Goal: Task Accomplishment & Management: Manage account settings

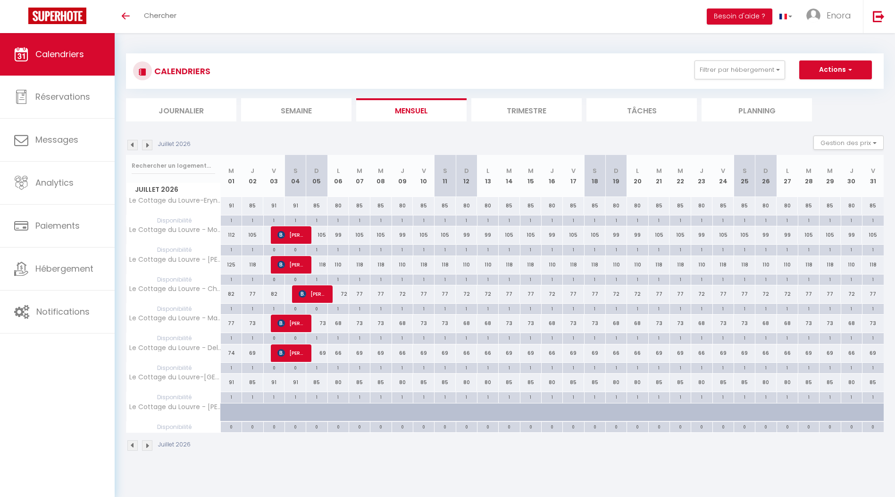
click at [509, 210] on div "85" at bounding box center [509, 205] width 21 height 17
type input "85"
type input "[DATE] Juillet 2026"
type input "Mer 15 Juillet 2026"
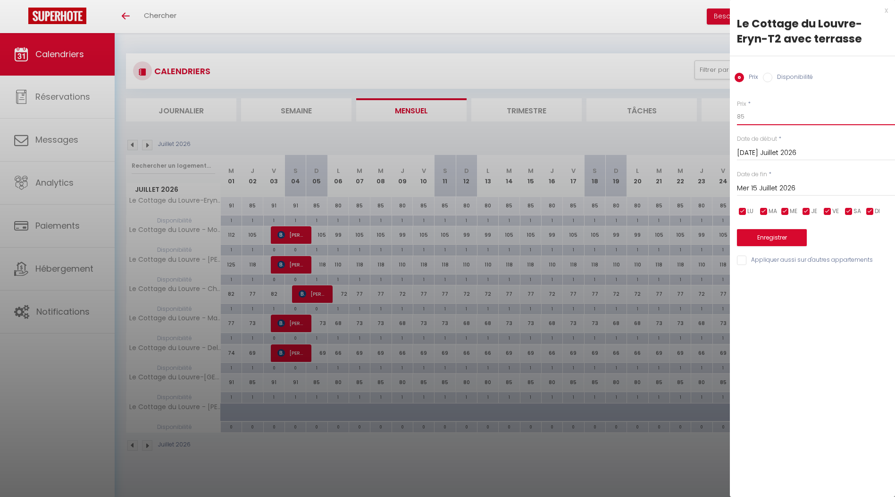
click at [770, 119] on input "85" at bounding box center [816, 116] width 158 height 17
type input "79"
click at [785, 152] on input "[DATE] Juillet 2026" at bounding box center [816, 153] width 158 height 12
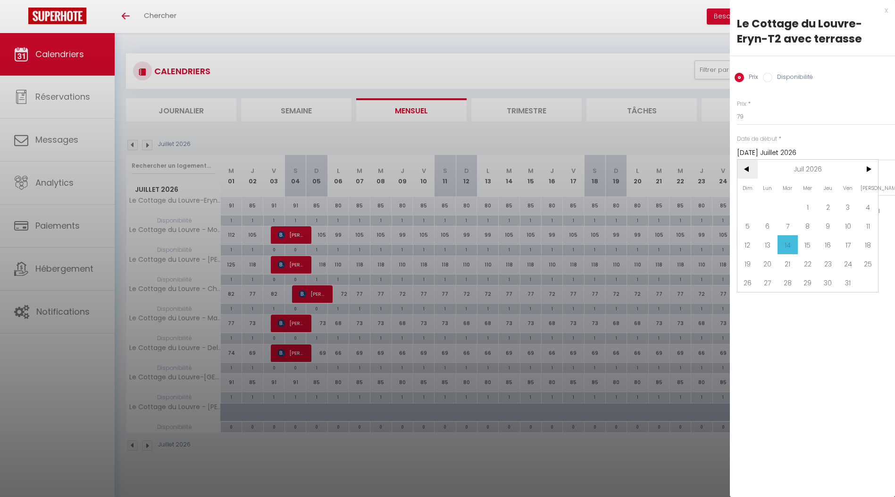
click at [749, 170] on span "<" at bounding box center [748, 169] width 20 height 19
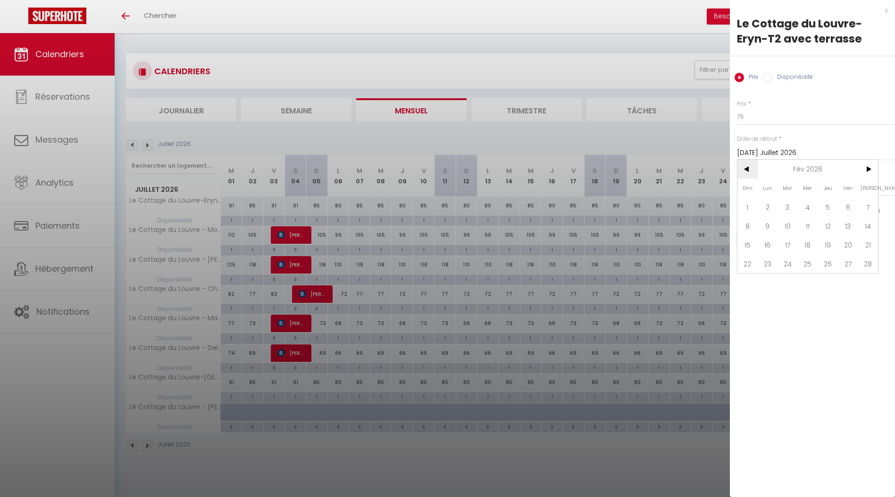
click at [749, 170] on span "<" at bounding box center [748, 169] width 20 height 19
click at [793, 249] on span "14" at bounding box center [788, 244] width 20 height 19
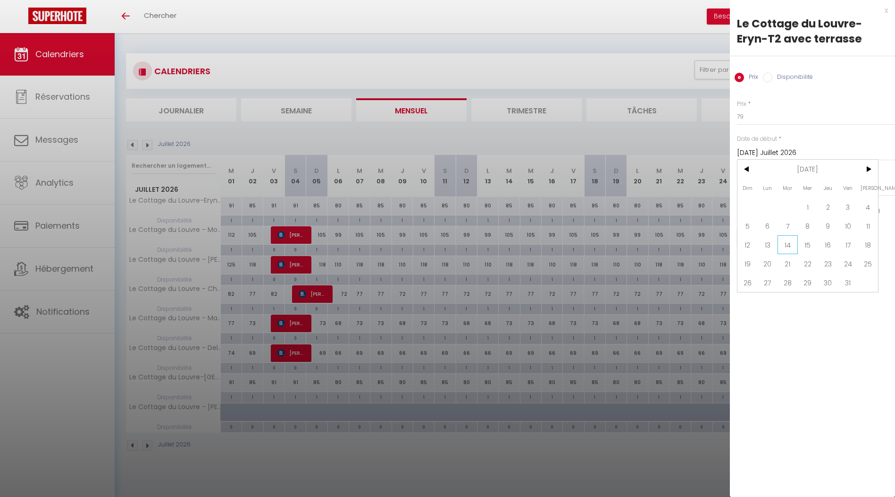
type input "[DATE] Octobre 2025"
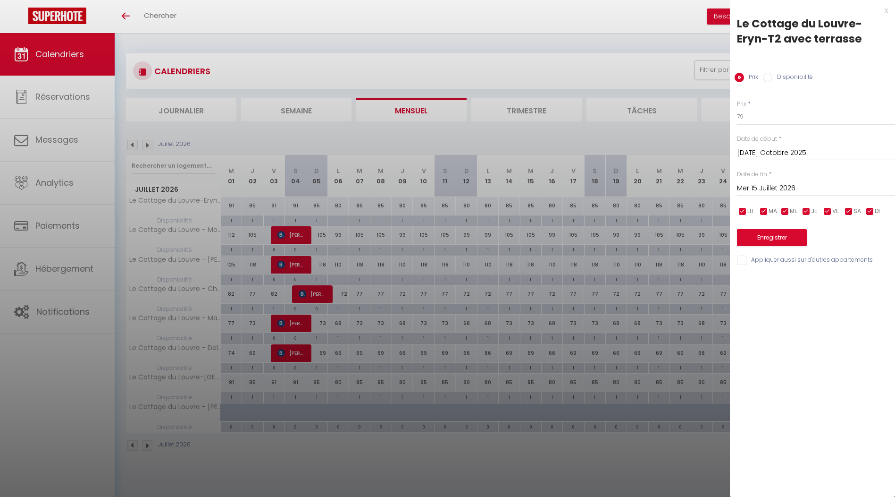
click at [773, 189] on input "Mer 15 Juillet 2026" at bounding box center [816, 188] width 158 height 12
click at [751, 202] on span "<" at bounding box center [748, 204] width 20 height 19
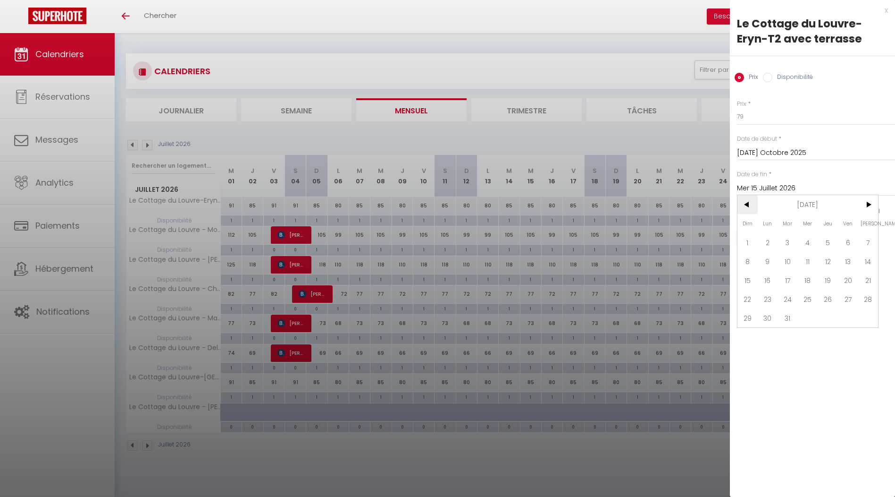
click at [751, 202] on span "<" at bounding box center [748, 204] width 20 height 19
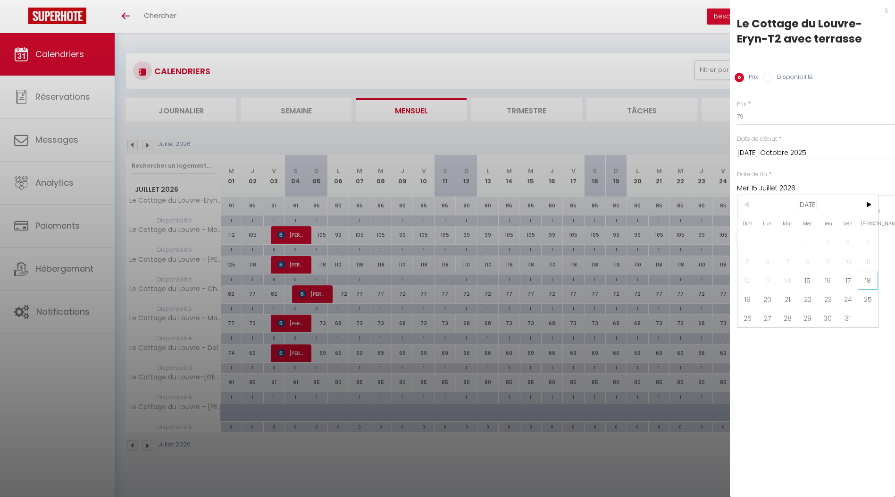
click at [867, 281] on span "18" at bounding box center [868, 279] width 20 height 19
type input "Sam 18 Octobre 2025"
click at [788, 238] on button "Enregistrer" at bounding box center [772, 237] width 70 height 17
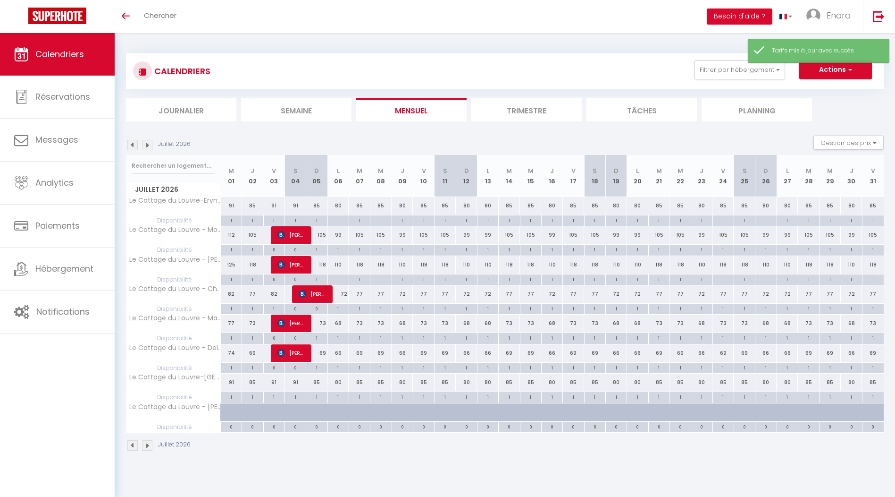
click at [472, 232] on div "99" at bounding box center [466, 234] width 21 height 17
type input "99"
type input "Dim 12 Juillet 2026"
type input "Lun 13 Juillet 2026"
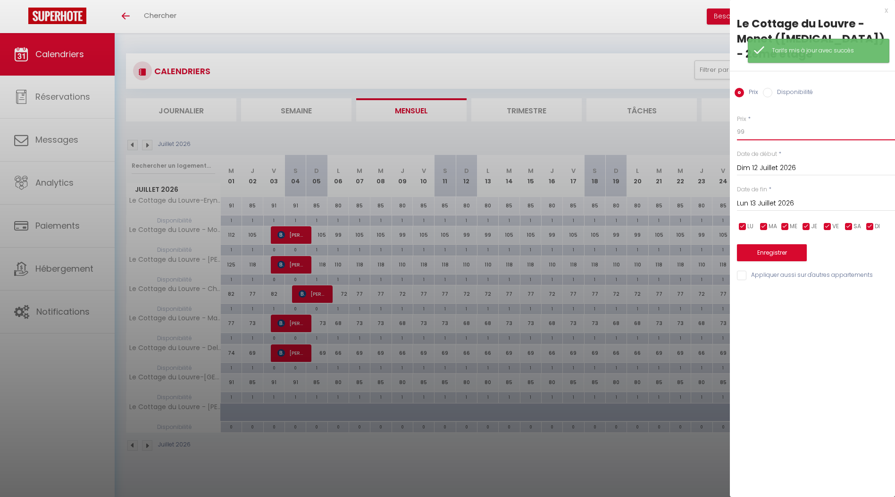
click at [764, 123] on input "99" at bounding box center [816, 131] width 158 height 17
type input "98"
click at [758, 162] on input "Dim 12 Juillet 2026" at bounding box center [816, 168] width 158 height 12
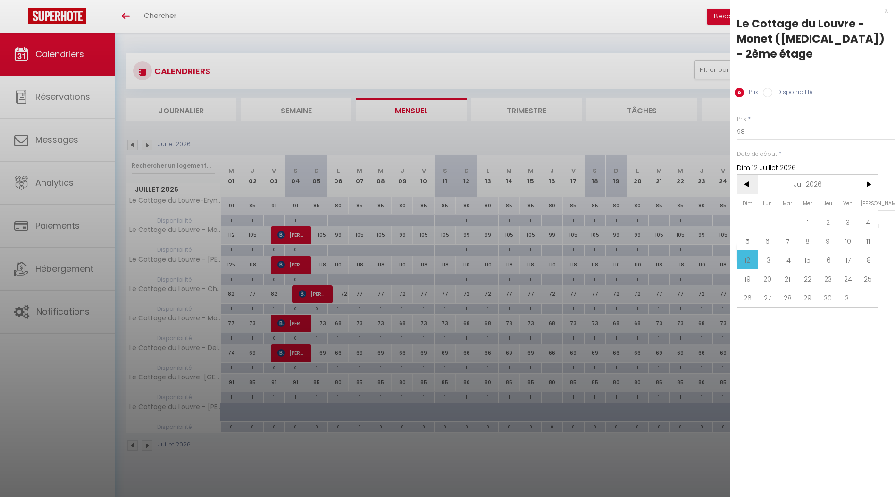
click at [747, 175] on span "<" at bounding box center [748, 184] width 20 height 19
click at [748, 175] on span "<" at bounding box center [748, 184] width 20 height 19
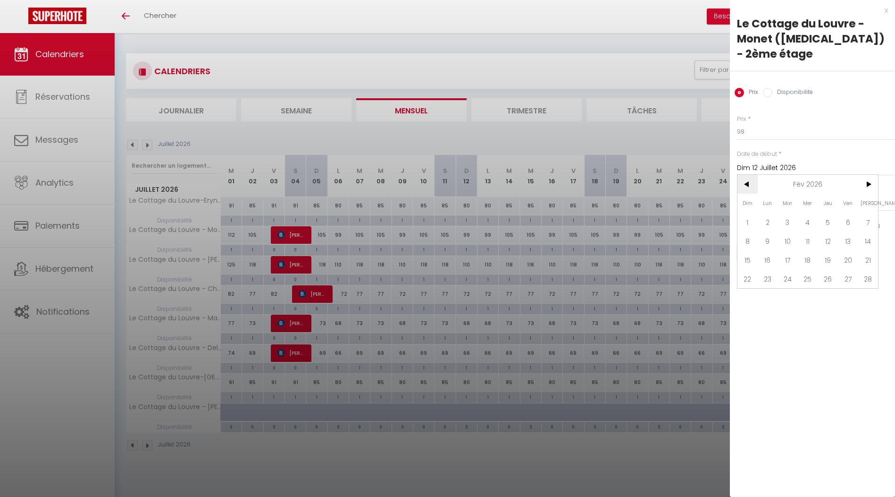
click at [748, 175] on span "<" at bounding box center [748, 184] width 20 height 19
click at [795, 250] on span "14" at bounding box center [788, 259] width 20 height 19
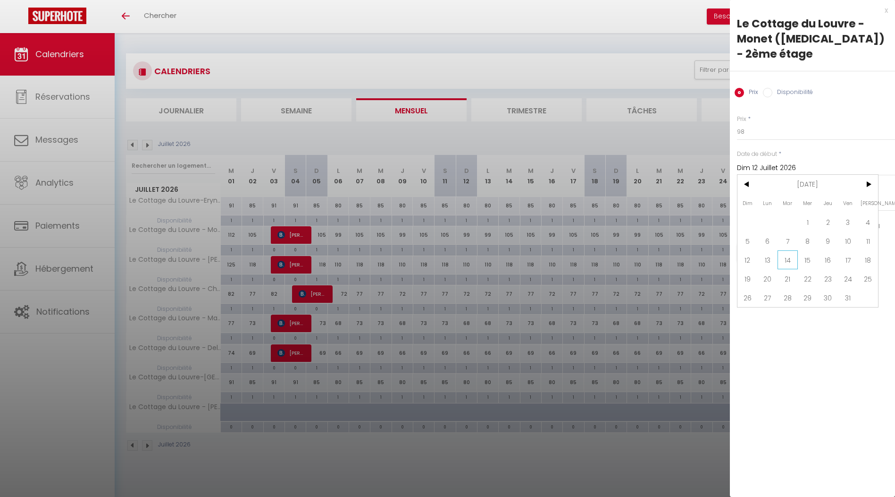
type input "[DATE] Octobre 2025"
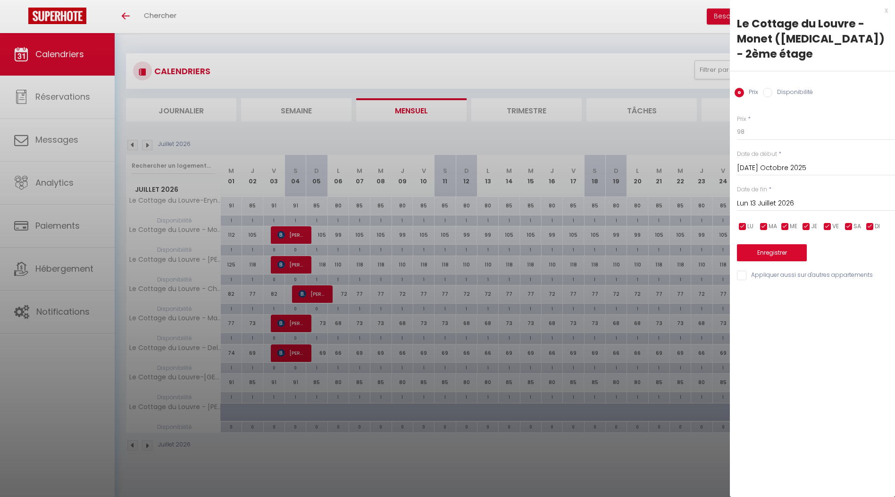
click at [784, 197] on input "Lun 13 Juillet 2026" at bounding box center [816, 203] width 158 height 12
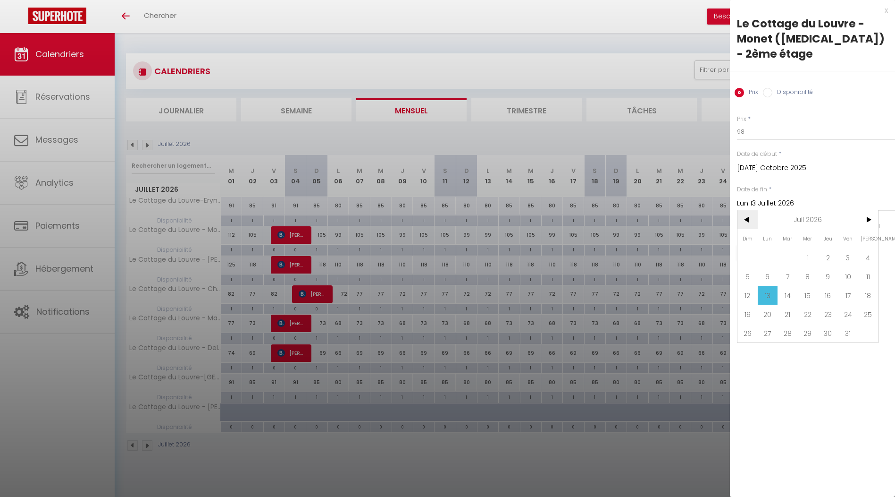
click at [755, 210] on span "<" at bounding box center [748, 219] width 20 height 19
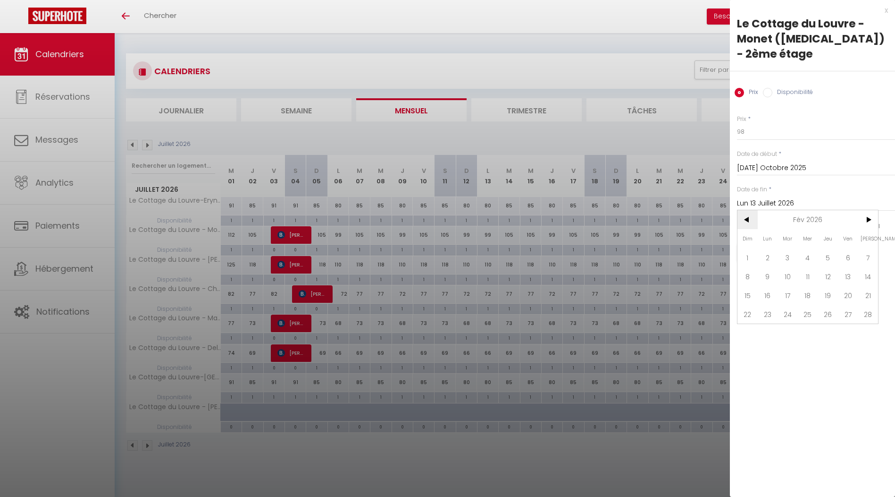
click at [755, 210] on span "<" at bounding box center [748, 219] width 20 height 19
click at [860, 287] on span "18" at bounding box center [868, 295] width 20 height 19
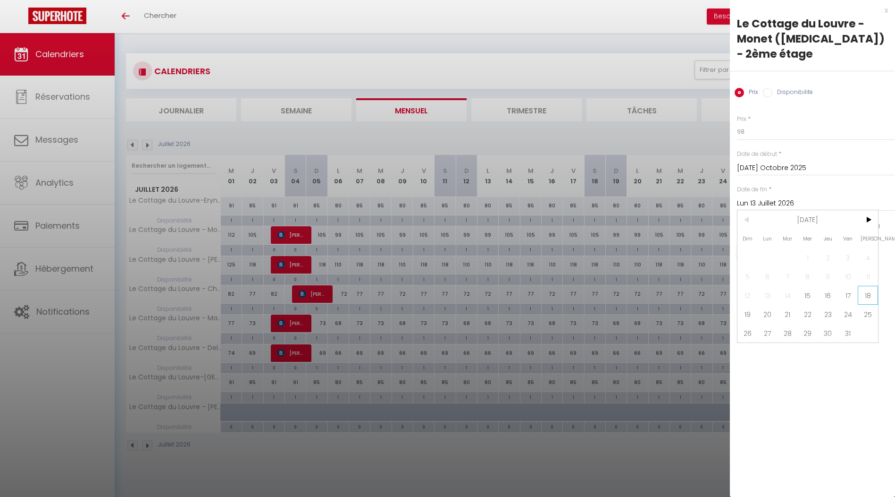
type input "Sam 18 Octobre 2025"
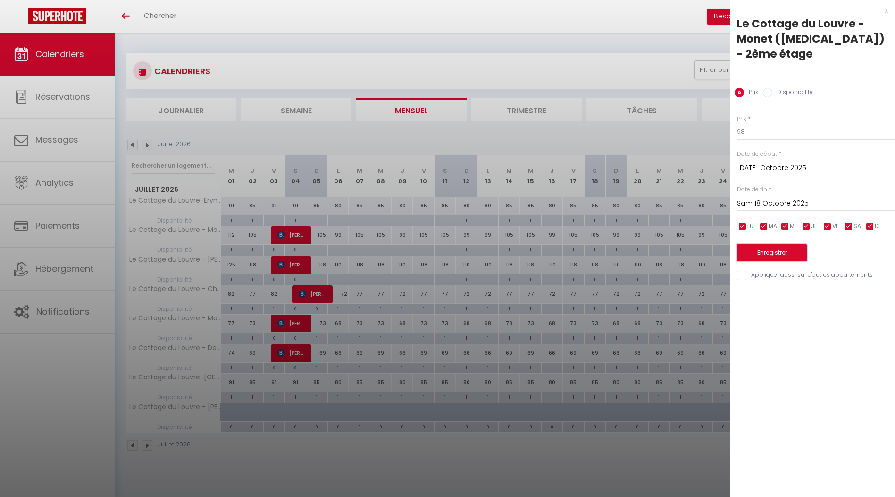
click at [793, 244] on button "Enregistrer" at bounding box center [772, 252] width 70 height 17
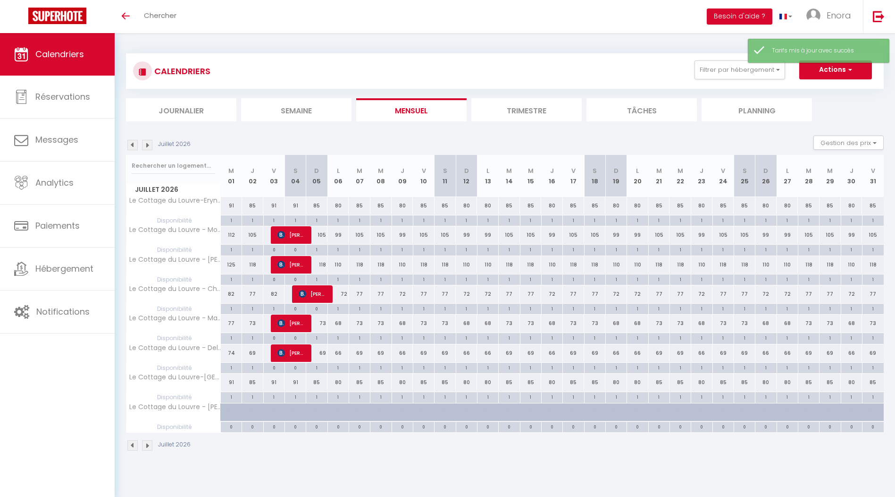
click at [553, 268] on div "110" at bounding box center [551, 264] width 21 height 17
type input "110"
type input "Jeu 16 Juillet 2026"
type input "Ven 17 Juillet 2026"
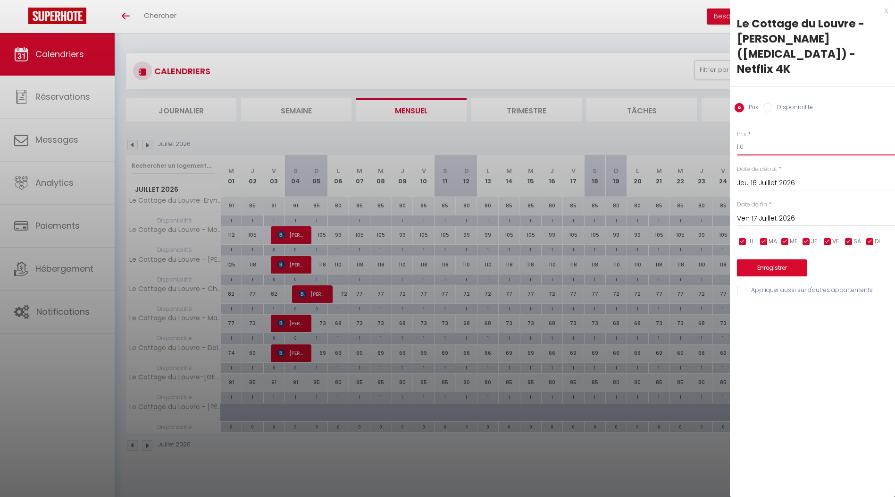
click at [761, 138] on input "110" at bounding box center [816, 146] width 158 height 17
type input "109"
click at [783, 177] on input "Jeu 16 Juillet 2026" at bounding box center [816, 183] width 158 height 12
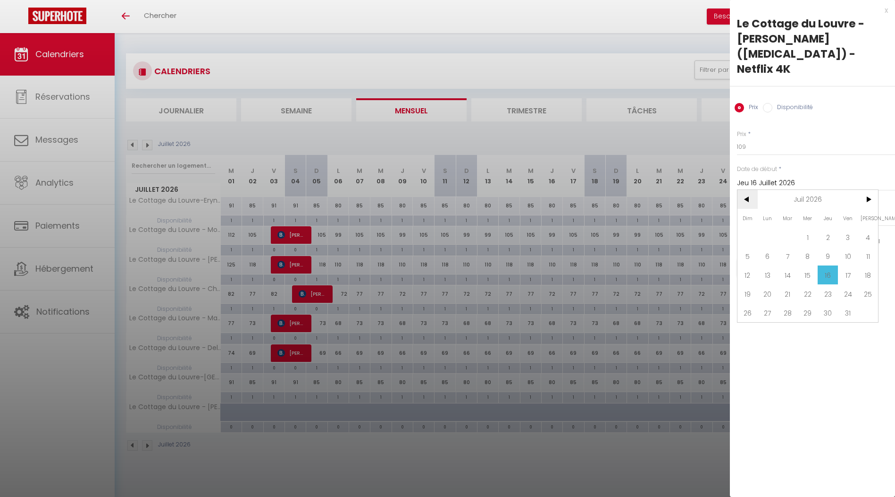
click at [753, 190] on span "<" at bounding box center [748, 199] width 20 height 19
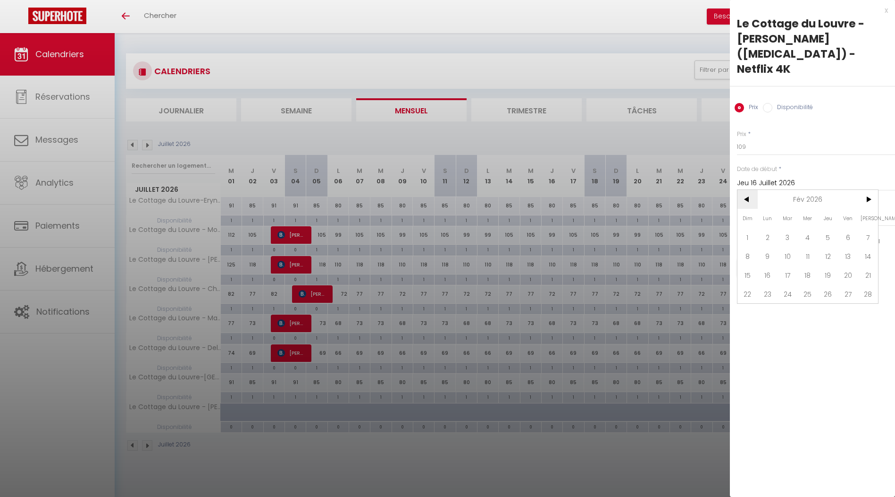
click at [753, 190] on span "<" at bounding box center [748, 199] width 20 height 19
click at [751, 190] on span "<" at bounding box center [748, 199] width 20 height 19
click at [794, 265] on span "14" at bounding box center [788, 274] width 20 height 19
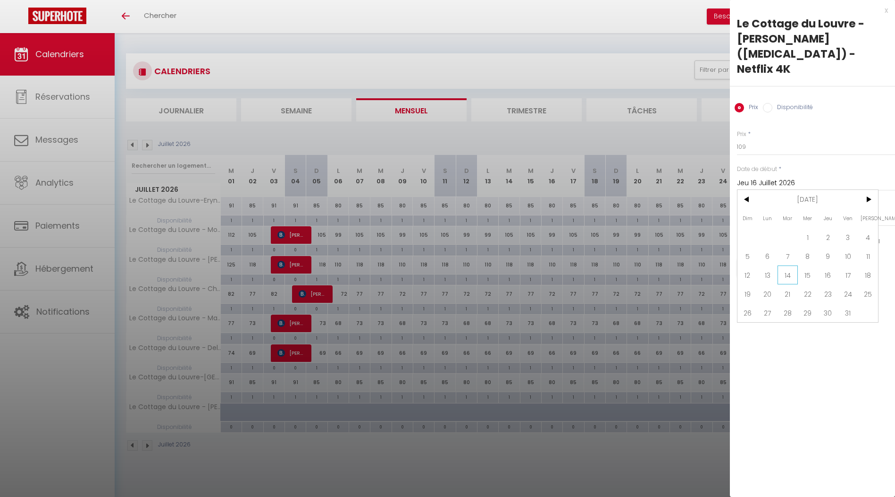
type input "[DATE] Octobre 2025"
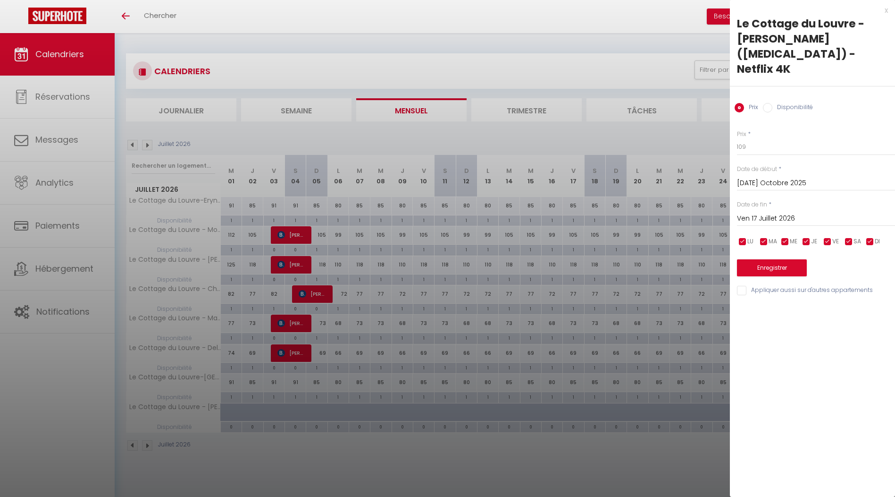
click at [783, 209] on div "Ven 17 Juillet 2026 < Juil 2026 > Dim Lun Mar Mer Jeu Ven Sam 1 2 3 4 5 6 7 8 9…" at bounding box center [816, 217] width 158 height 17
click at [758, 212] on input "Ven 17 Juillet 2026" at bounding box center [816, 218] width 158 height 12
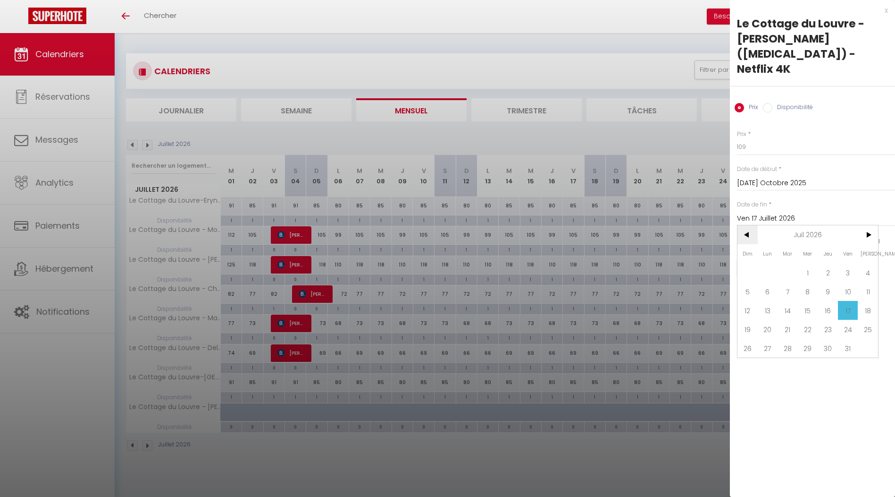
click at [747, 225] on span "<" at bounding box center [748, 234] width 20 height 19
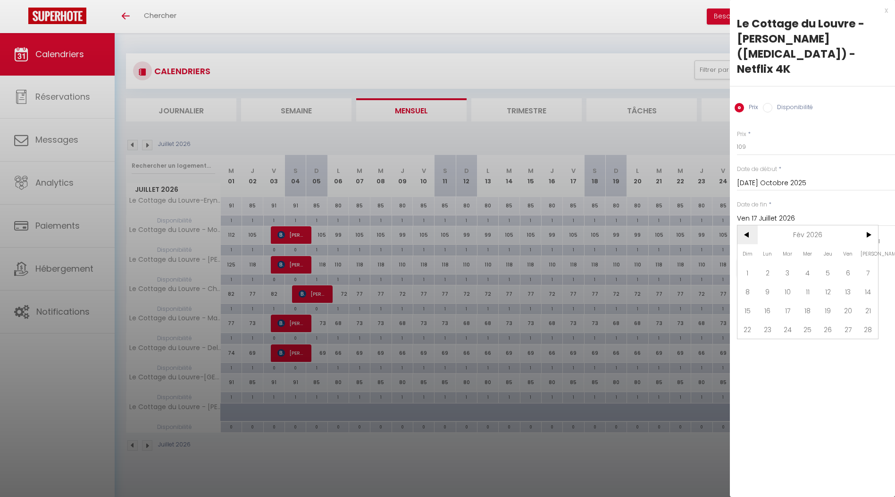
click at [747, 225] on span "<" at bounding box center [748, 234] width 20 height 19
click at [861, 301] on span "18" at bounding box center [868, 310] width 20 height 19
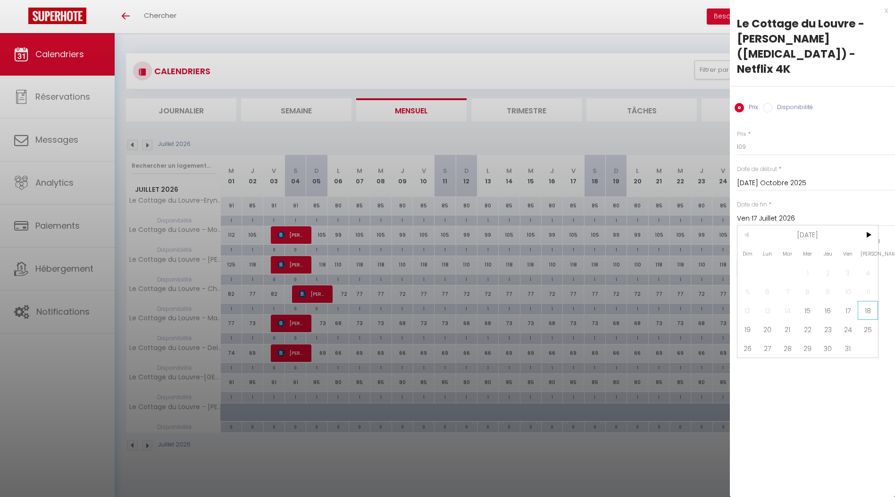
type input "Sam 18 Octobre 2025"
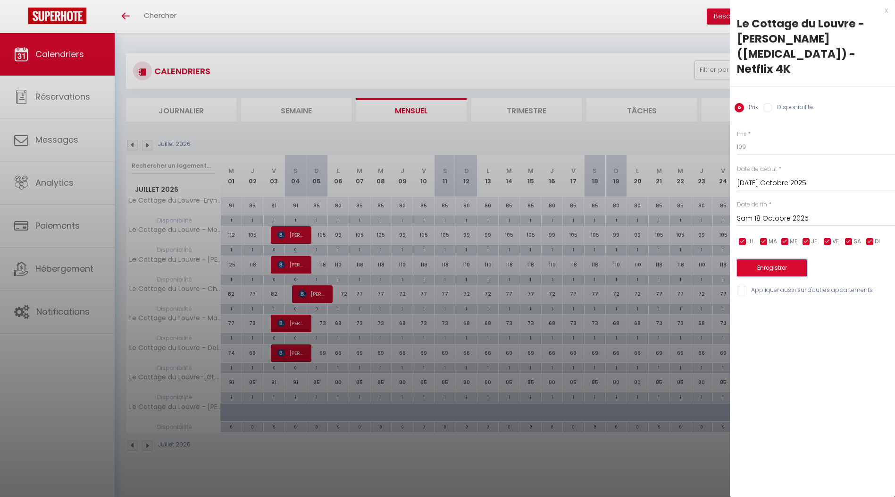
click at [767, 259] on button "Enregistrer" at bounding box center [772, 267] width 70 height 17
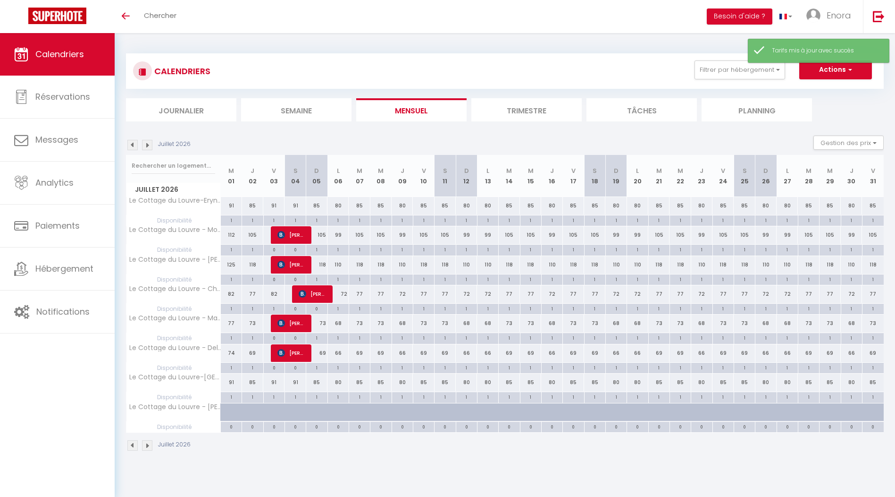
click at [596, 291] on div "77" at bounding box center [594, 293] width 21 height 17
type input "77"
type input "[PERSON_NAME] 18 Juillet 2026"
type input "Dim 19 Juillet 2026"
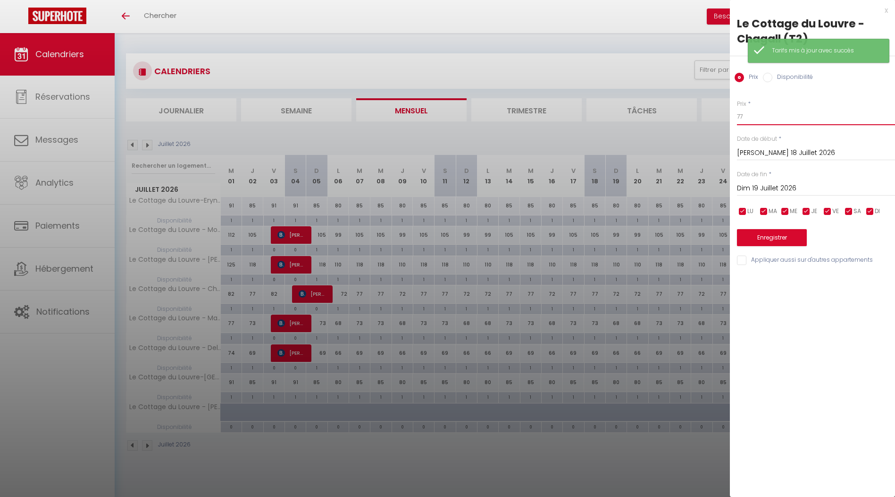
click at [758, 110] on input "77" at bounding box center [816, 116] width 158 height 17
type input "71"
click at [778, 148] on input "[PERSON_NAME] 18 Juillet 2026" at bounding box center [816, 153] width 158 height 12
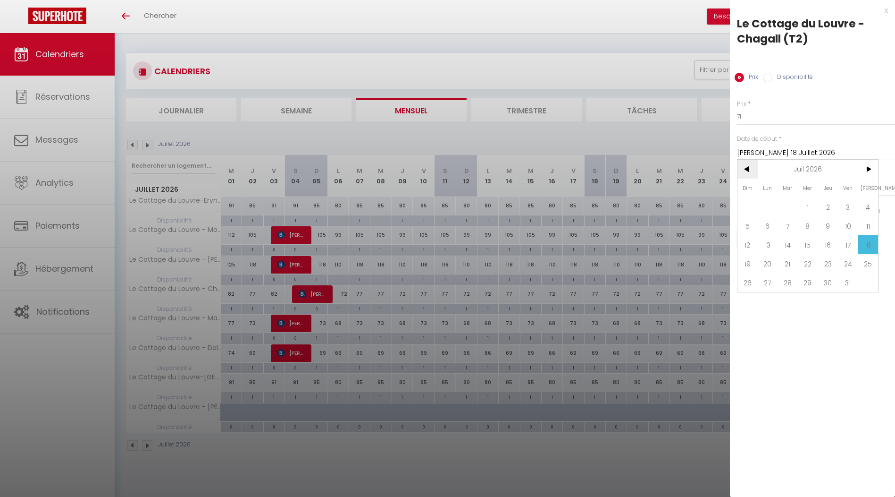
click at [752, 173] on span "<" at bounding box center [748, 169] width 20 height 19
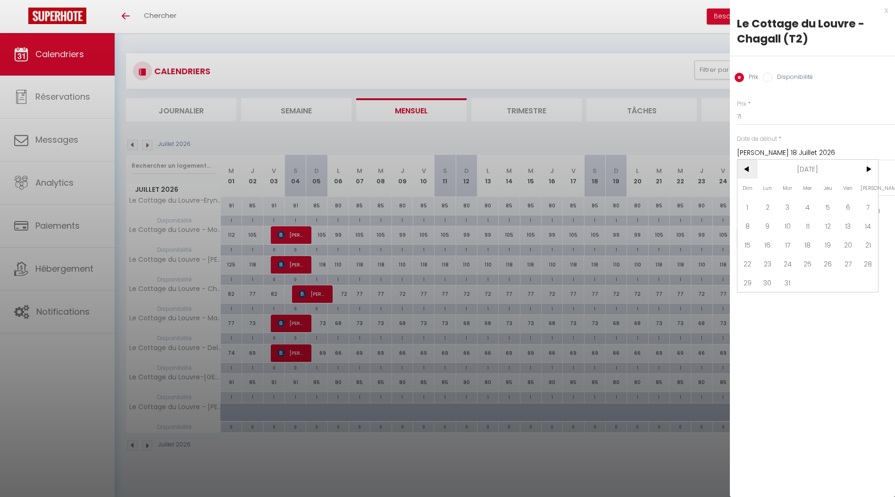
click at [752, 173] on span "<" at bounding box center [748, 169] width 20 height 19
click at [789, 242] on span "14" at bounding box center [788, 244] width 20 height 19
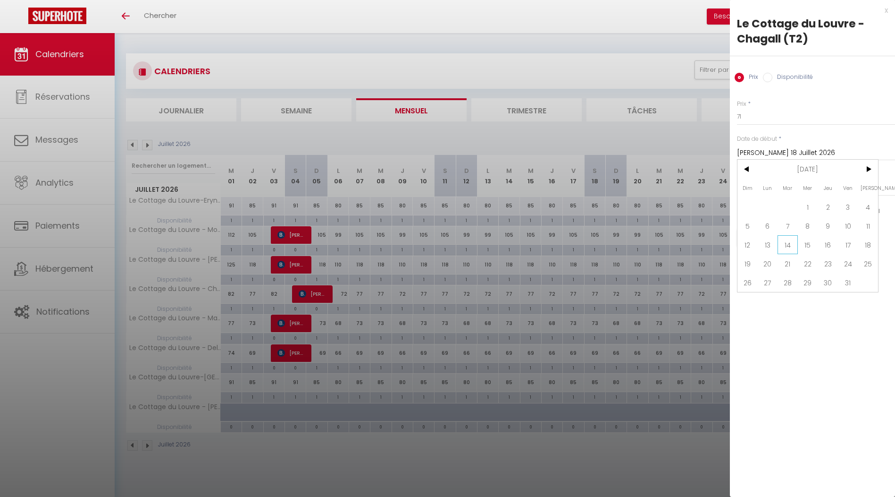
type input "[DATE] Octobre 2025"
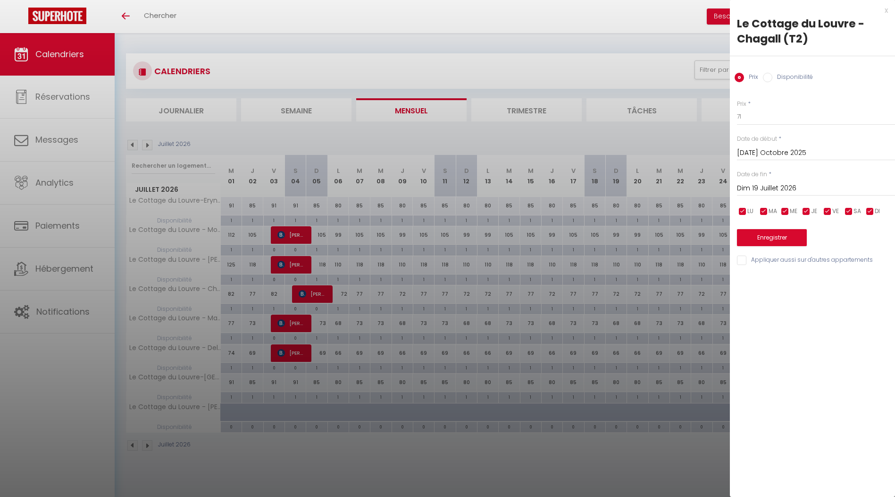
click at [777, 186] on input "Dim 19 Juillet 2026" at bounding box center [816, 188] width 158 height 12
click at [747, 201] on span "<" at bounding box center [748, 204] width 20 height 19
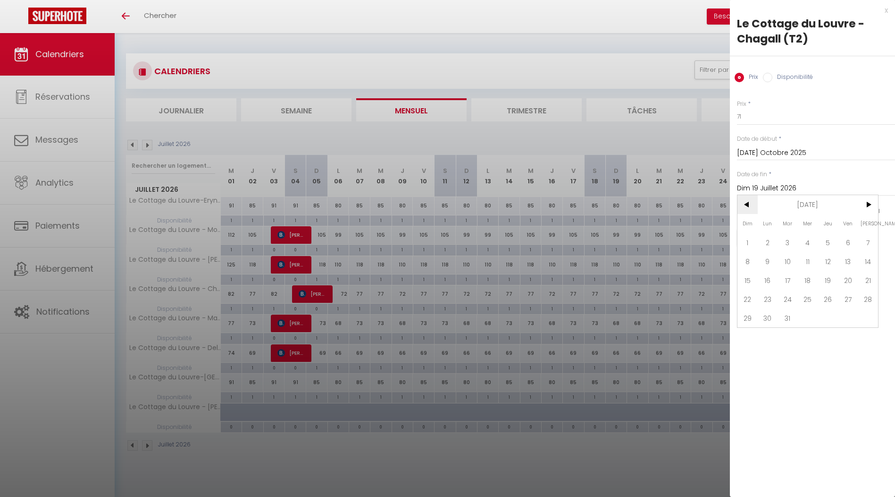
click at [747, 201] on span "<" at bounding box center [748, 204] width 20 height 19
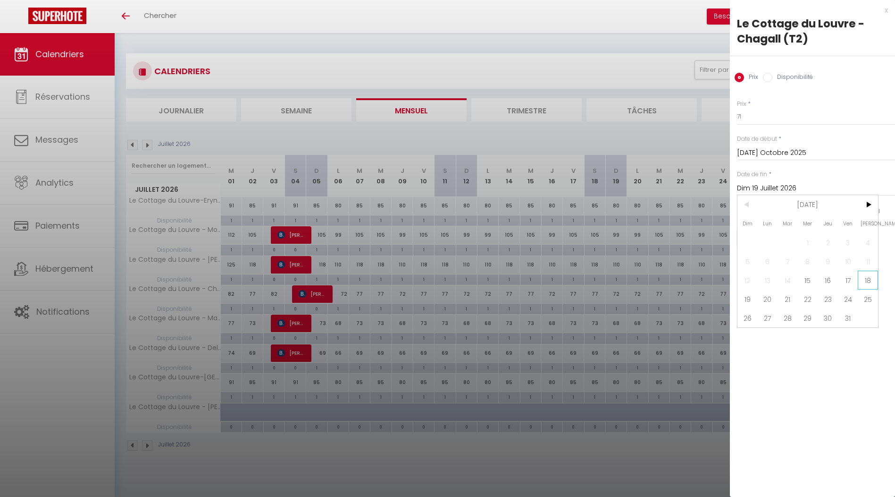
click at [864, 277] on span "18" at bounding box center [868, 279] width 20 height 19
type input "Sam 18 Octobre 2025"
click at [778, 232] on button "Enregistrer" at bounding box center [772, 237] width 70 height 17
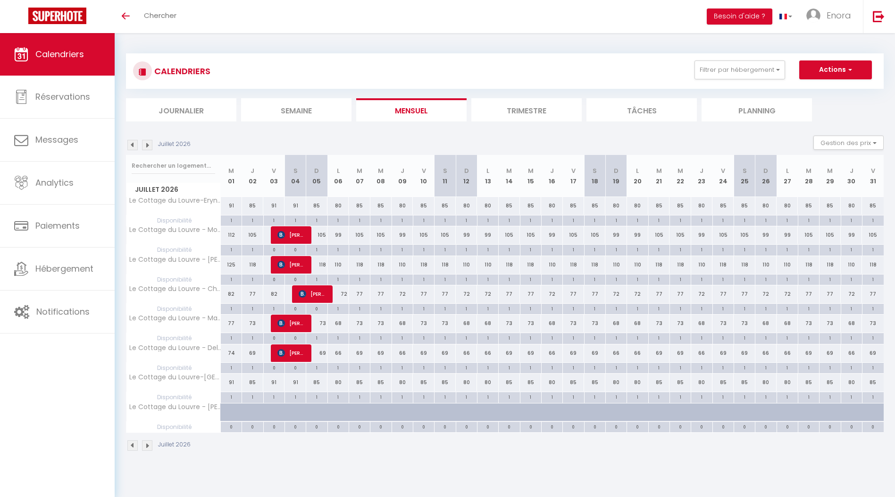
click at [357, 320] on div "73" at bounding box center [359, 322] width 21 height 17
type input "73"
type input "[DATE] Juillet 2026"
type input "Mer 08 Juillet 2026"
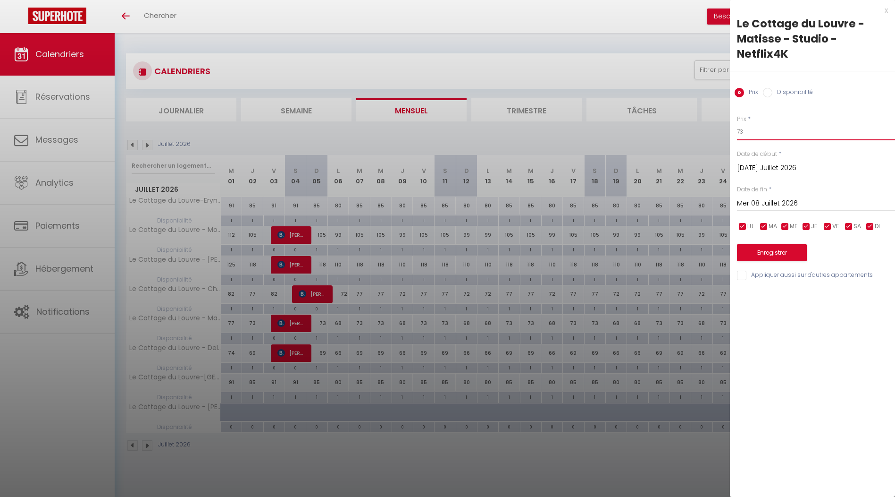
click at [765, 123] on input "73" at bounding box center [816, 131] width 158 height 17
type input "68"
click at [792, 162] on input "[DATE] Juillet 2026" at bounding box center [816, 168] width 158 height 12
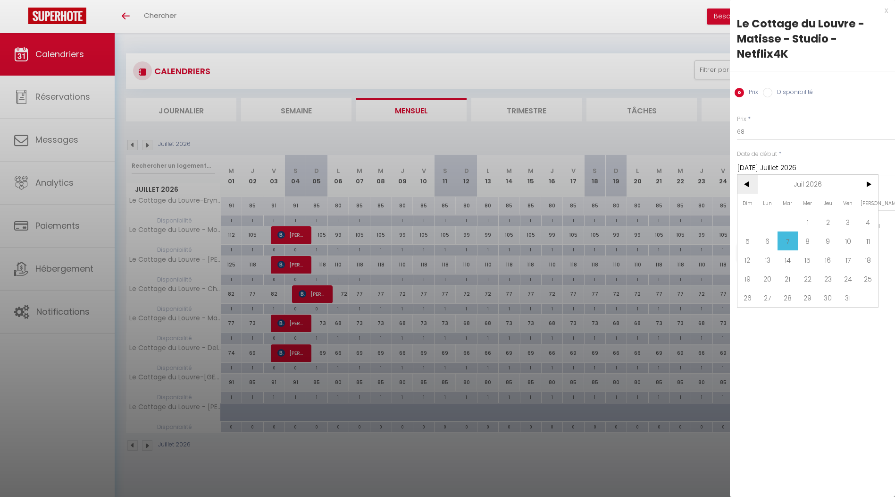
click at [751, 175] on span "<" at bounding box center [748, 184] width 20 height 19
drag, startPoint x: 751, startPoint y: 174, endPoint x: 760, endPoint y: 171, distance: 9.0
click at [760, 175] on header "< Mai 2026 >" at bounding box center [808, 175] width 141 height 0
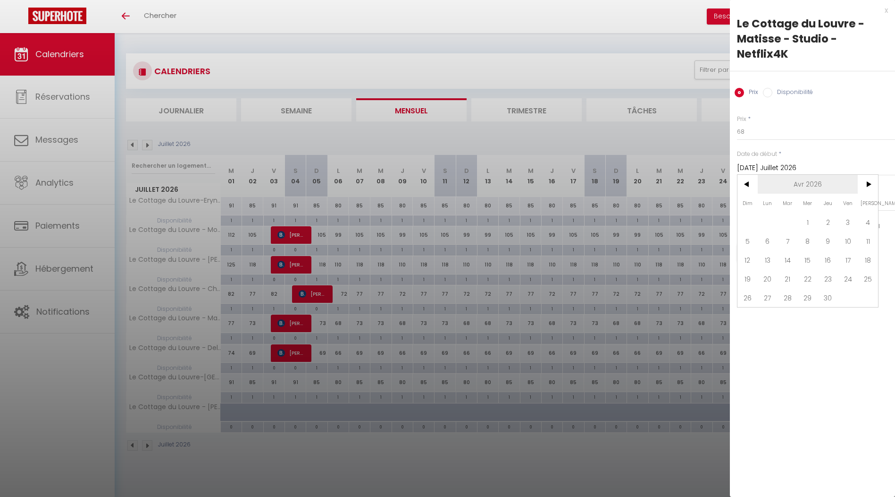
click at [760, 175] on span "Avr 2026" at bounding box center [808, 184] width 101 height 19
click at [747, 175] on span "<" at bounding box center [748, 184] width 20 height 19
click at [774, 250] on span "Octobre" at bounding box center [761, 259] width 47 height 19
click at [787, 250] on span "14" at bounding box center [788, 259] width 20 height 19
type input "[DATE] Octobre 2025"
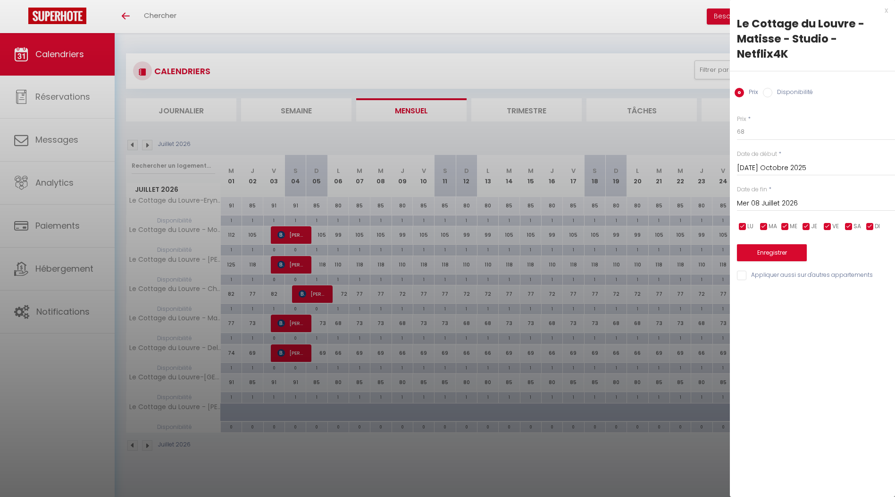
click at [775, 197] on input "Mer 08 Juillet 2026" at bounding box center [816, 203] width 158 height 12
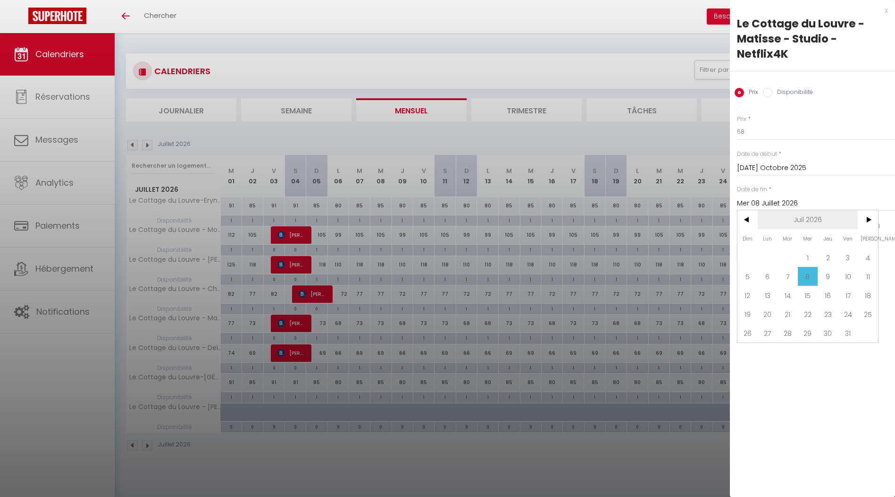
click at [796, 210] on span "Juil 2026" at bounding box center [808, 219] width 101 height 19
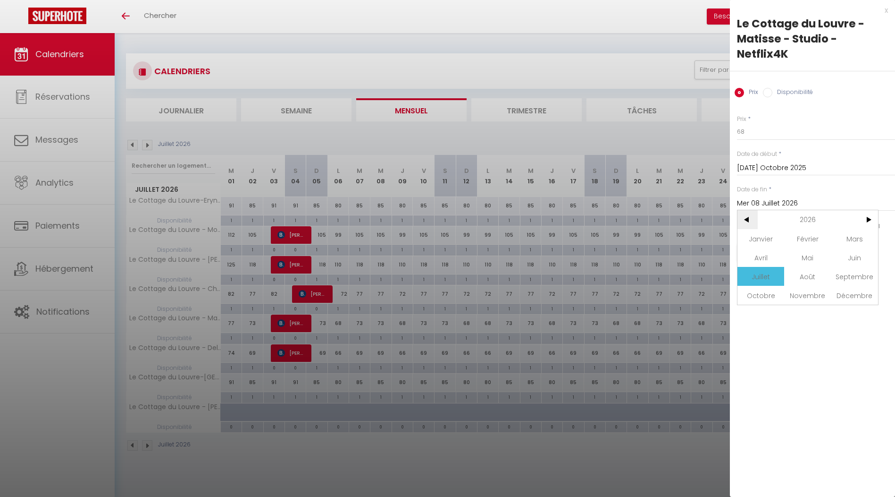
click at [752, 210] on span "<" at bounding box center [748, 219] width 20 height 19
click at [769, 286] on span "Octobre" at bounding box center [761, 295] width 47 height 19
click at [862, 286] on span "18" at bounding box center [868, 295] width 20 height 19
type input "Sam 18 Octobre 2025"
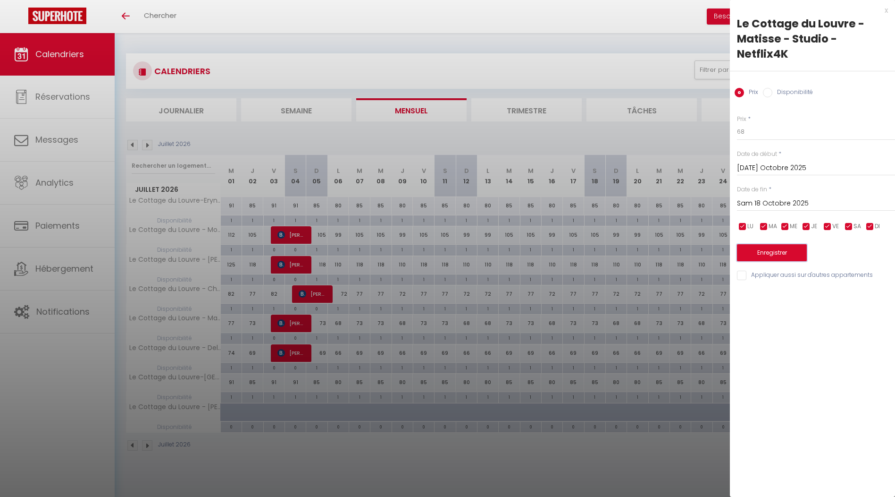
click at [778, 244] on button "Enregistrer" at bounding box center [772, 252] width 70 height 17
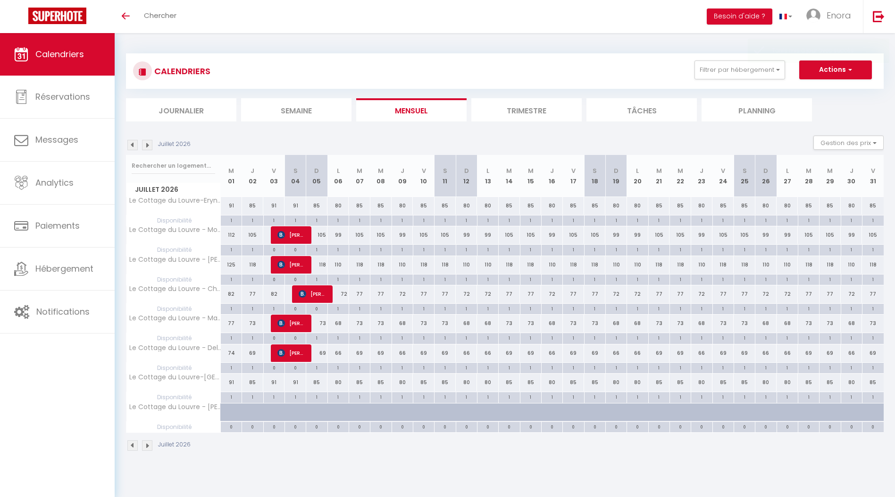
click at [342, 350] on div "66" at bounding box center [338, 352] width 21 height 17
type input "66"
type input "Lun 06 Juillet 2026"
type input "[DATE] Juillet 2026"
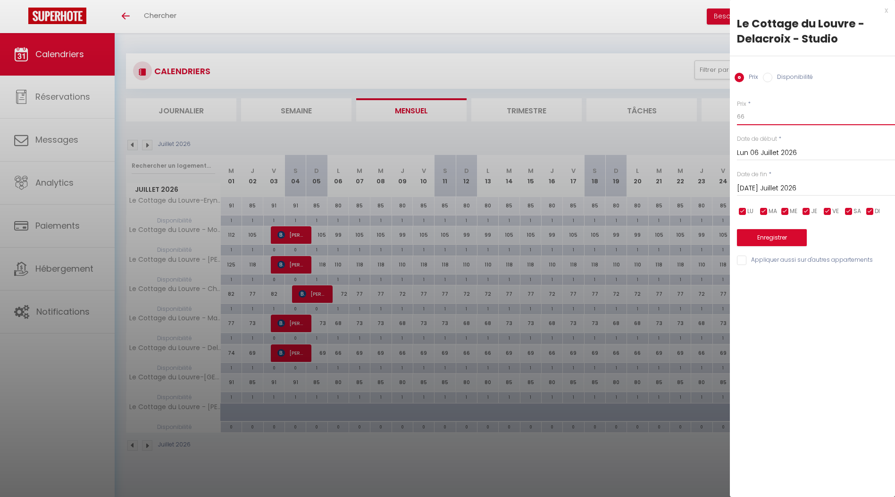
click at [759, 118] on input "66" at bounding box center [816, 116] width 158 height 17
type input "65"
click at [769, 150] on input "Lun 06 Juillet 2026" at bounding box center [816, 153] width 158 height 12
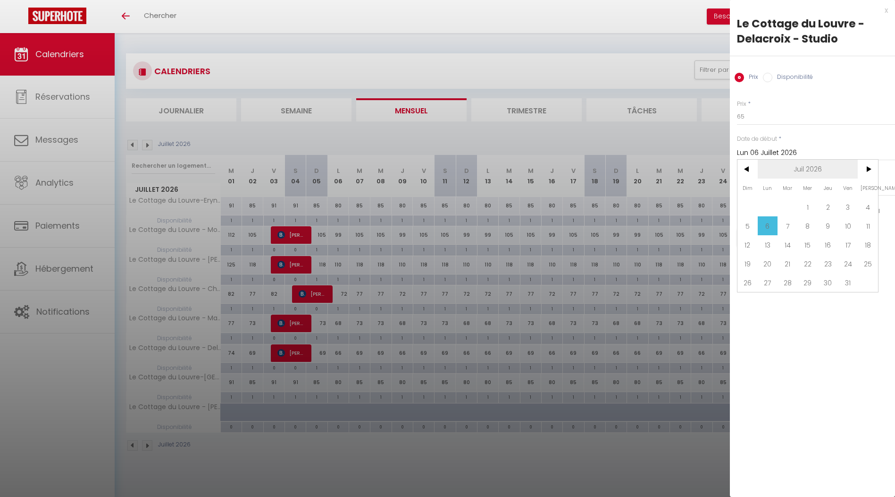
click at [800, 162] on span "Juil 2026" at bounding box center [808, 169] width 101 height 19
click at [749, 172] on span "<" at bounding box center [748, 169] width 20 height 19
click at [772, 244] on span "Octobre" at bounding box center [761, 244] width 47 height 19
click at [796, 244] on span "14" at bounding box center [788, 244] width 20 height 19
type input "[DATE] Octobre 2025"
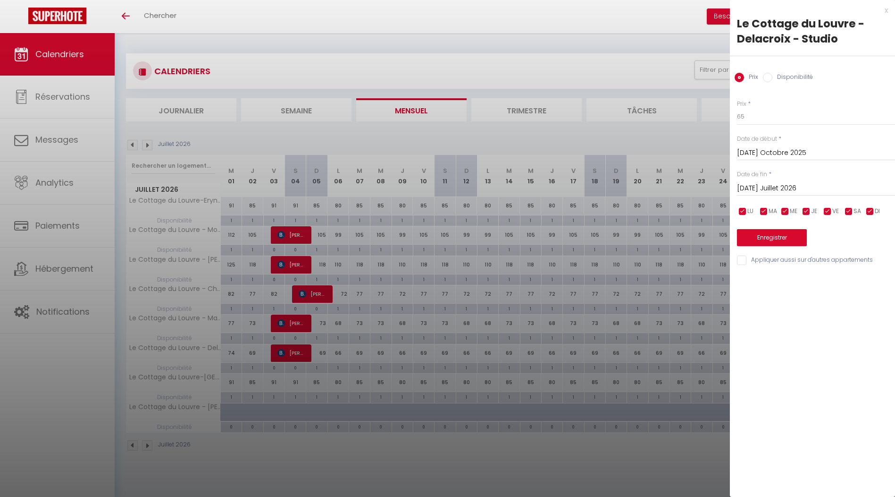
drag, startPoint x: 784, startPoint y: 188, endPoint x: 766, endPoint y: 190, distance: 17.6
click at [783, 188] on input "[DATE] Juillet 2026" at bounding box center [816, 188] width 158 height 12
click at [783, 201] on span "Juil 2026" at bounding box center [808, 204] width 101 height 19
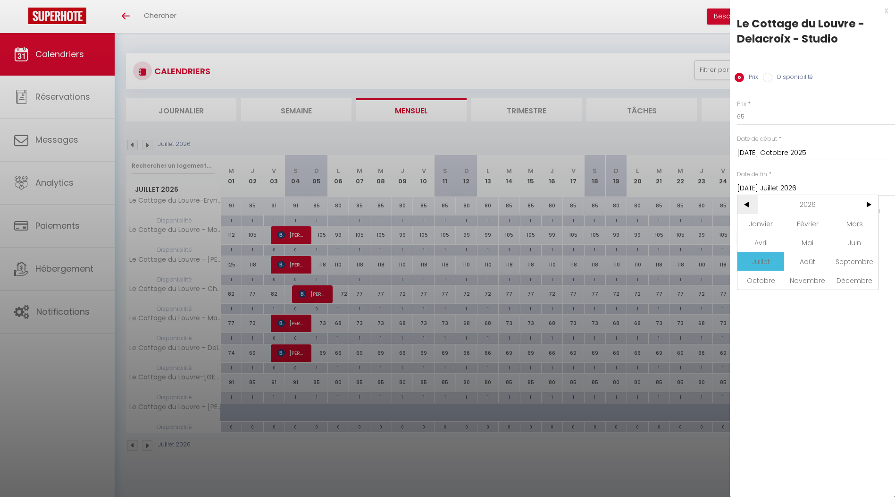
click at [743, 205] on span "<" at bounding box center [748, 204] width 20 height 19
click at [768, 274] on span "Octobre" at bounding box center [761, 279] width 47 height 19
click at [867, 277] on span "18" at bounding box center [868, 279] width 20 height 19
type input "Sam 18 Octobre 2025"
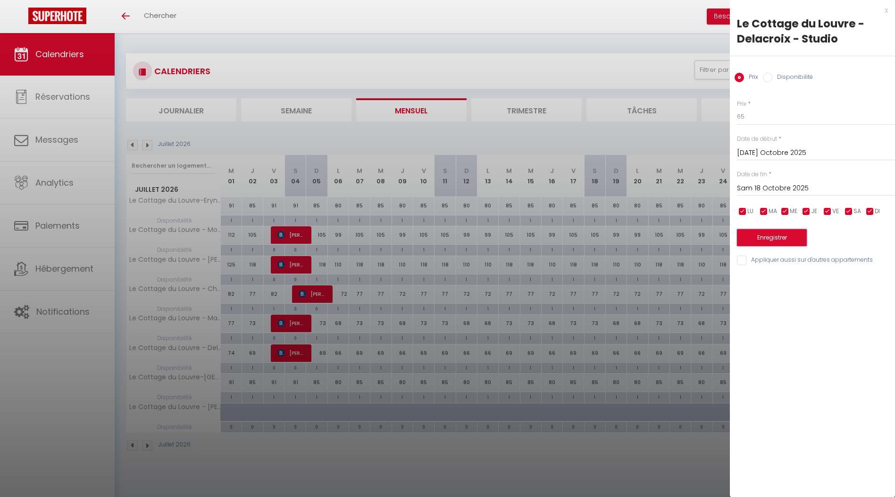
click at [778, 242] on button "Enregistrer" at bounding box center [772, 237] width 70 height 17
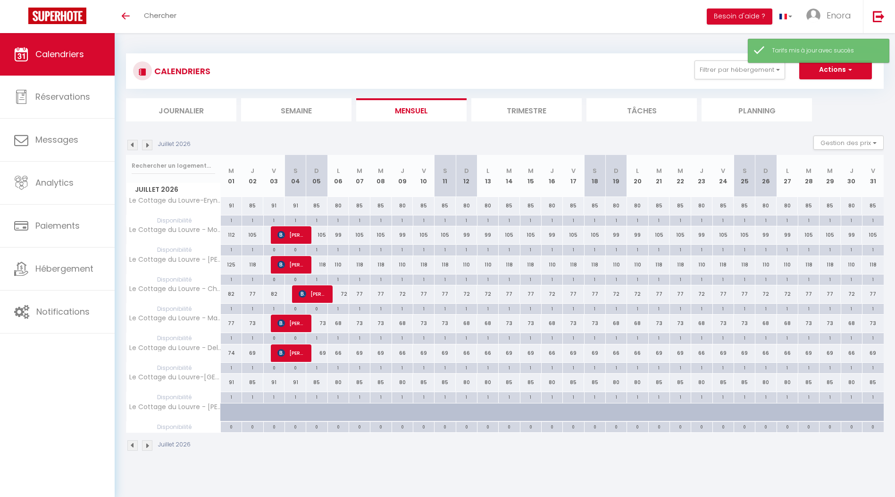
click at [490, 381] on div "80" at bounding box center [487, 381] width 21 height 17
type input "80"
type input "Lun 13 Juillet 2026"
type input "[DATE] Juillet 2026"
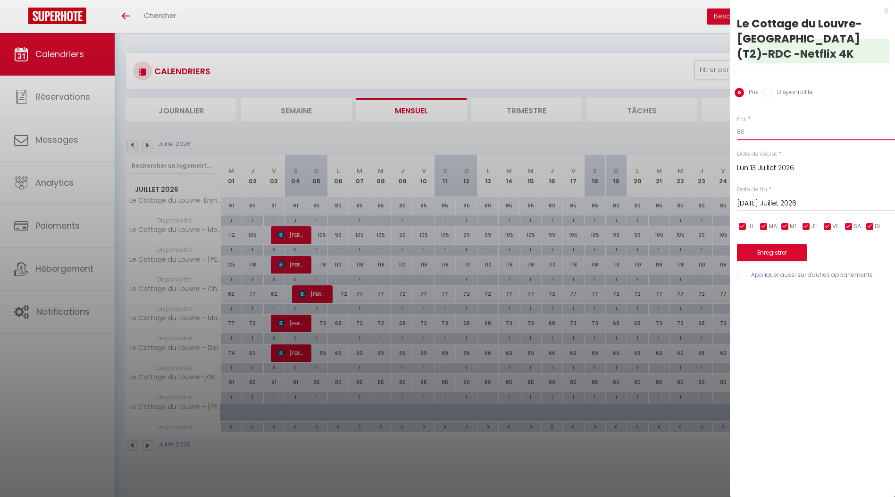
click at [744, 128] on input "80" at bounding box center [816, 131] width 158 height 17
type input "79"
click at [763, 165] on input "Lun 13 Juillet 2026" at bounding box center [816, 168] width 158 height 12
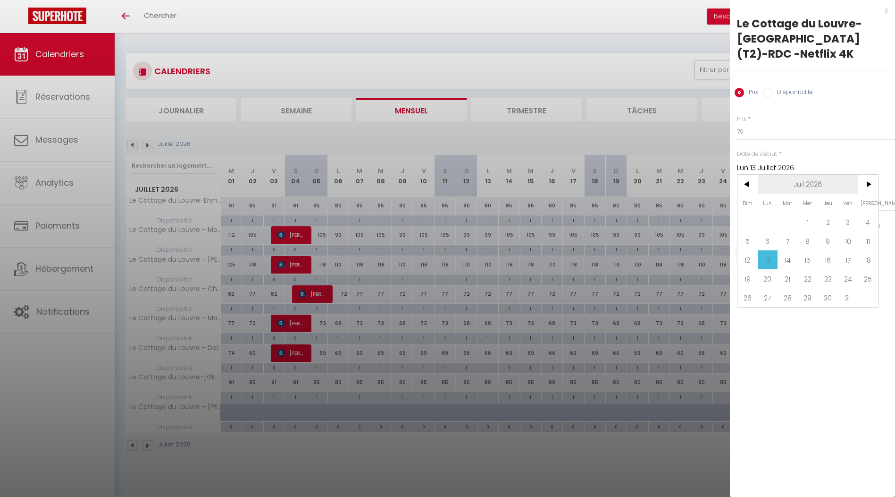
click at [787, 181] on span "Juil 2026" at bounding box center [808, 184] width 101 height 19
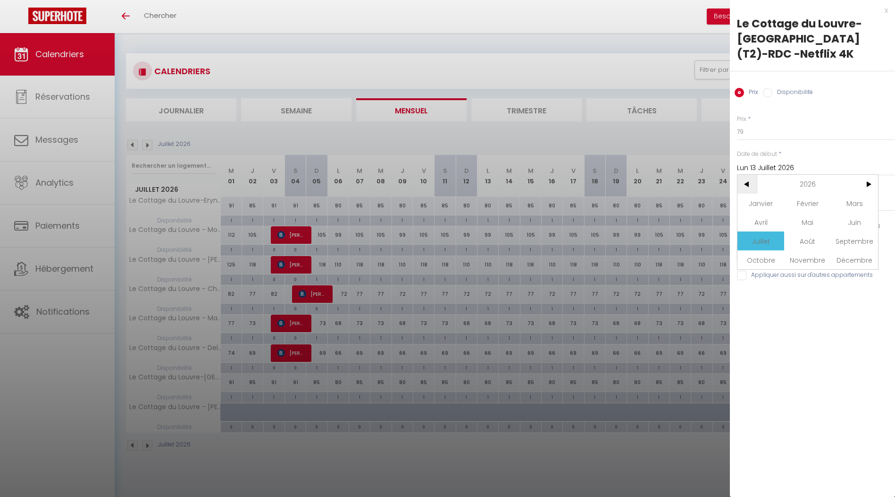
click at [752, 185] on span "<" at bounding box center [748, 184] width 20 height 19
click at [766, 255] on span "Octobre" at bounding box center [761, 259] width 47 height 19
click at [786, 260] on span "14" at bounding box center [788, 259] width 20 height 19
type input "[DATE] Octobre 2025"
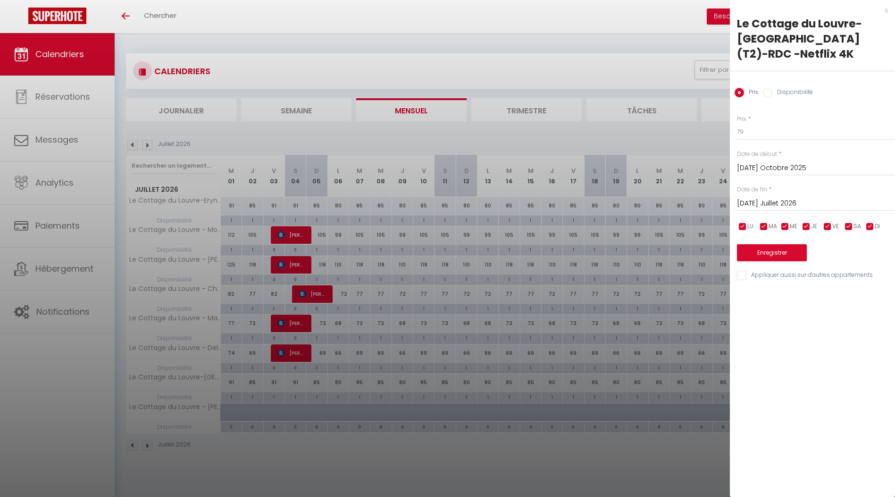
click at [782, 197] on input "[DATE] Juillet 2026" at bounding box center [816, 203] width 158 height 12
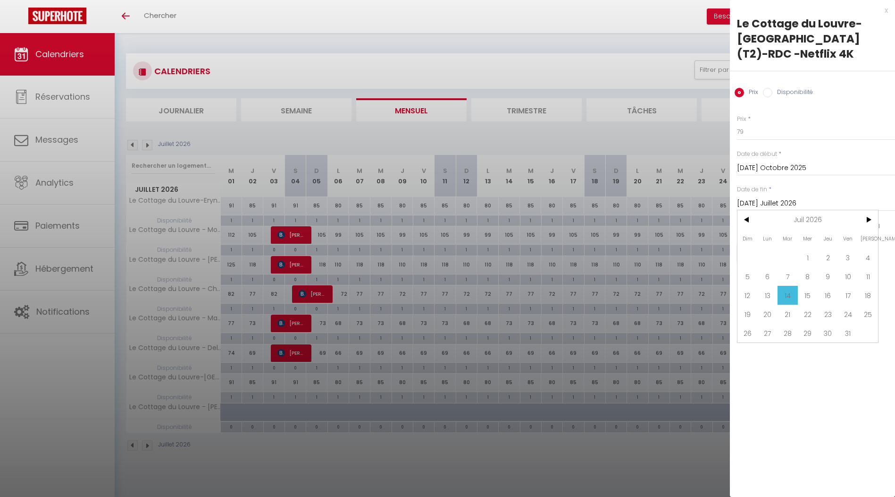
click at [787, 208] on input "[DATE] Juillet 2026" at bounding box center [816, 203] width 158 height 12
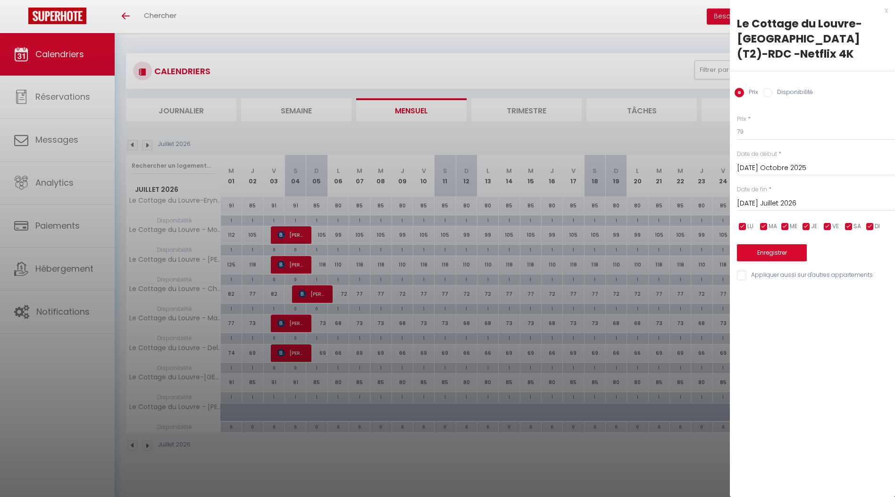
click at [785, 204] on input "[DATE] Juillet 2026" at bounding box center [816, 203] width 158 height 12
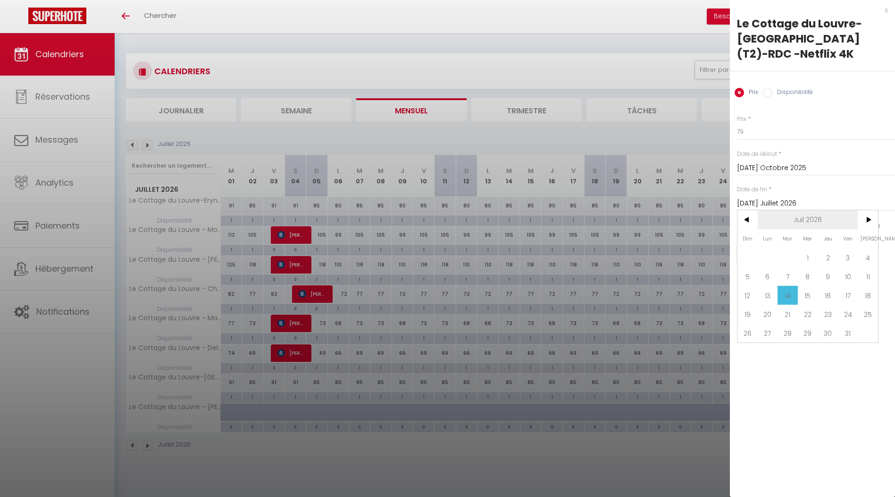
click at [797, 224] on span "Juil 2026" at bounding box center [808, 219] width 101 height 19
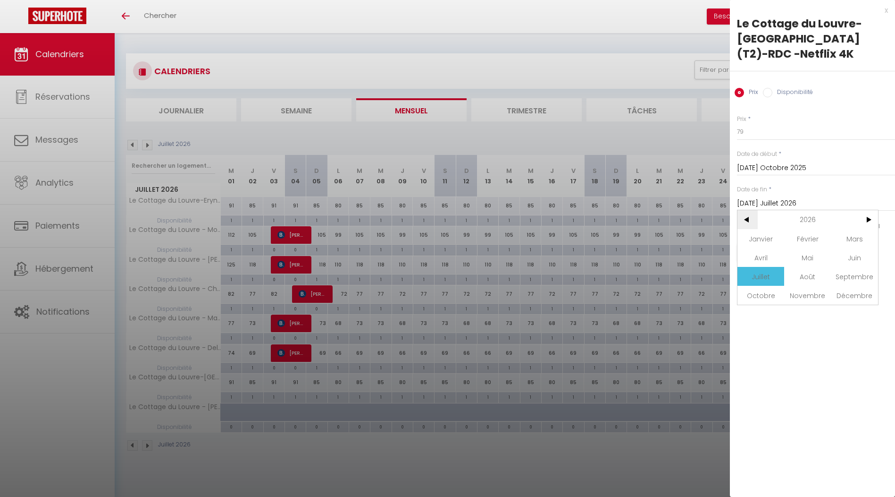
click at [749, 220] on span "<" at bounding box center [748, 219] width 20 height 19
click at [771, 304] on div "x Le Cottage du Louvre-Aubépine (T2)-RDC -Netflix 4K Prix Disponibilité Prix * …" at bounding box center [812, 248] width 165 height 497
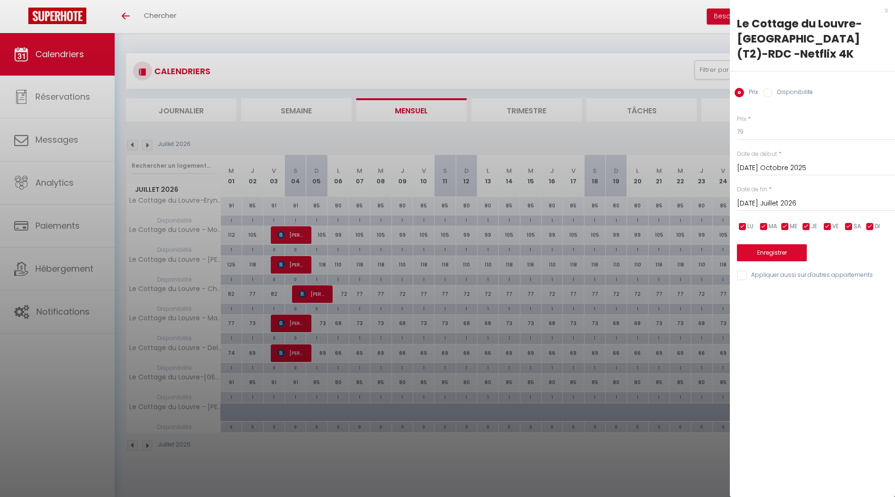
drag, startPoint x: 782, startPoint y: 204, endPoint x: 783, endPoint y: 220, distance: 16.6
click at [783, 204] on input "[DATE] Juillet 2026" at bounding box center [816, 203] width 158 height 12
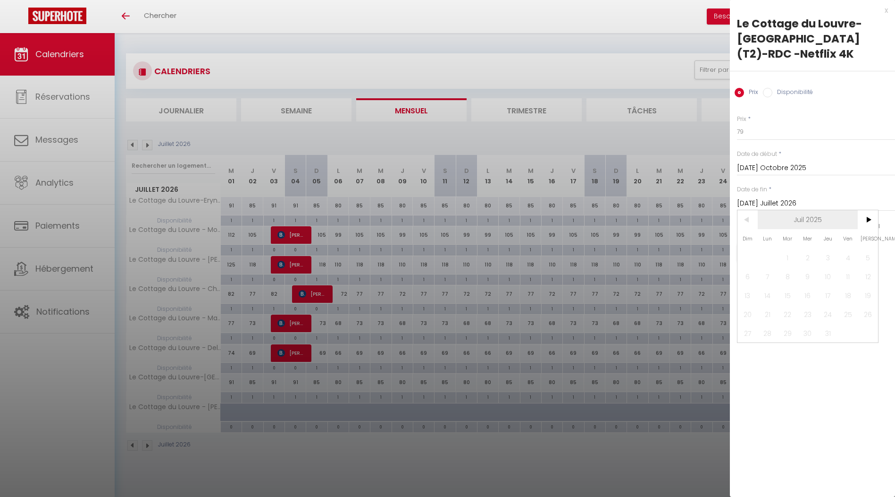
click at [791, 222] on span "Juil 2025" at bounding box center [808, 219] width 101 height 19
click at [774, 292] on span "Octobre" at bounding box center [761, 295] width 47 height 19
click at [859, 296] on span "18" at bounding box center [868, 295] width 20 height 19
type input "Sam 18 Octobre 2025"
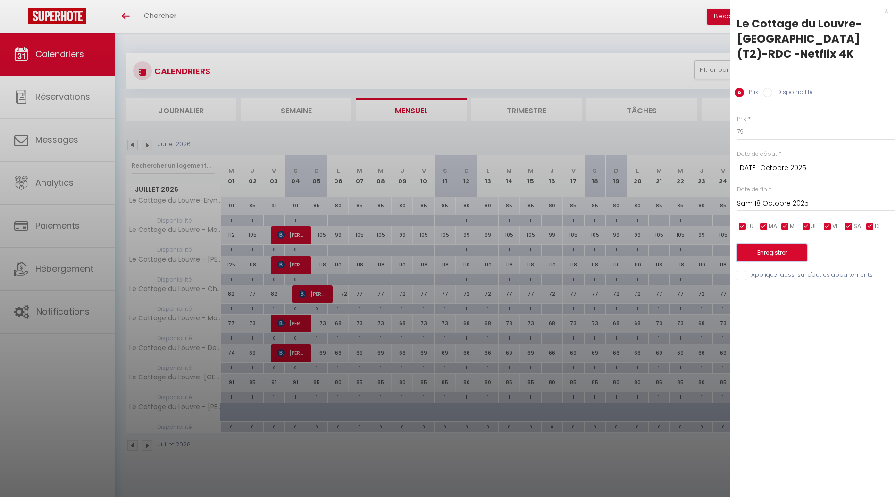
click at [783, 257] on button "Enregistrer" at bounding box center [772, 252] width 70 height 17
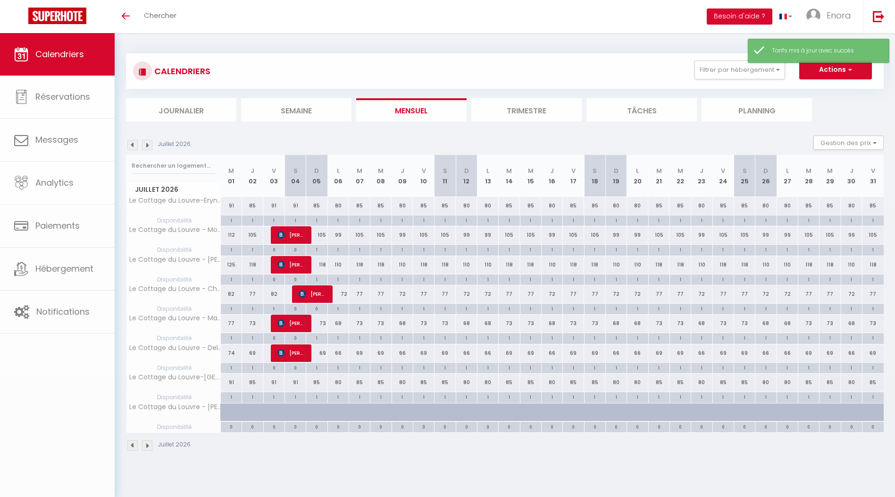
click at [623, 425] on div at bounding box center [447, 248] width 895 height 497
select select
type input "undefined aN undefined NaN"
click at [621, 425] on div "0" at bounding box center [616, 425] width 21 height 9
select select
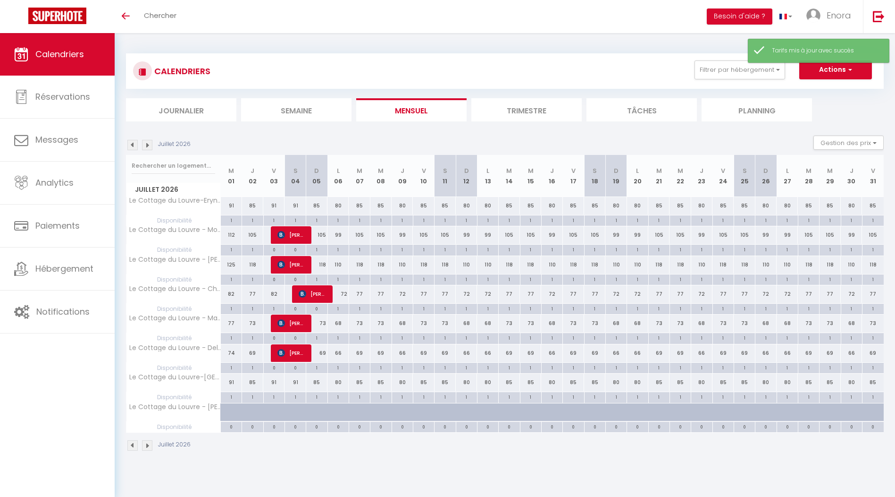
type input "Dim 19 Juillet 2026"
type input "Lun 20 Juillet 2026"
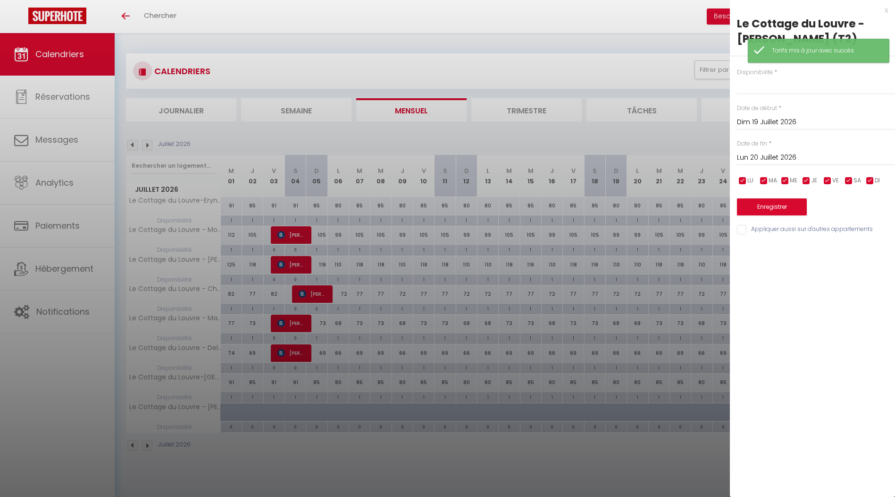
click at [586, 289] on div at bounding box center [447, 248] width 895 height 497
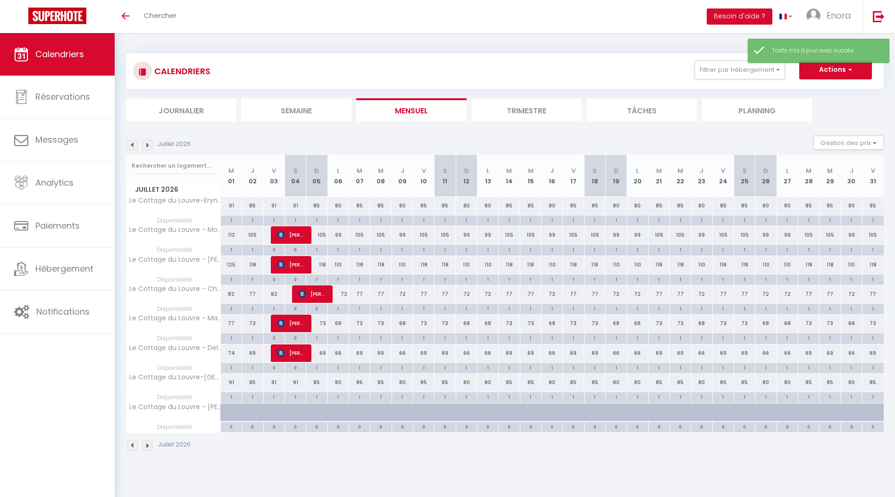
click at [143, 144] on img at bounding box center [147, 145] width 10 height 10
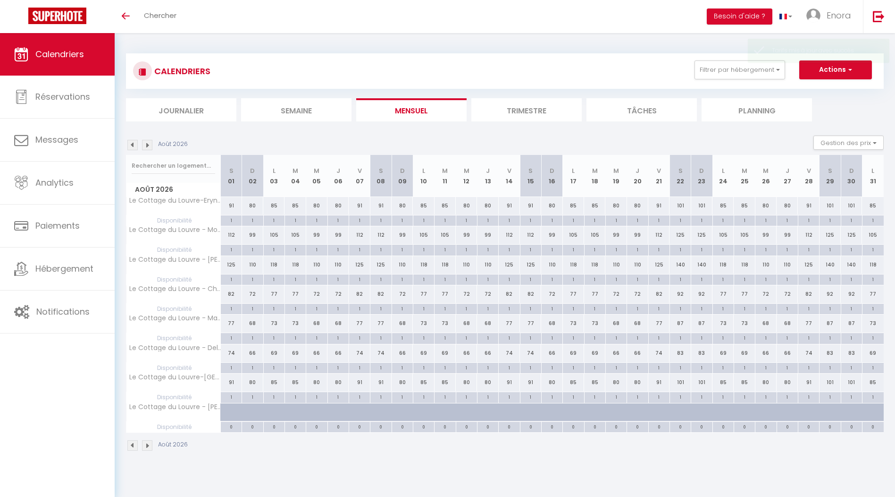
click at [143, 145] on img at bounding box center [147, 145] width 10 height 10
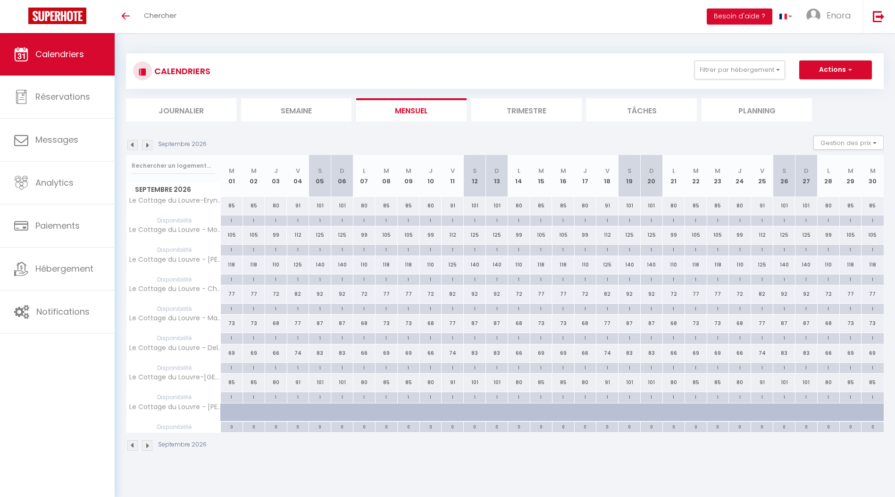
click at [143, 145] on img at bounding box center [147, 145] width 10 height 10
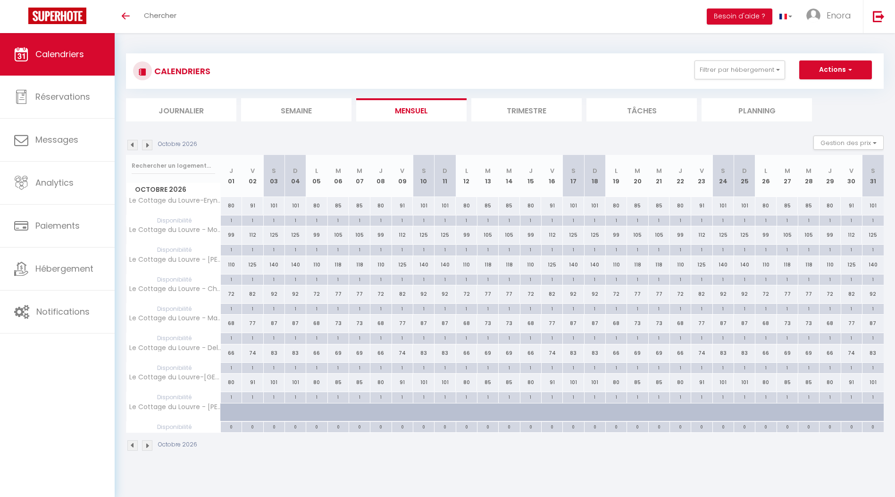
click at [143, 145] on img at bounding box center [147, 145] width 10 height 10
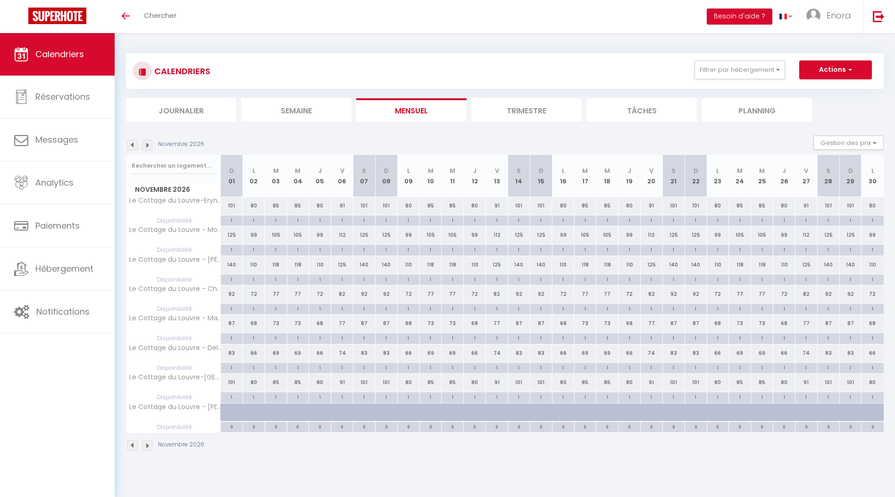
click at [143, 145] on img at bounding box center [147, 145] width 10 height 10
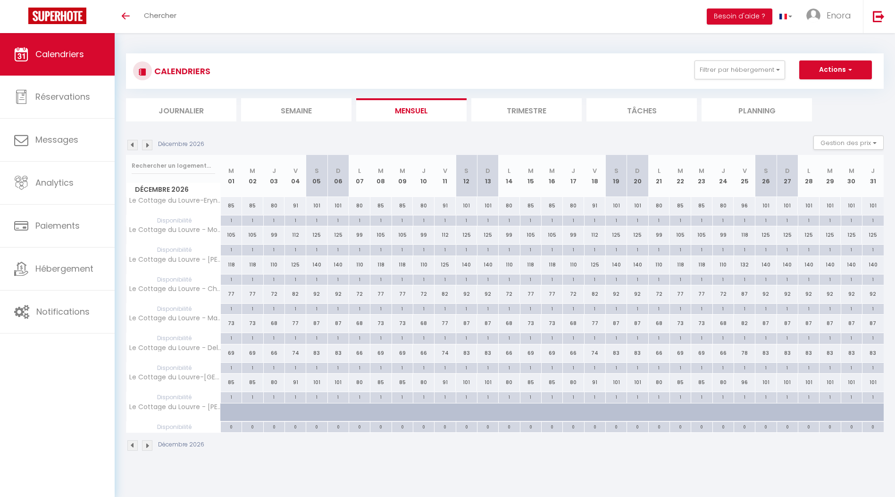
click at [143, 145] on img at bounding box center [147, 145] width 10 height 10
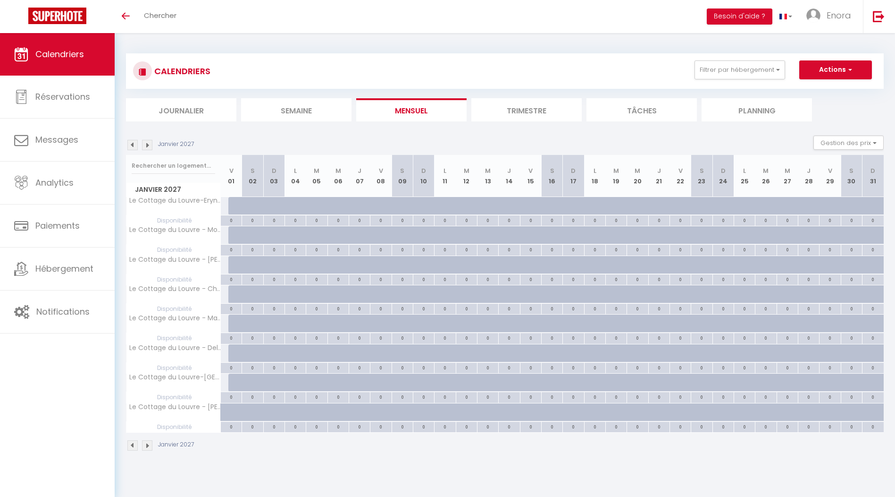
click at [143, 145] on img at bounding box center [147, 145] width 10 height 10
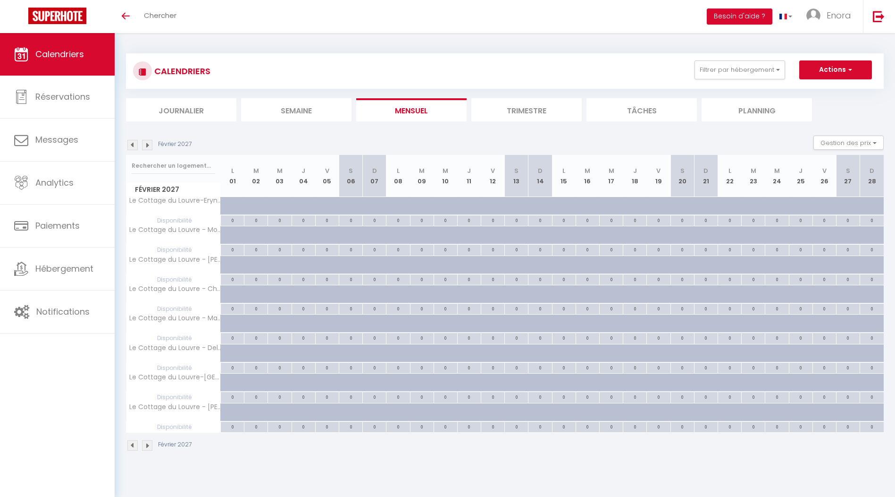
click at [143, 145] on img at bounding box center [147, 145] width 10 height 10
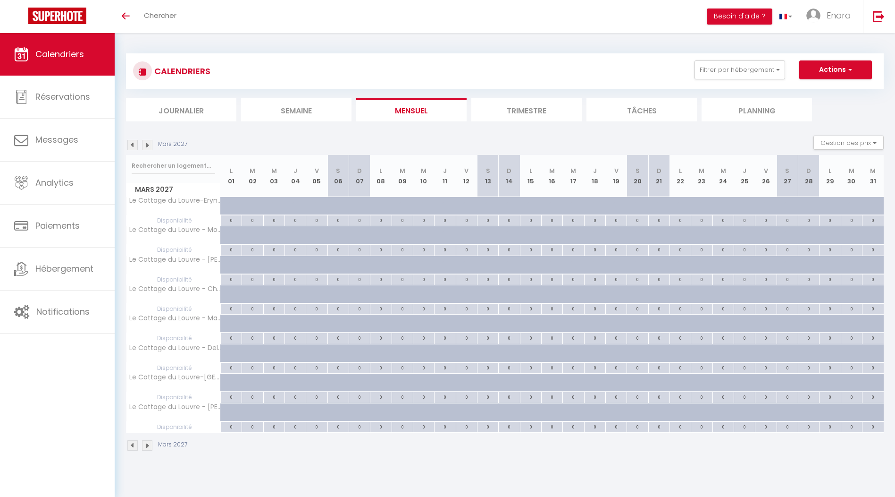
click at [143, 145] on img at bounding box center [147, 145] width 10 height 10
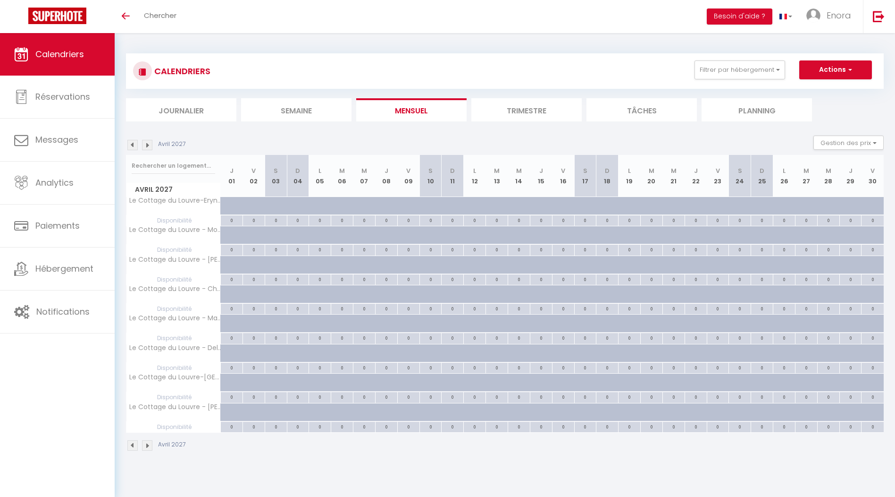
click at [143, 145] on img at bounding box center [147, 145] width 10 height 10
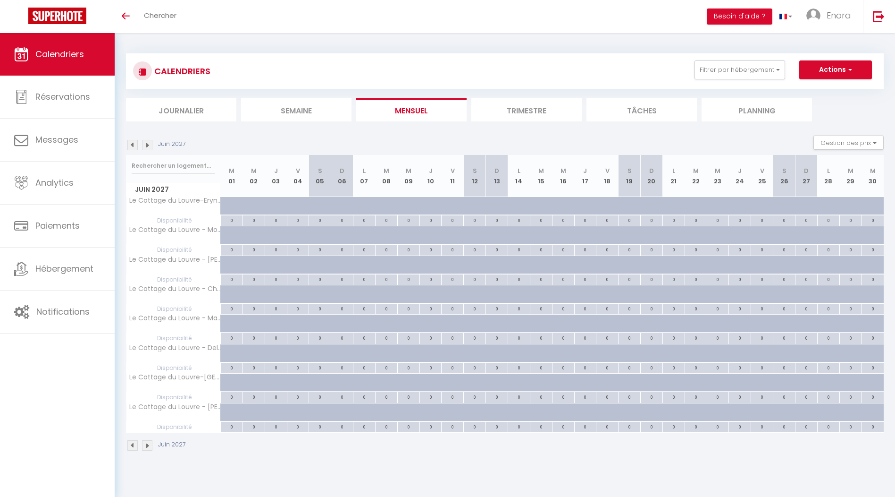
click at [143, 145] on img at bounding box center [147, 145] width 10 height 10
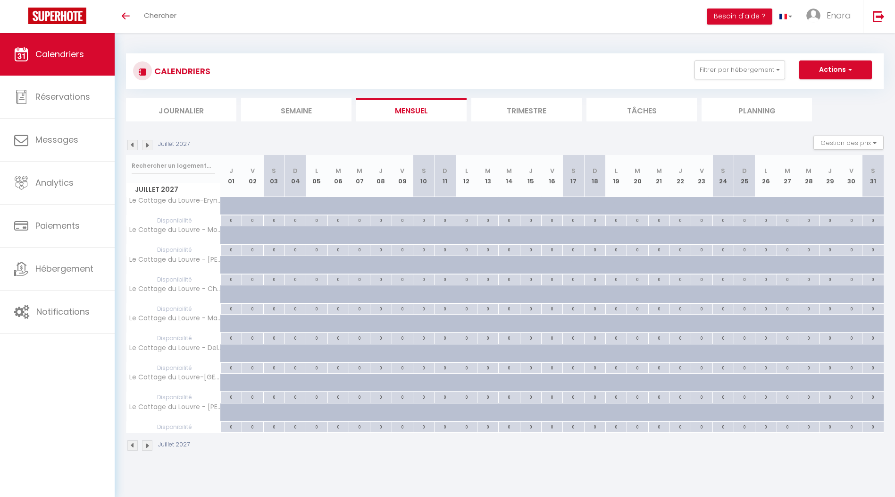
click at [143, 145] on img at bounding box center [147, 145] width 10 height 10
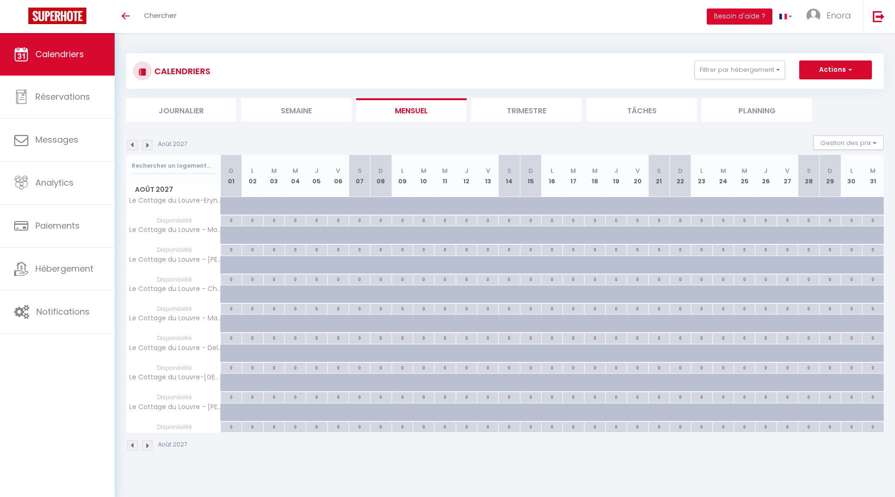
click at [143, 145] on img at bounding box center [147, 145] width 10 height 10
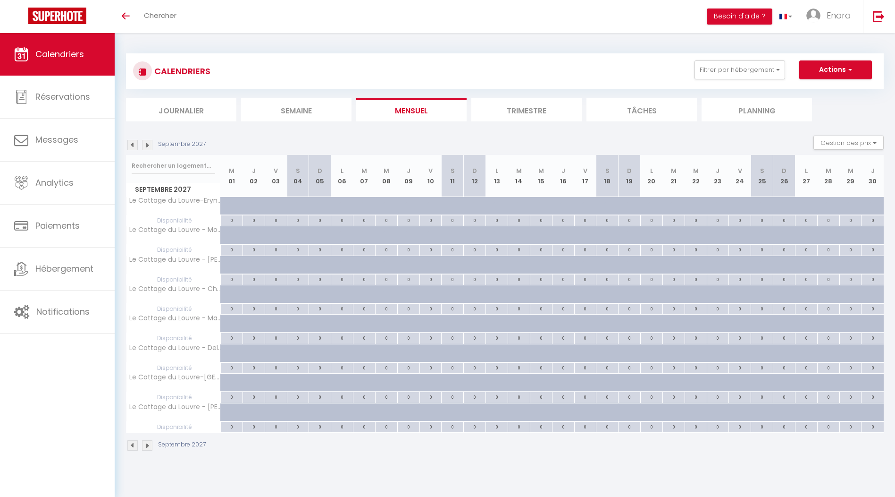
click at [385, 416] on div at bounding box center [394, 417] width 22 height 18
type input "Mer 08 Septembre 2027"
type input "Jeu 09 Septembre 2027"
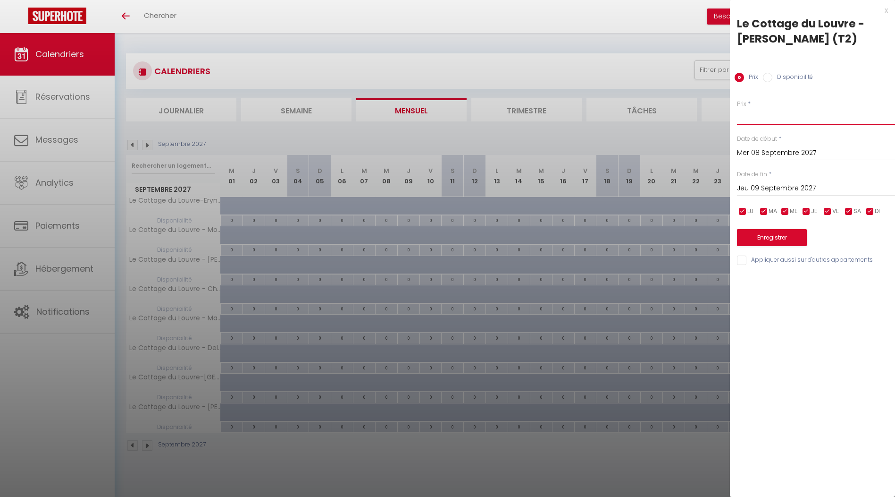
click at [750, 121] on input "Prix" at bounding box center [816, 116] width 158 height 17
type input "79"
click at [787, 146] on div "Mer 08 Septembre 2027 < [DATE] > Dim Lun Mar Mer Jeu Ven Sam 1 2 3 4 5 6 7 8 9 …" at bounding box center [816, 151] width 158 height 17
click at [786, 151] on input "Mer 08 Septembre 2027" at bounding box center [816, 153] width 158 height 12
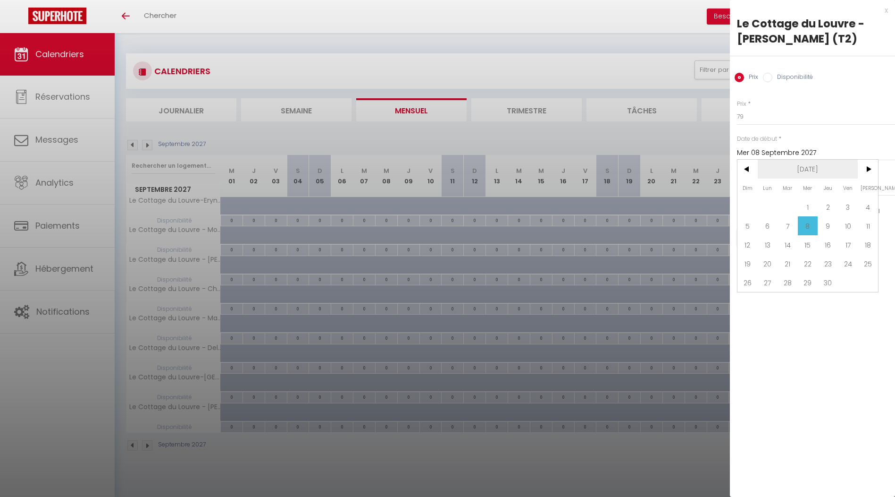
click at [812, 167] on span "[DATE]" at bounding box center [808, 169] width 101 height 19
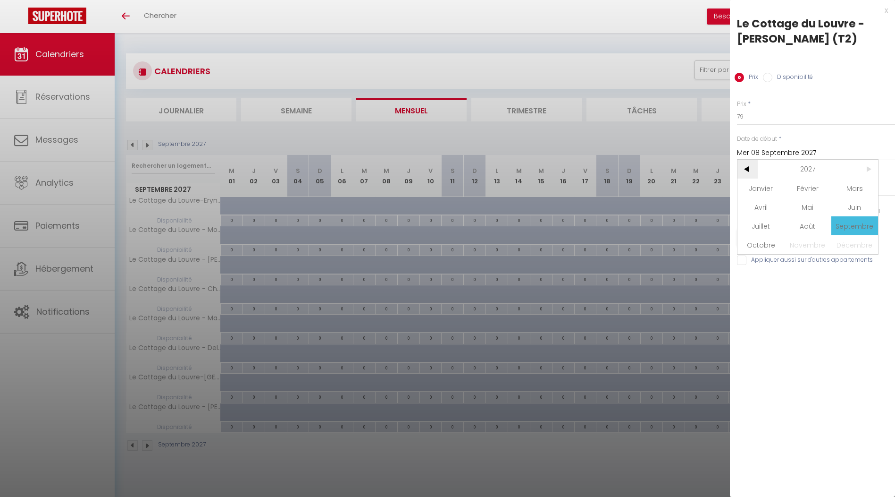
click at [748, 172] on span "<" at bounding box center [748, 169] width 20 height 19
click at [748, 171] on span "<" at bounding box center [748, 169] width 20 height 19
click at [863, 172] on span ">" at bounding box center [868, 169] width 20 height 19
click at [775, 240] on span "Octobre" at bounding box center [761, 244] width 47 height 19
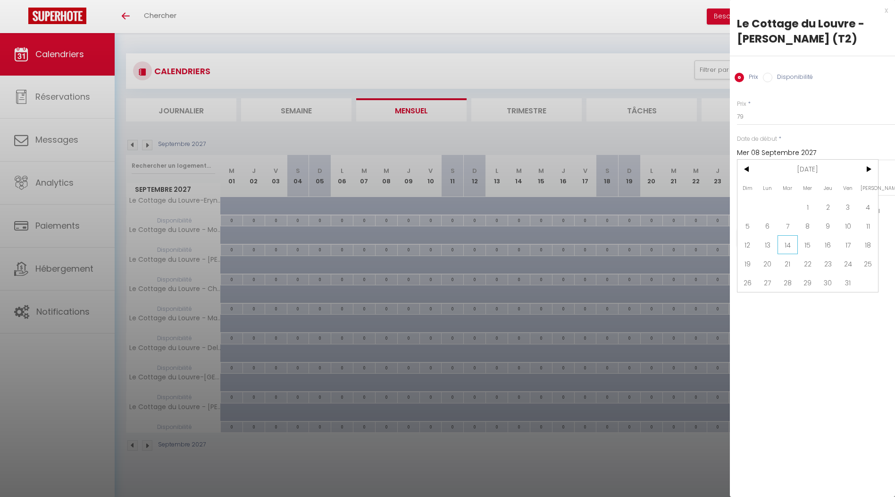
click at [794, 244] on span "14" at bounding box center [788, 244] width 20 height 19
type input "[DATE] Octobre 2025"
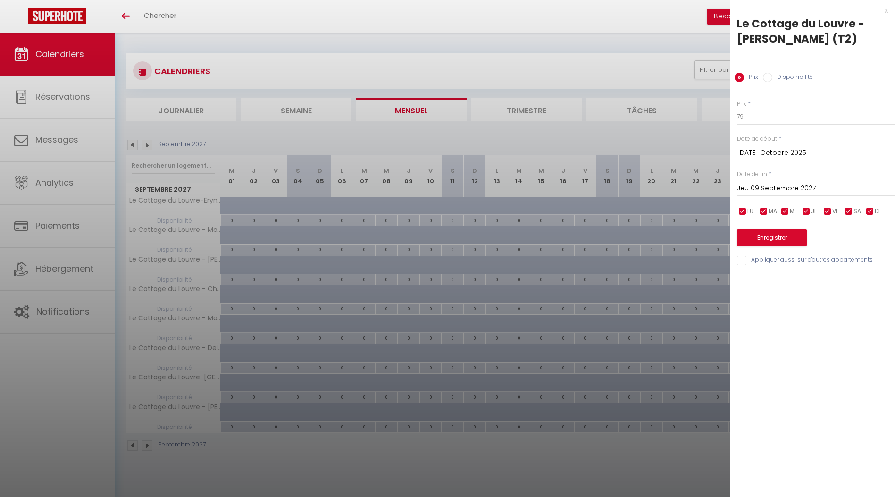
click at [789, 188] on input "Jeu 09 Septembre 2027" at bounding box center [816, 188] width 158 height 12
click at [792, 199] on span "[DATE]" at bounding box center [808, 204] width 101 height 19
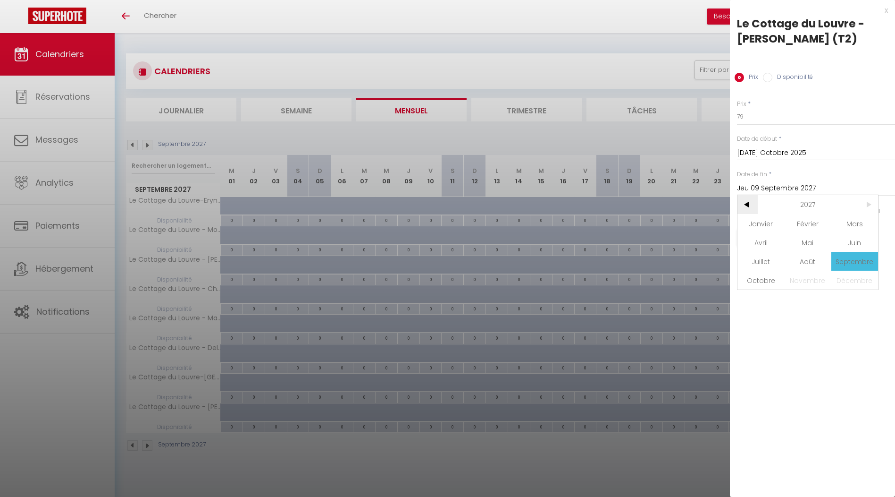
click at [742, 206] on span "<" at bounding box center [748, 204] width 20 height 19
click at [784, 278] on span "Octobre" at bounding box center [761, 279] width 47 height 19
click at [866, 278] on span "18" at bounding box center [868, 279] width 20 height 19
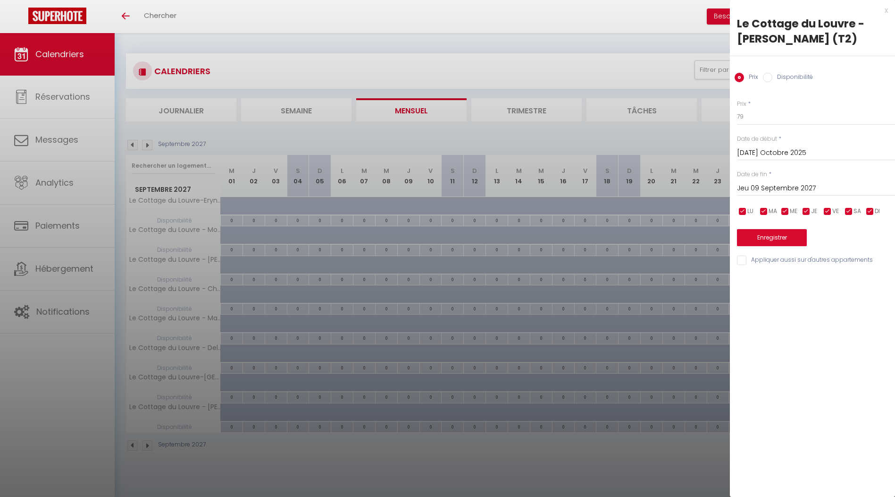
type input "Sam 18 Octobre 2025"
click at [792, 241] on button "Enregistrer" at bounding box center [772, 237] width 70 height 17
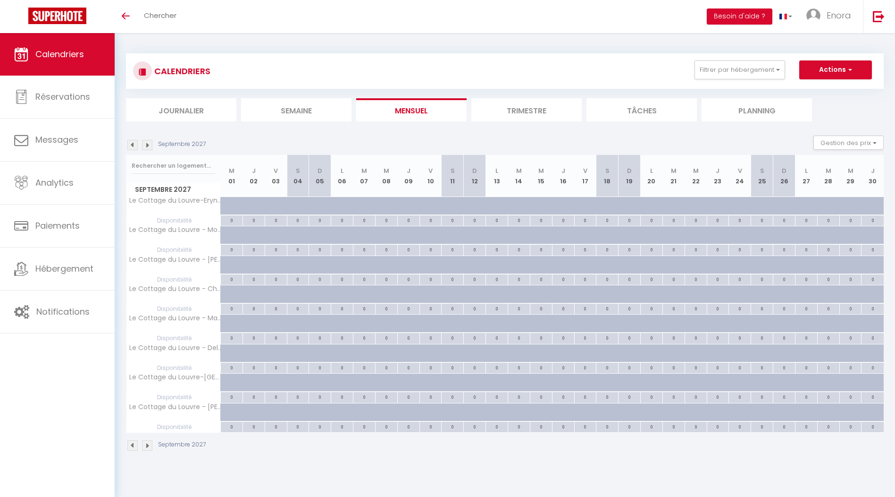
click at [340, 211] on div at bounding box center [350, 211] width 22 height 18
type input "Lun 06 Septembre 2027"
type input "[DATE] Septembre 2027"
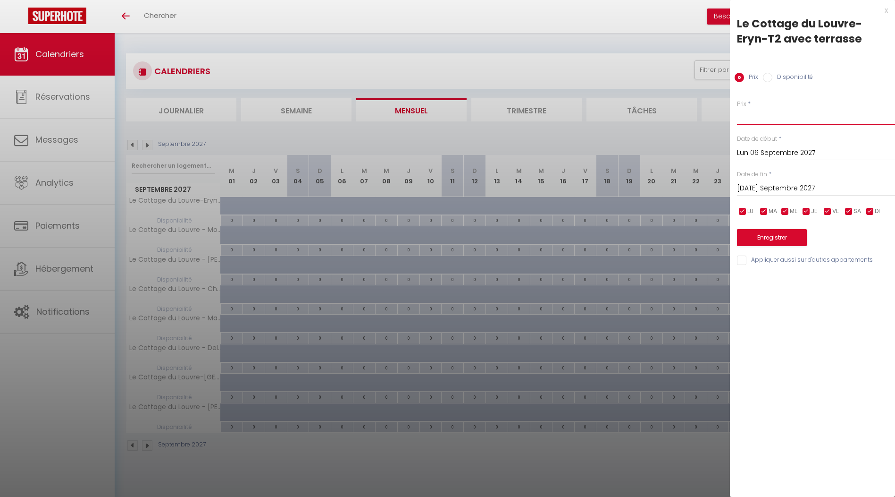
click at [782, 124] on input "Prix" at bounding box center [816, 116] width 158 height 17
type input "84"
click at [779, 152] on input "Lun 06 Septembre 2027" at bounding box center [816, 153] width 158 height 12
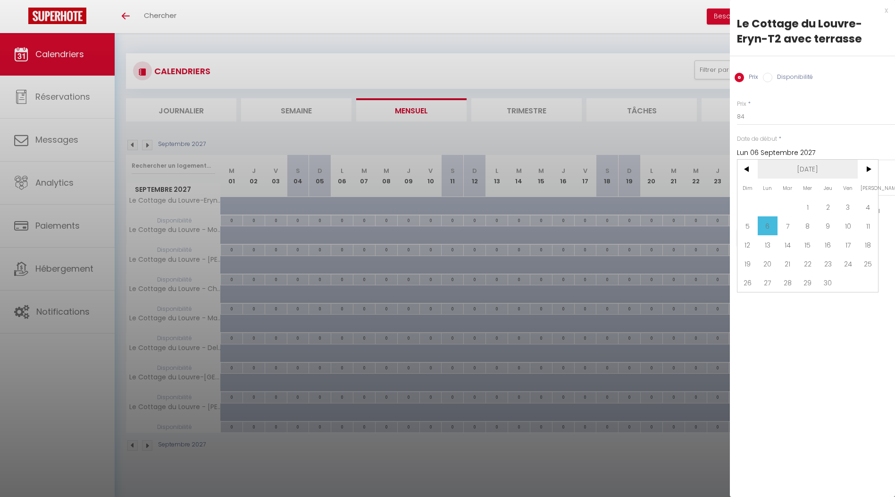
click at [801, 171] on span "[DATE]" at bounding box center [808, 169] width 101 height 19
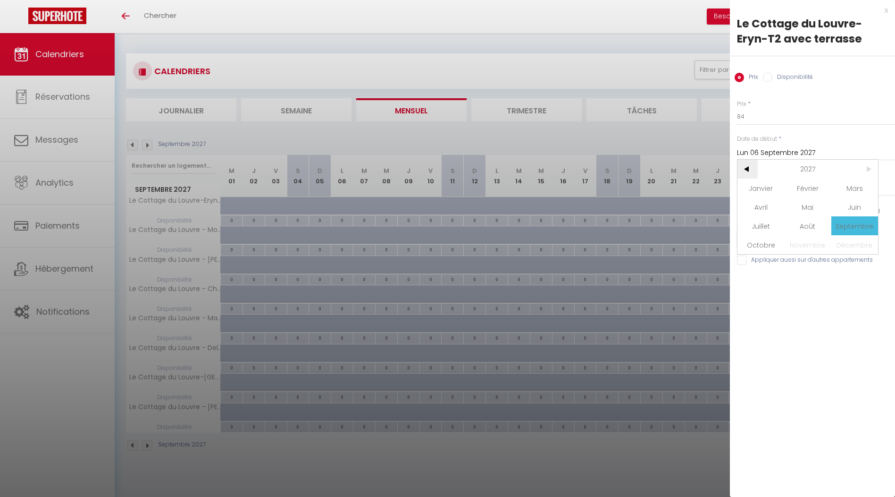
click at [753, 168] on span "<" at bounding box center [748, 169] width 20 height 19
click at [775, 242] on span "Octobre" at bounding box center [761, 244] width 47 height 19
click at [789, 242] on span "14" at bounding box center [788, 244] width 20 height 19
type input "[DATE] Octobre 2025"
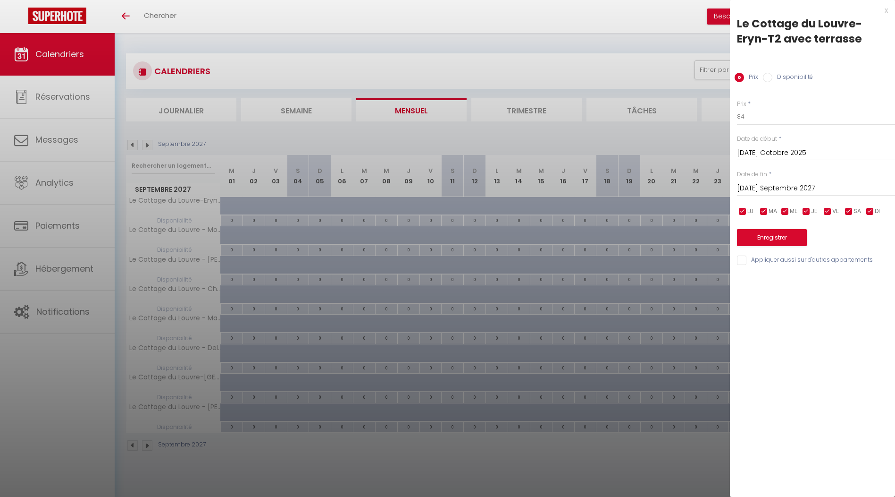
click at [784, 186] on input "[DATE] Septembre 2027" at bounding box center [816, 188] width 158 height 12
click at [787, 208] on span "[DATE]" at bounding box center [808, 204] width 101 height 19
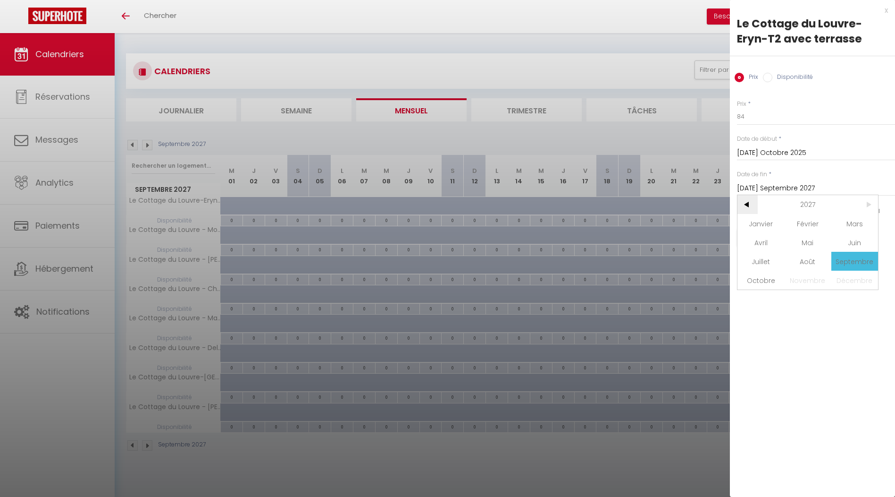
click at [747, 207] on span "<" at bounding box center [748, 204] width 20 height 19
click at [763, 283] on span "Octobre" at bounding box center [761, 279] width 47 height 19
click at [867, 278] on span "18" at bounding box center [868, 279] width 20 height 19
type input "Sam 18 Octobre 2025"
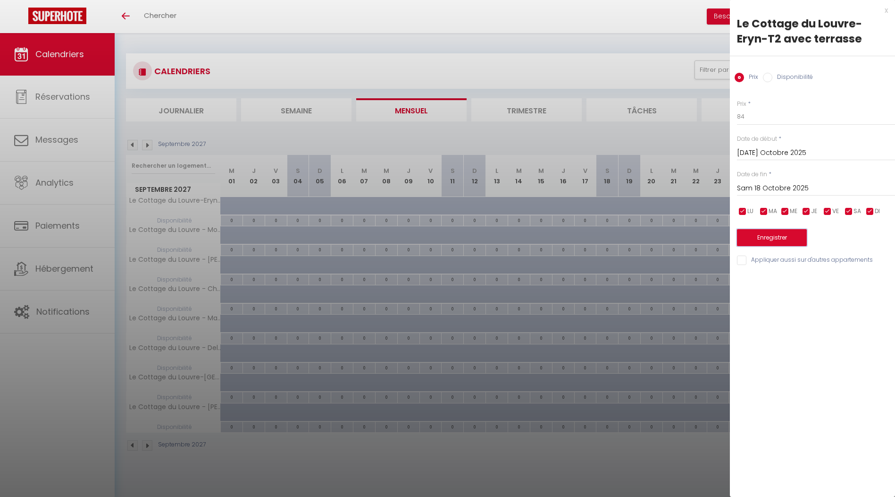
click at [777, 236] on button "Enregistrer" at bounding box center [772, 237] width 70 height 17
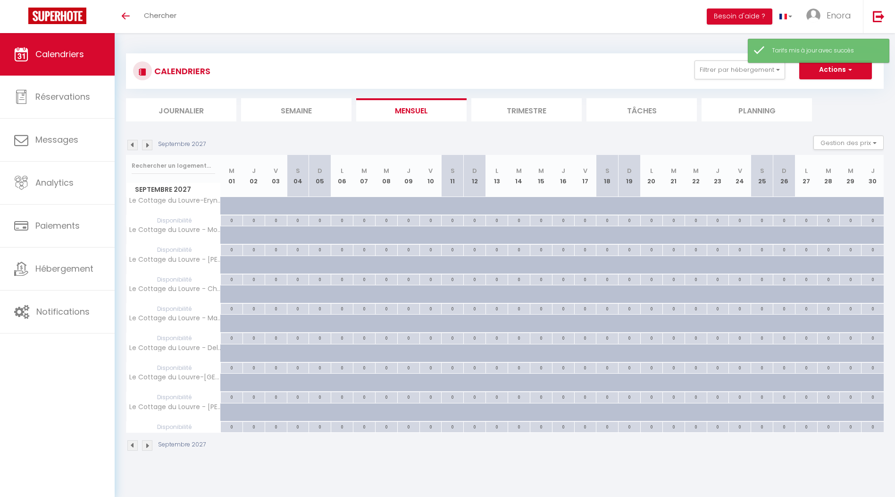
click at [351, 234] on div at bounding box center [350, 240] width 22 height 18
type input "Lun 06 Septembre 2027"
type input "[DATE] Septembre 2027"
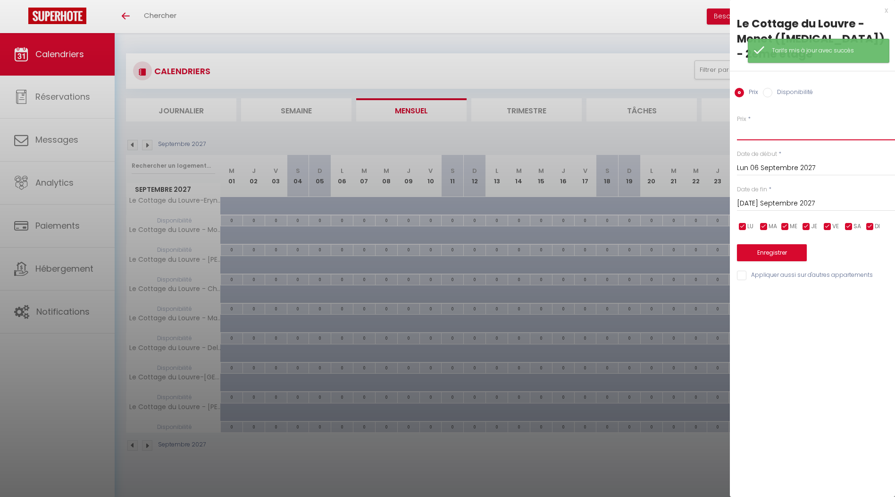
click at [764, 123] on input "Prix" at bounding box center [816, 131] width 158 height 17
type input "104"
click at [770, 162] on input "Lun 06 Septembre 2027" at bounding box center [816, 168] width 158 height 12
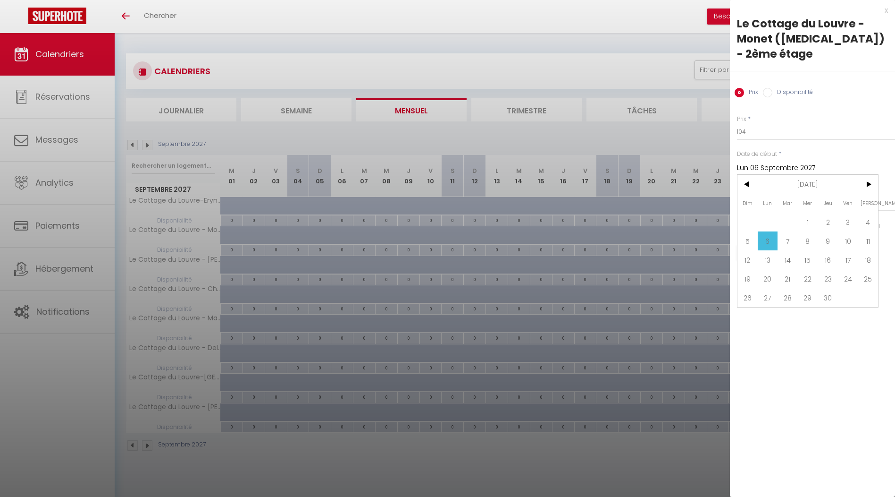
click at [784, 175] on span "[DATE]" at bounding box center [808, 184] width 101 height 19
click at [753, 175] on span "<" at bounding box center [748, 184] width 20 height 19
click at [779, 250] on span "Octobre" at bounding box center [761, 259] width 47 height 19
click at [792, 250] on span "14" at bounding box center [788, 259] width 20 height 19
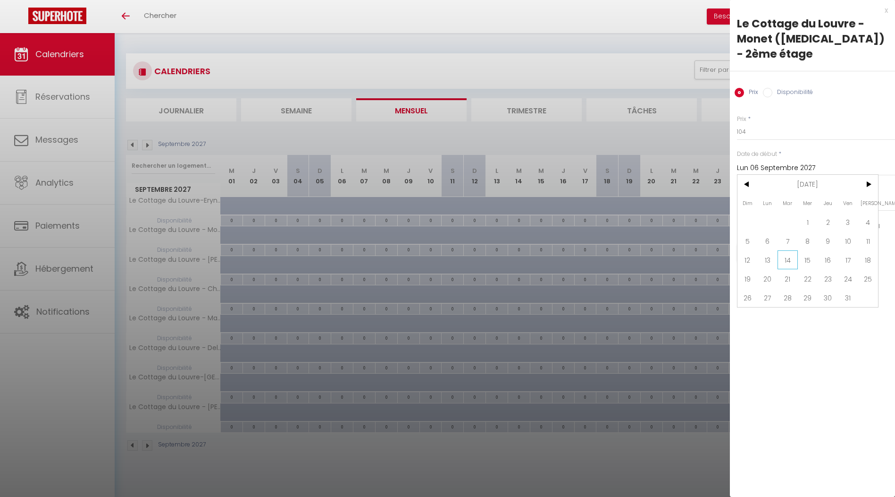
type input "[DATE] Octobre 2025"
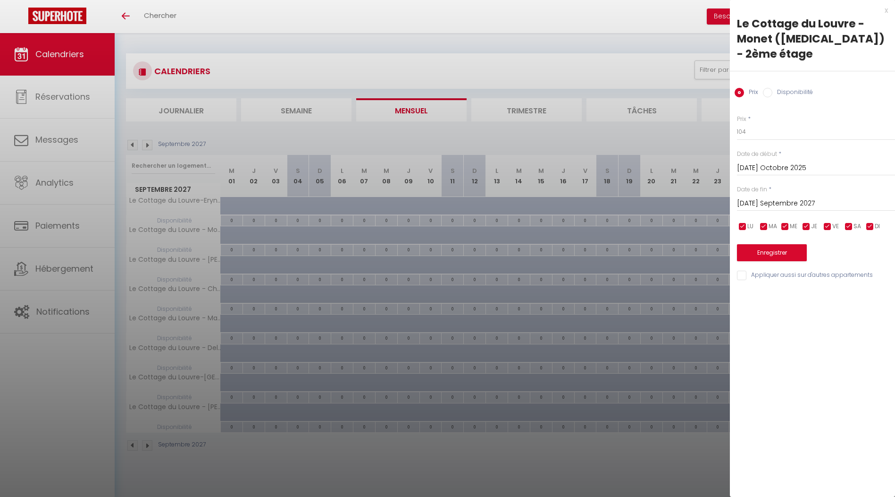
click at [781, 197] on input "[DATE] Septembre 2027" at bounding box center [816, 203] width 158 height 12
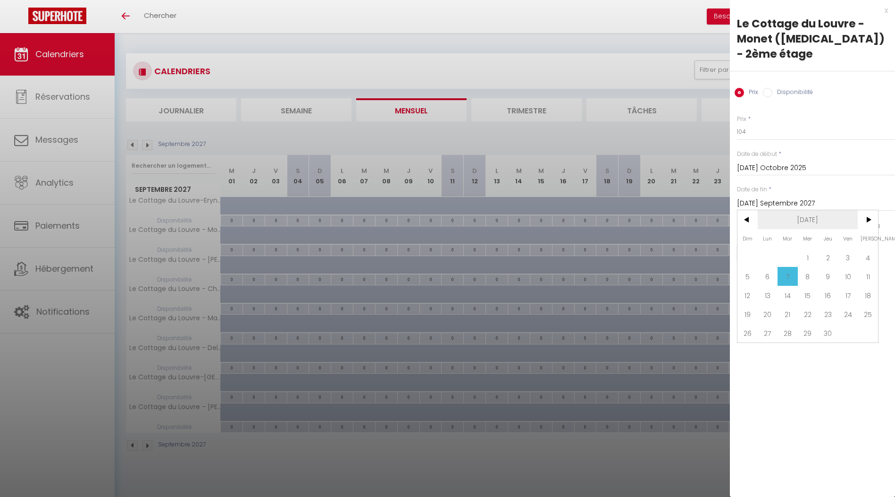
drag, startPoint x: 788, startPoint y: 201, endPoint x: 777, endPoint y: 206, distance: 11.8
click at [788, 210] on span "[DATE]" at bounding box center [808, 219] width 101 height 19
click at [746, 210] on span "<" at bounding box center [748, 219] width 20 height 19
click at [765, 286] on span "Octobre" at bounding box center [761, 295] width 47 height 19
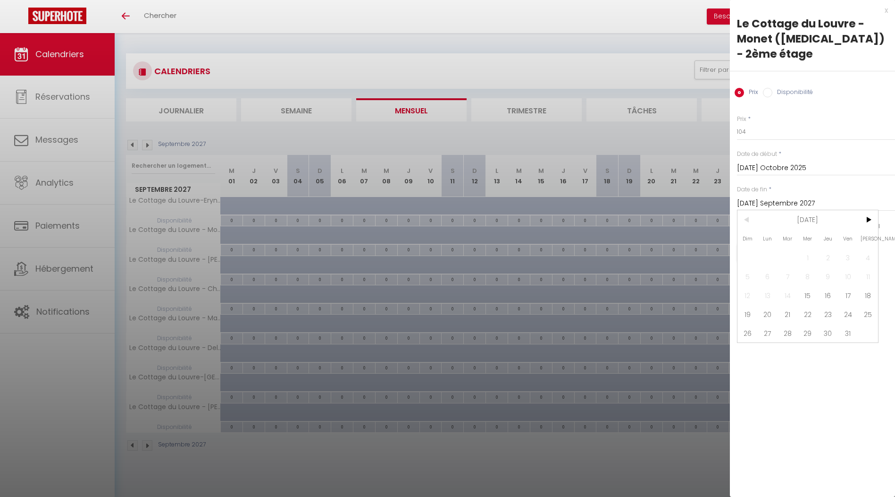
drag, startPoint x: 868, startPoint y: 281, endPoint x: 856, endPoint y: 270, distance: 17.1
click at [869, 286] on span "18" at bounding box center [868, 295] width 20 height 19
type input "Sam 18 Octobre 2025"
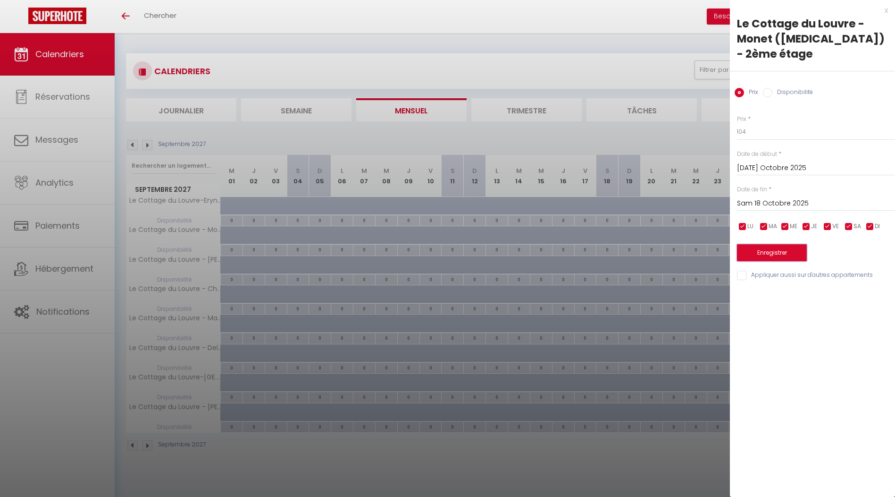
drag, startPoint x: 787, startPoint y: 237, endPoint x: 547, endPoint y: 261, distance: 241.4
click at [786, 244] on button "Enregistrer" at bounding box center [772, 252] width 70 height 17
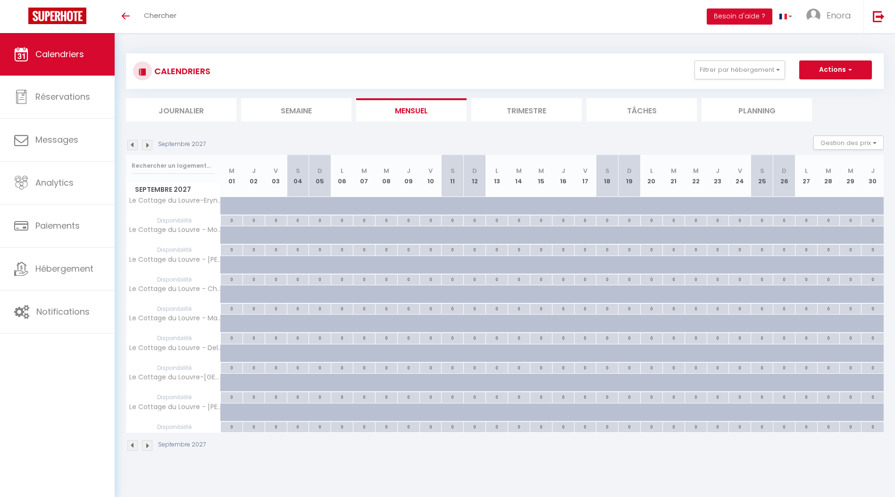
click at [301, 236] on div at bounding box center [306, 240] width 22 height 18
type input "[PERSON_NAME] 04 Septembre 2027"
type input "Dim 05 Septembre 2027"
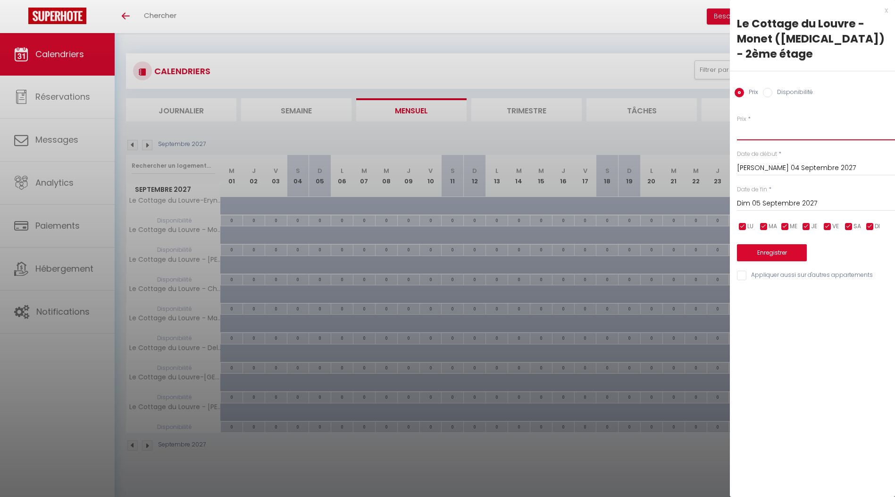
click at [764, 123] on input "Prix" at bounding box center [816, 131] width 158 height 17
type input "104"
click at [773, 159] on div "[PERSON_NAME] 04 Septembre 2027 < [DATE] > Dim Lun Mar Mer Jeu Ven Sam 1 2 3 4 …" at bounding box center [816, 167] width 158 height 17
click at [773, 162] on input "[PERSON_NAME] 04 Septembre 2027" at bounding box center [816, 168] width 158 height 12
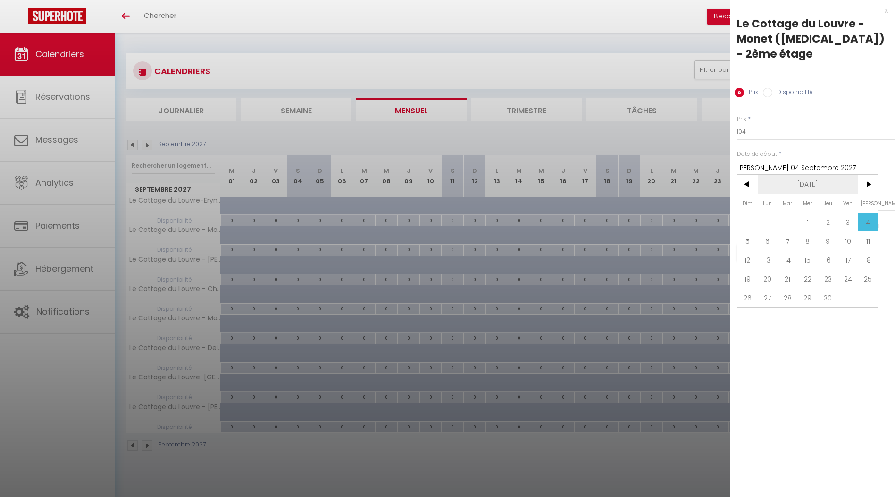
click at [801, 175] on span "[DATE]" at bounding box center [808, 184] width 101 height 19
drag, startPoint x: 753, startPoint y: 168, endPoint x: 748, endPoint y: 168, distance: 5.2
click at [750, 175] on span "<" at bounding box center [748, 184] width 20 height 19
click at [748, 175] on span "<" at bounding box center [748, 184] width 20 height 19
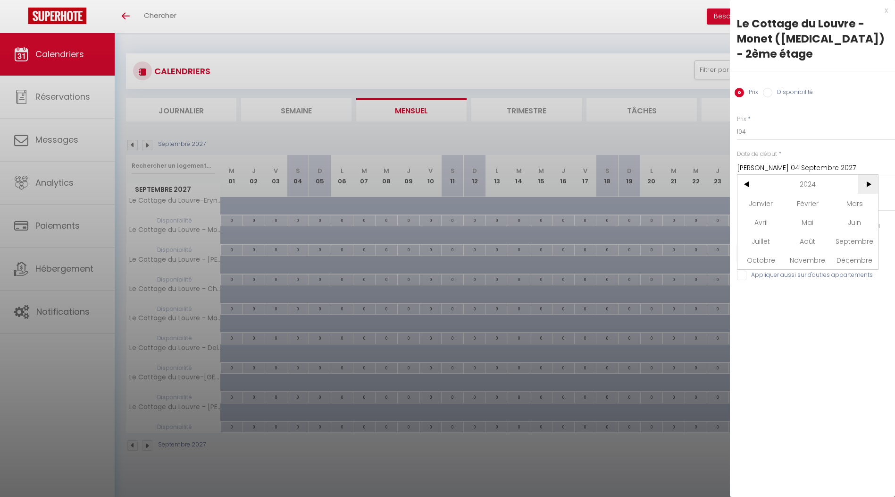
click at [867, 175] on span ">" at bounding box center [868, 184] width 20 height 19
click at [766, 250] on span "Octobre" at bounding box center [761, 259] width 47 height 19
click at [792, 250] on span "14" at bounding box center [788, 259] width 20 height 19
type input "[DATE] Octobre 2025"
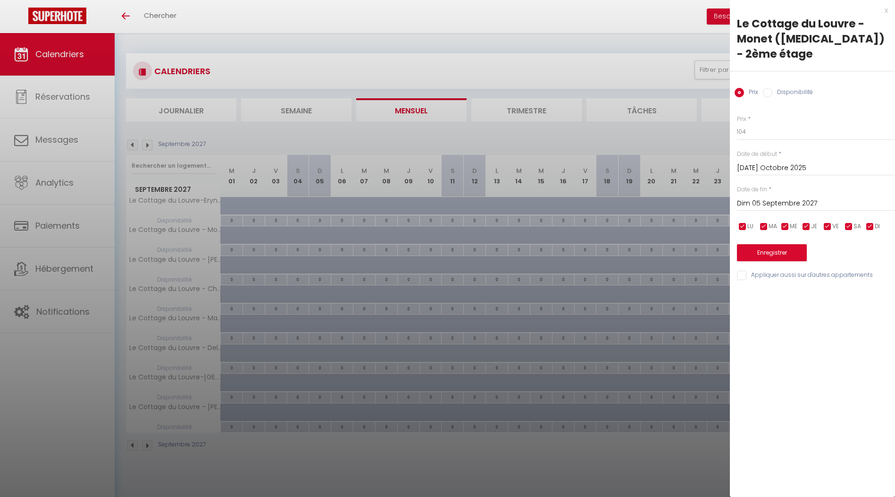
click at [768, 197] on input "Dim 05 Septembre 2027" at bounding box center [816, 203] width 158 height 12
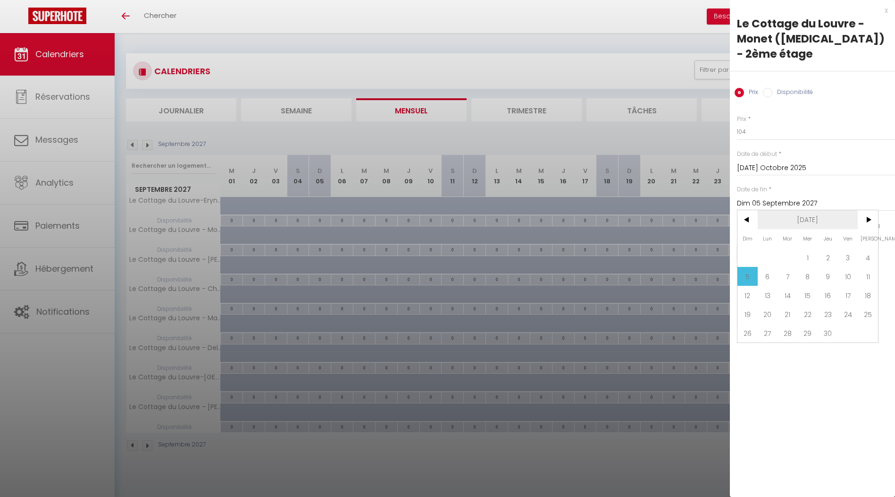
click at [789, 210] on span "[DATE]" at bounding box center [808, 219] width 101 height 19
click at [748, 210] on span "<" at bounding box center [748, 219] width 20 height 19
click at [766, 286] on span "Octobre" at bounding box center [761, 295] width 47 height 19
click at [865, 286] on span "18" at bounding box center [868, 295] width 20 height 19
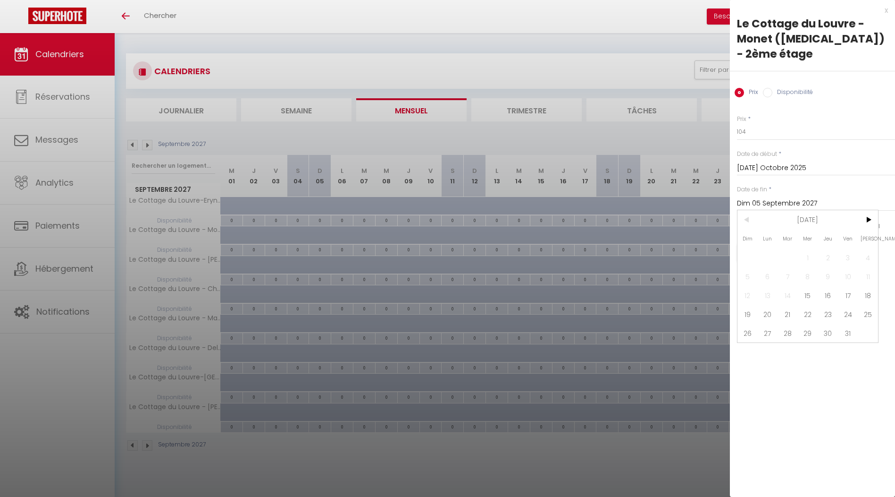
type input "Sam 18 Octobre 2025"
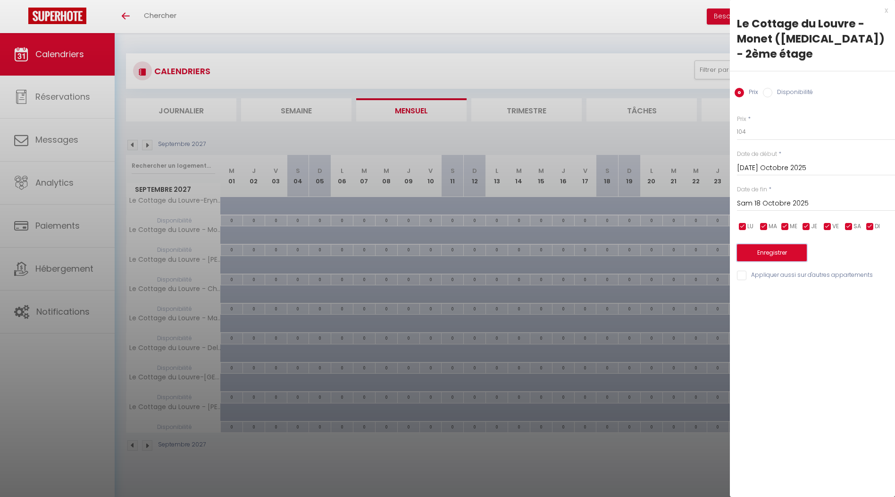
click at [778, 244] on button "Enregistrer" at bounding box center [772, 252] width 70 height 17
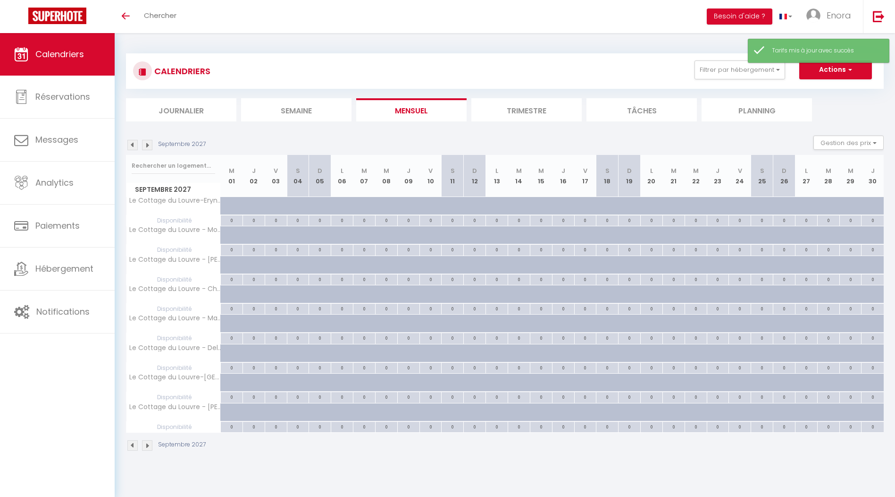
click at [295, 261] on div at bounding box center [298, 265] width 22 height 18
type input "[PERSON_NAME] 04 Septembre 2027"
type input "Dim 05 Septembre 2027"
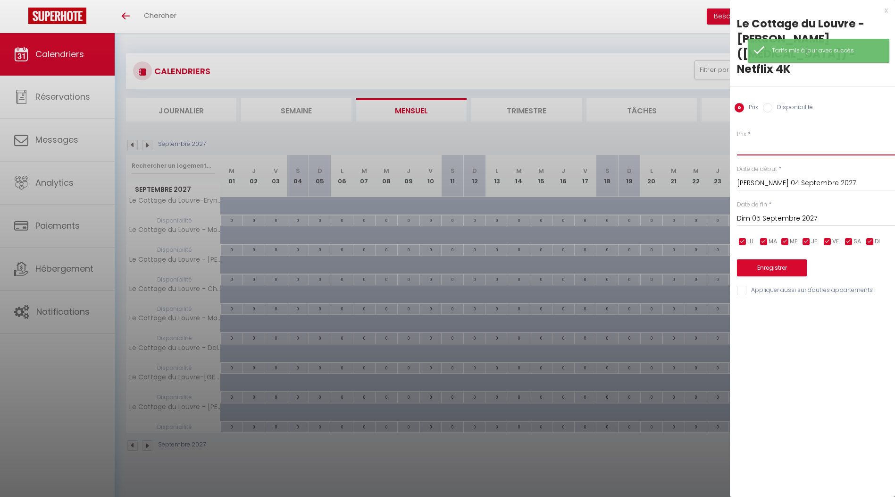
click at [761, 138] on input "Prix" at bounding box center [816, 146] width 158 height 17
type input "116"
click at [767, 177] on input "[PERSON_NAME] 04 Septembre 2027" at bounding box center [816, 183] width 158 height 12
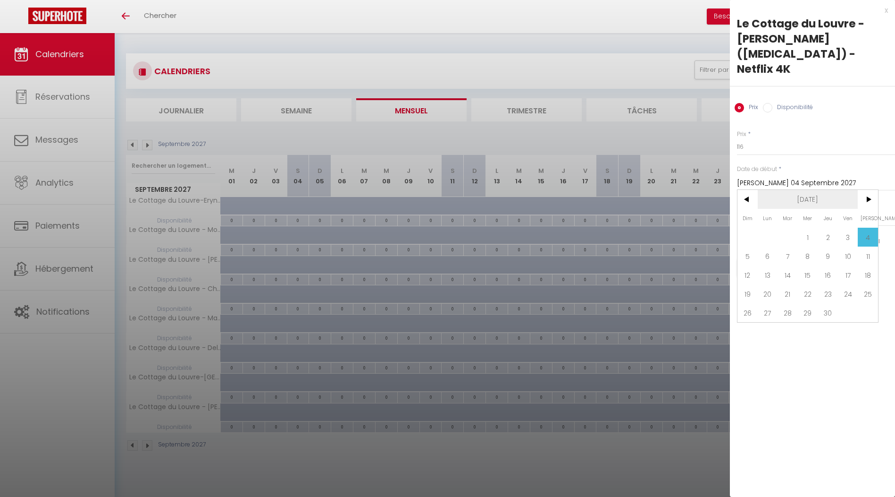
click at [798, 190] on span "[DATE]" at bounding box center [808, 199] width 101 height 19
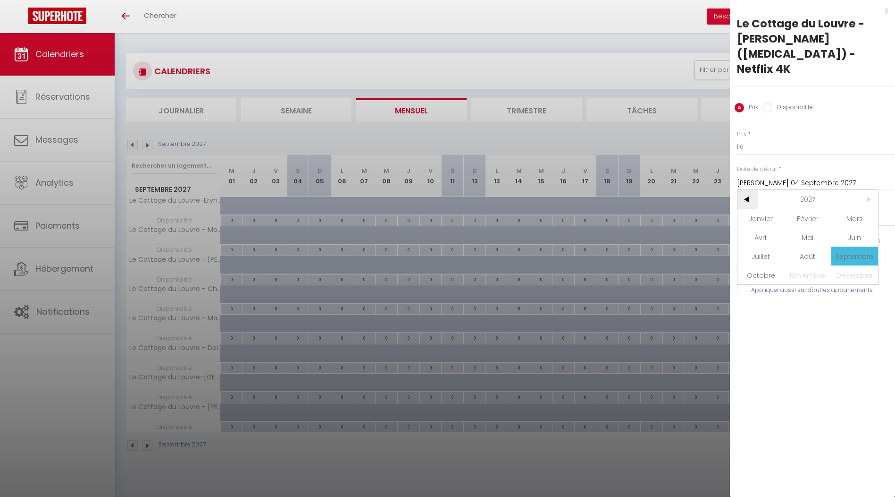
click at [748, 190] on span "<" at bounding box center [748, 199] width 20 height 19
click at [766, 265] on span "Octobre" at bounding box center [761, 274] width 47 height 19
click at [791, 265] on span "14" at bounding box center [788, 274] width 20 height 19
type input "[DATE] Octobre 2025"
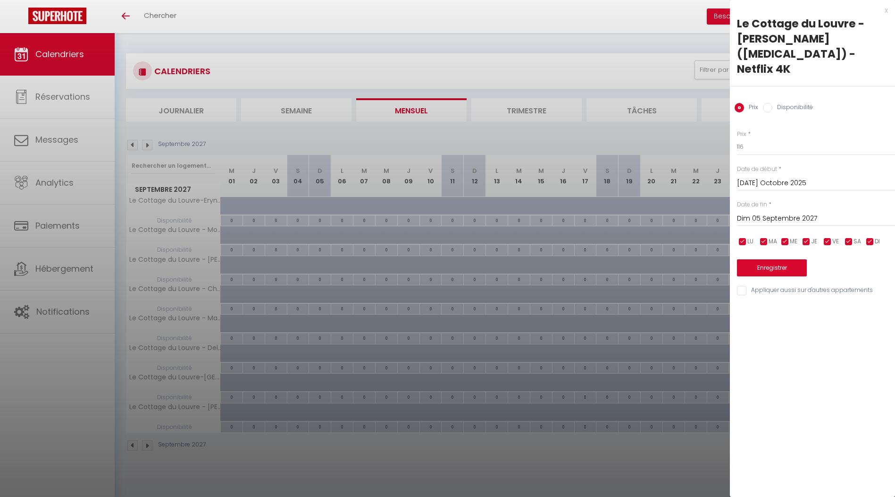
click at [796, 212] on input "Dim 05 Septembre 2027" at bounding box center [816, 218] width 158 height 12
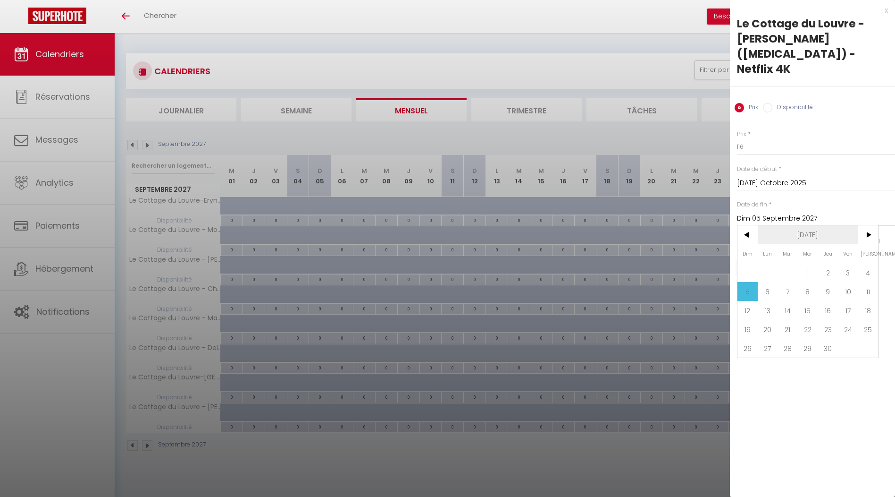
click at [804, 225] on span "[DATE]" at bounding box center [808, 234] width 101 height 19
click at [804, 225] on span "2027" at bounding box center [808, 234] width 101 height 19
click at [850, 263] on span "2025" at bounding box center [855, 272] width 47 height 19
click at [775, 301] on span "Octobre" at bounding box center [761, 310] width 47 height 19
click at [865, 301] on span "18" at bounding box center [868, 310] width 20 height 19
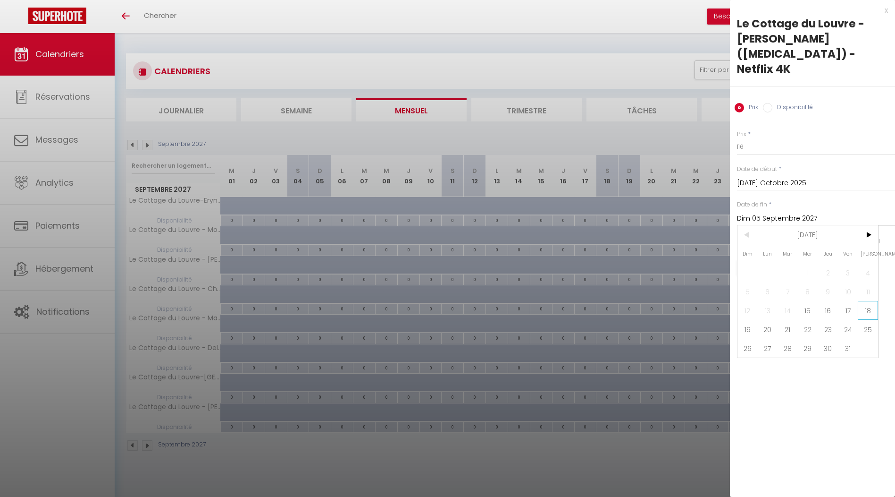
type input "Sam 18 Octobre 2025"
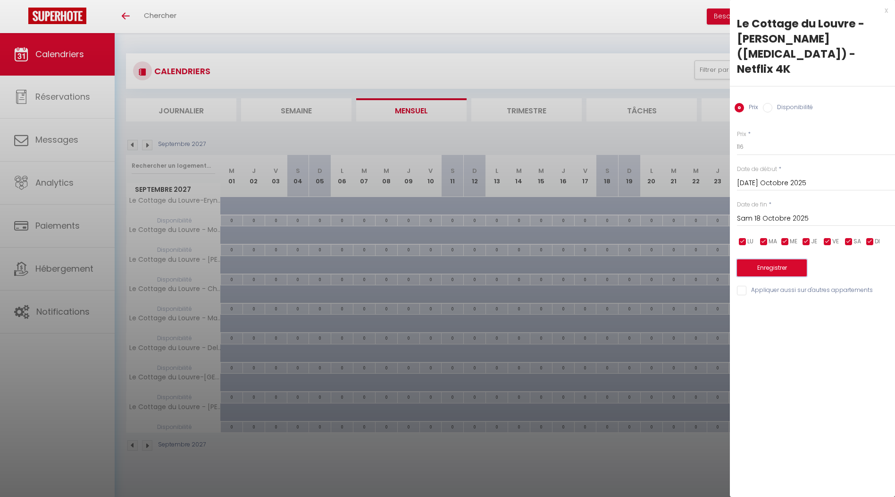
click at [779, 259] on button "Enregistrer" at bounding box center [772, 267] width 70 height 17
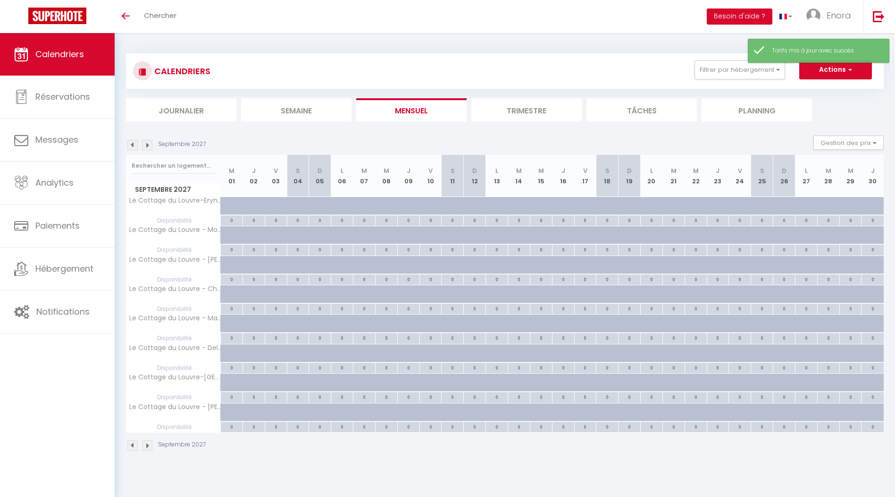
click at [304, 291] on div at bounding box center [306, 299] width 22 height 18
type input "[PERSON_NAME] 04 Septembre 2027"
type input "Dim 05 Septembre 2027"
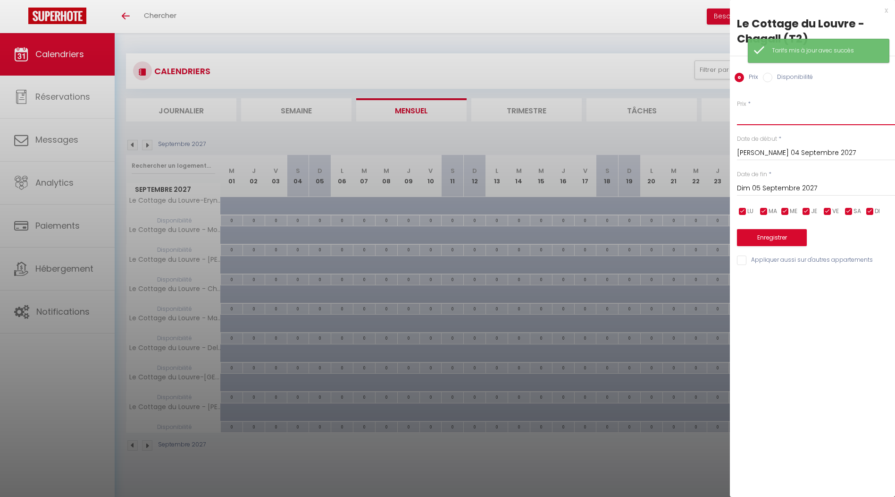
click at [762, 117] on input "Prix" at bounding box center [816, 116] width 158 height 17
type input "76"
click at [739, 149] on input "[PERSON_NAME] 04 Septembre 2027" at bounding box center [816, 153] width 158 height 12
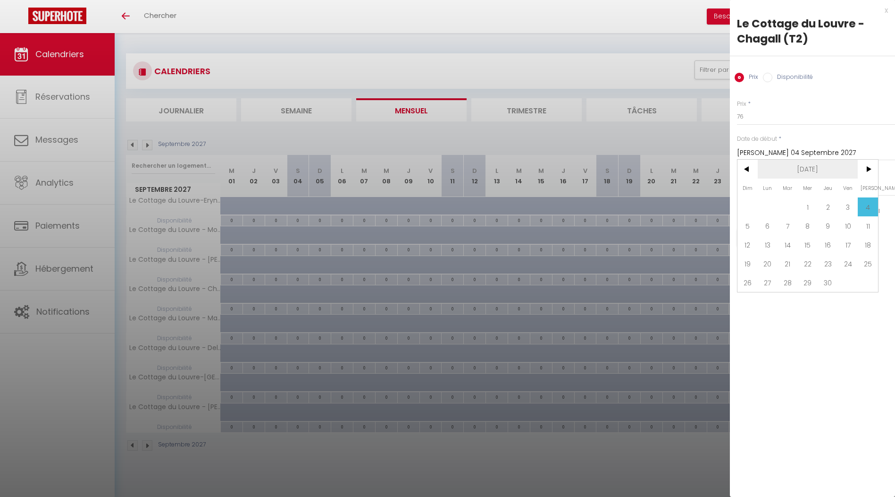
click at [808, 163] on span "[DATE]" at bounding box center [808, 169] width 101 height 19
click at [808, 163] on span "2027" at bounding box center [808, 169] width 101 height 19
click at [852, 205] on span "2025" at bounding box center [855, 206] width 47 height 19
click at [773, 242] on span "Octobre" at bounding box center [761, 244] width 47 height 19
click at [788, 245] on span "14" at bounding box center [788, 244] width 20 height 19
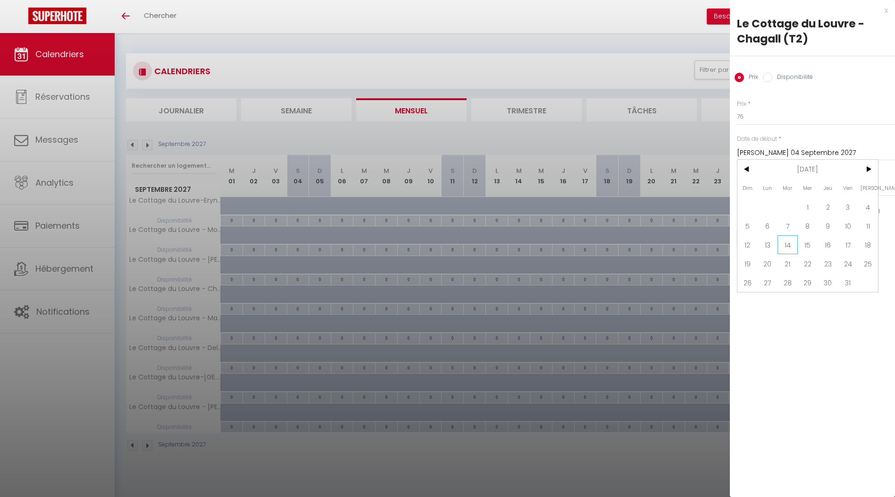
type input "[DATE] Octobre 2025"
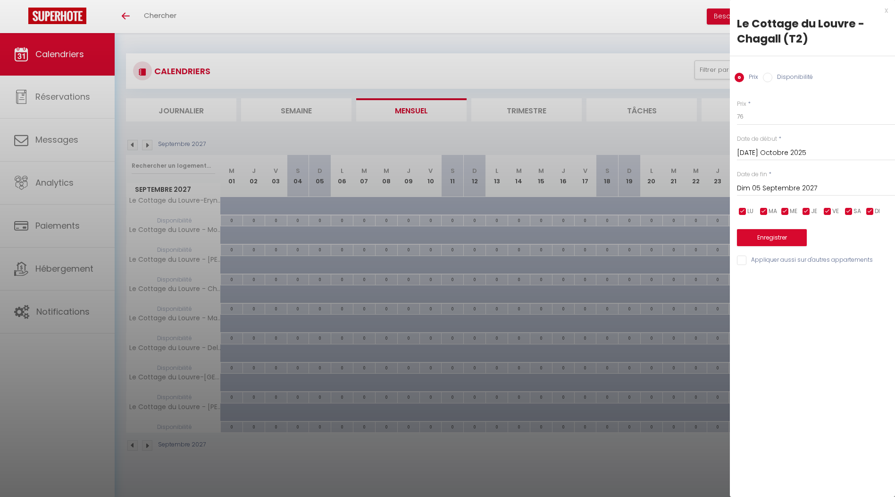
click at [782, 192] on input "Dim 05 Septembre 2027" at bounding box center [816, 188] width 158 height 12
click at [803, 200] on span "[DATE]" at bounding box center [808, 204] width 101 height 19
click at [0, 0] on span "2027" at bounding box center [0, 0] width 0 height 0
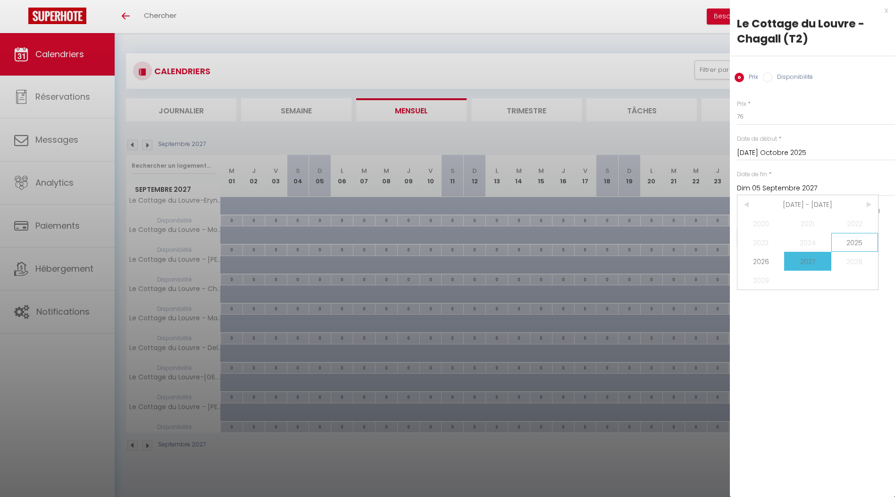
click at [851, 239] on span "2025" at bounding box center [855, 242] width 47 height 19
click at [768, 279] on span "Octobre" at bounding box center [761, 279] width 47 height 19
click at [869, 280] on span "18" at bounding box center [868, 279] width 20 height 19
type input "Sam 18 Octobre 2025"
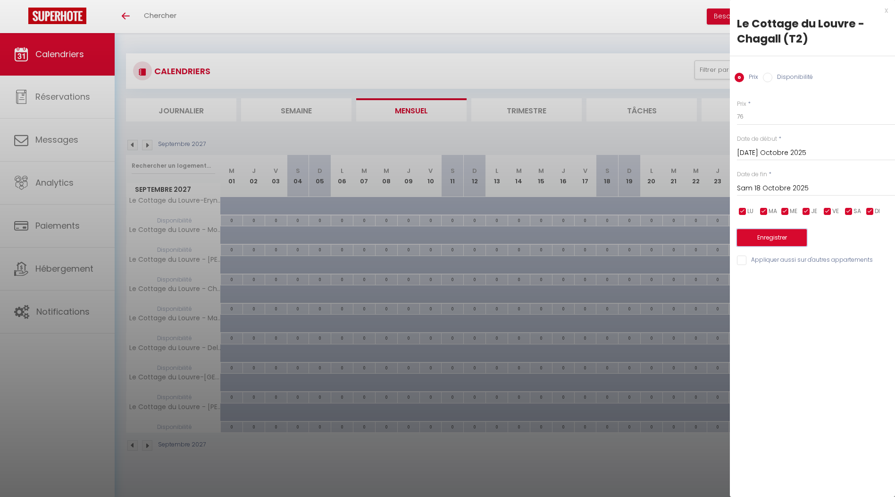
click at [783, 236] on button "Enregistrer" at bounding box center [772, 237] width 70 height 17
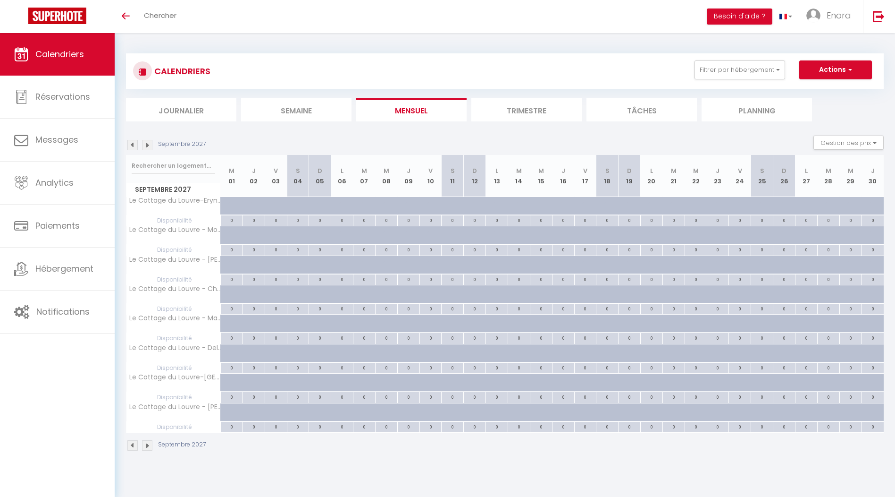
click at [261, 327] on div at bounding box center [262, 329] width 22 height 18
type input "Jeu 02 Septembre 2027"
type input "Ven 03 Septembre 2027"
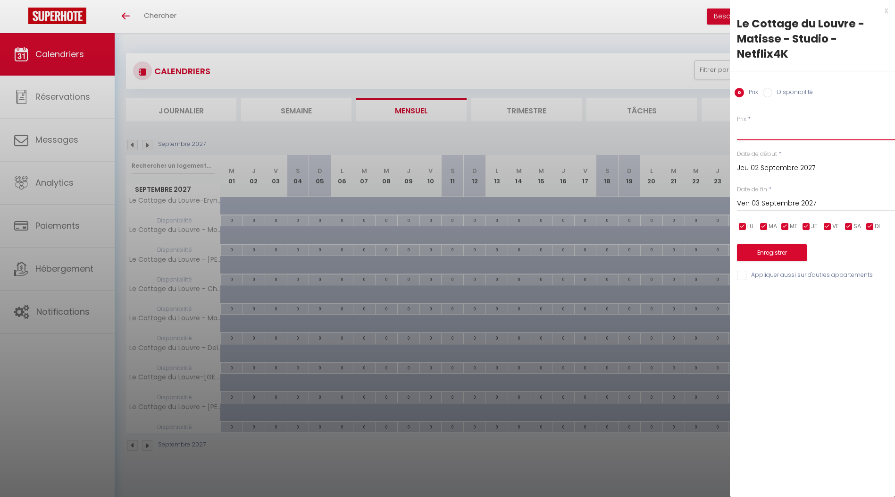
click at [738, 123] on input "Prix" at bounding box center [816, 131] width 158 height 17
type input "72"
click at [790, 162] on input "Jeu 02 Septembre 2027" at bounding box center [816, 168] width 158 height 12
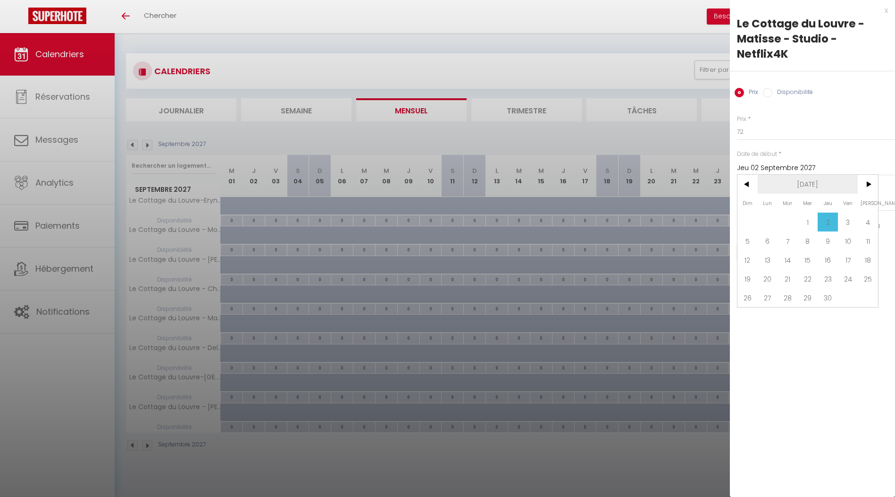
click at [810, 175] on span "[DATE]" at bounding box center [808, 184] width 101 height 19
click at [0, 0] on span "2027" at bounding box center [0, 0] width 0 height 0
click at [848, 212] on span "2025" at bounding box center [855, 221] width 47 height 19
click at [771, 250] on span "Octobre" at bounding box center [761, 259] width 47 height 19
drag, startPoint x: 787, startPoint y: 244, endPoint x: 792, endPoint y: 209, distance: 34.8
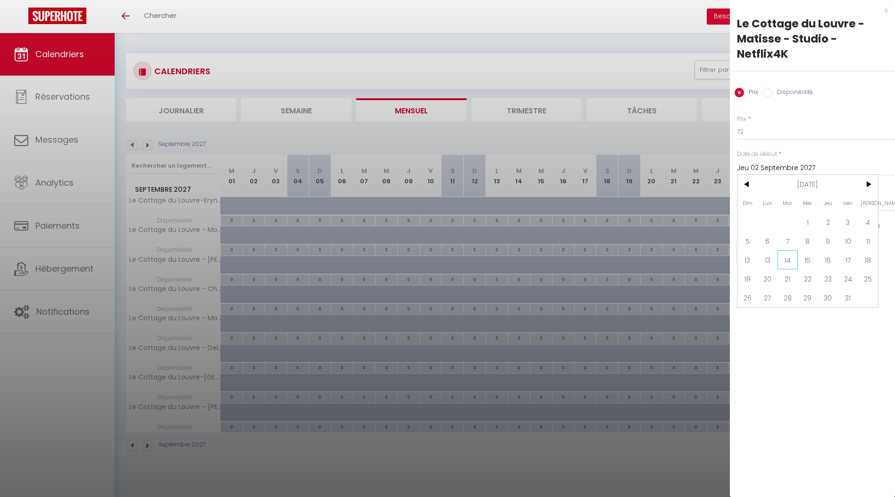
click at [787, 250] on span "14" at bounding box center [788, 259] width 20 height 19
type input "[DATE] Octobre 2025"
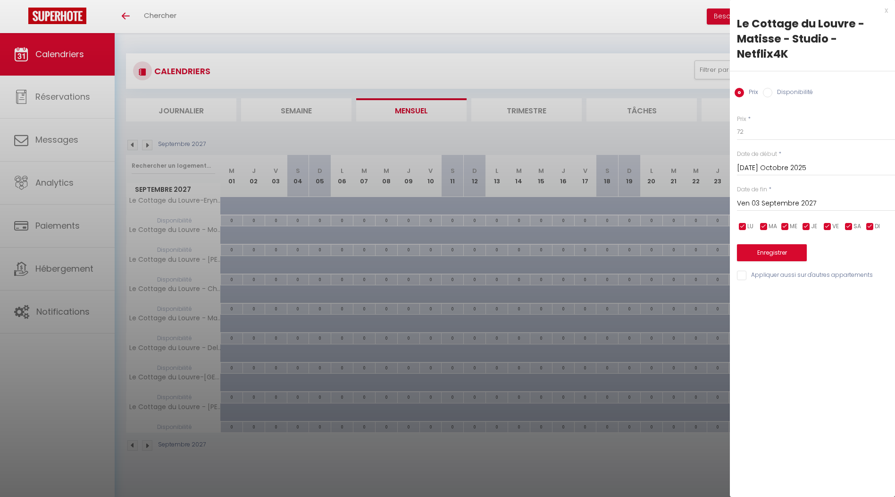
click at [788, 197] on input "Ven 03 Septembre 2027" at bounding box center [816, 203] width 158 height 12
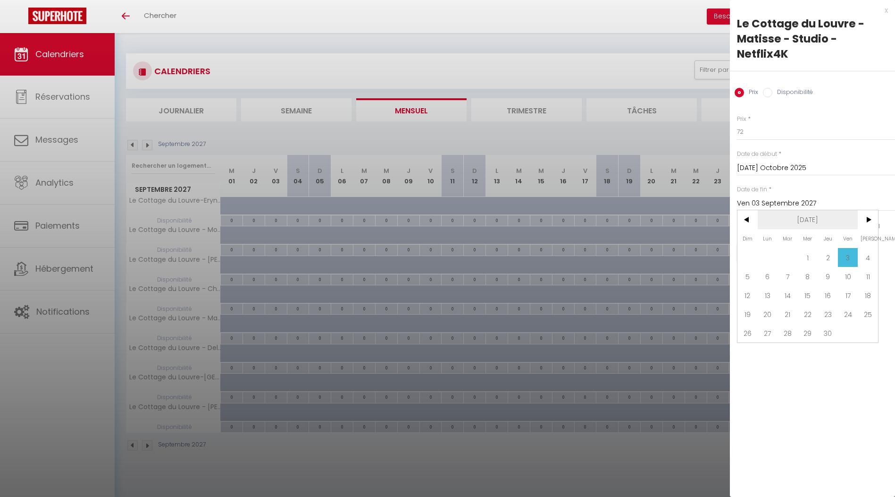
click at [801, 210] on span "[DATE]" at bounding box center [808, 219] width 101 height 19
click at [801, 210] on span "2027" at bounding box center [808, 219] width 101 height 19
click at [843, 248] on span "2025" at bounding box center [855, 257] width 47 height 19
click at [773, 286] on span "Octobre" at bounding box center [761, 295] width 47 height 19
click at [868, 286] on span "18" at bounding box center [868, 295] width 20 height 19
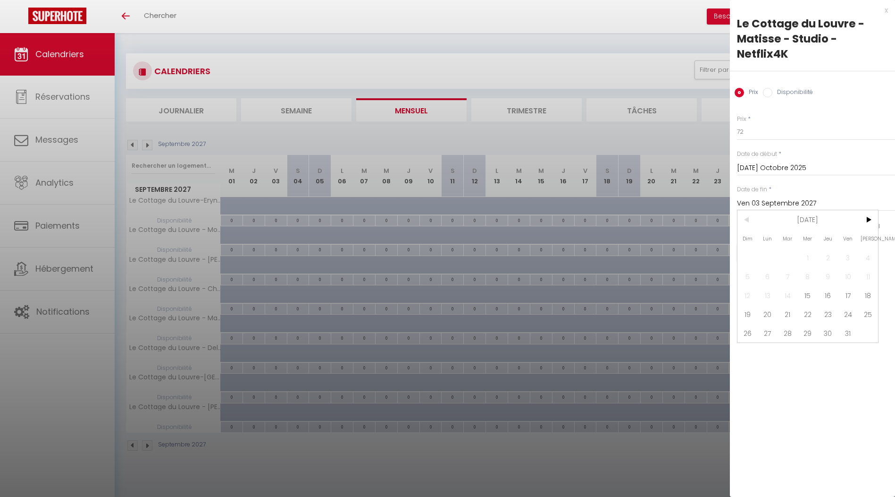
type input "Sam 18 Octobre 2025"
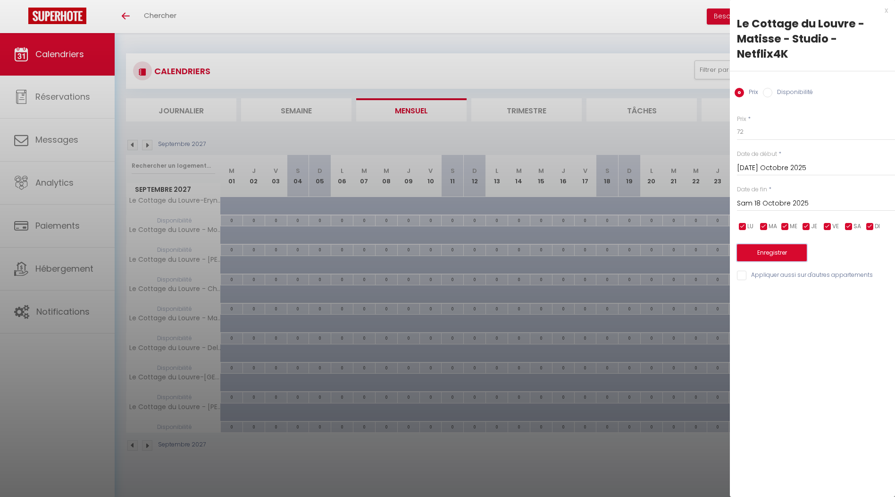
click at [787, 244] on button "Enregistrer" at bounding box center [772, 252] width 70 height 17
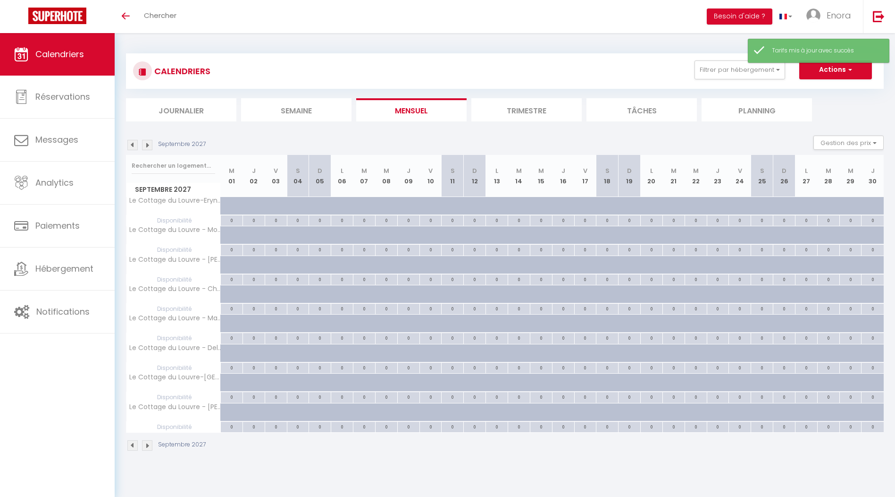
click at [323, 355] on div at bounding box center [328, 358] width 22 height 18
type input "Dim 05 Septembre 2027"
type input "Lun 06 Septembre 2027"
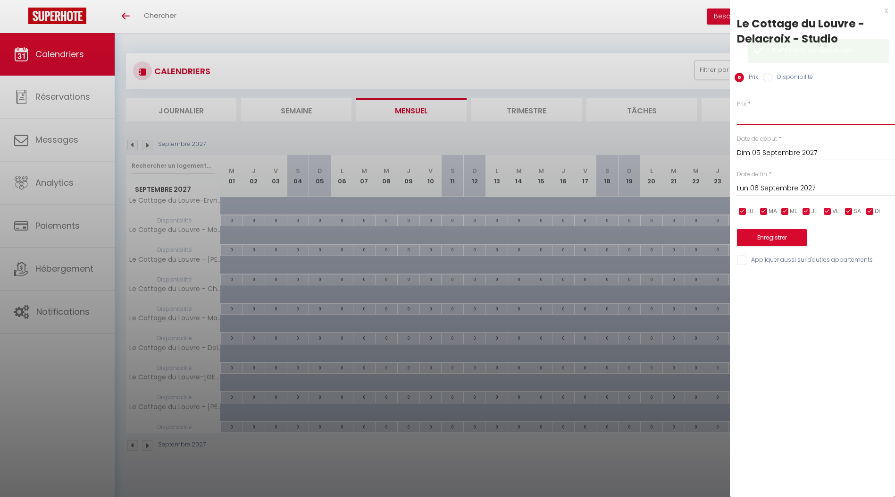
click at [765, 123] on input "Prix" at bounding box center [816, 116] width 158 height 17
type input "70"
click at [736, 151] on div "Prix * 70 Statut * Disponible Indisponible Date de début * Dim 05 Septembre 202…" at bounding box center [812, 177] width 165 height 178
click at [762, 153] on input "Dim 05 Septembre 2027" at bounding box center [816, 153] width 158 height 12
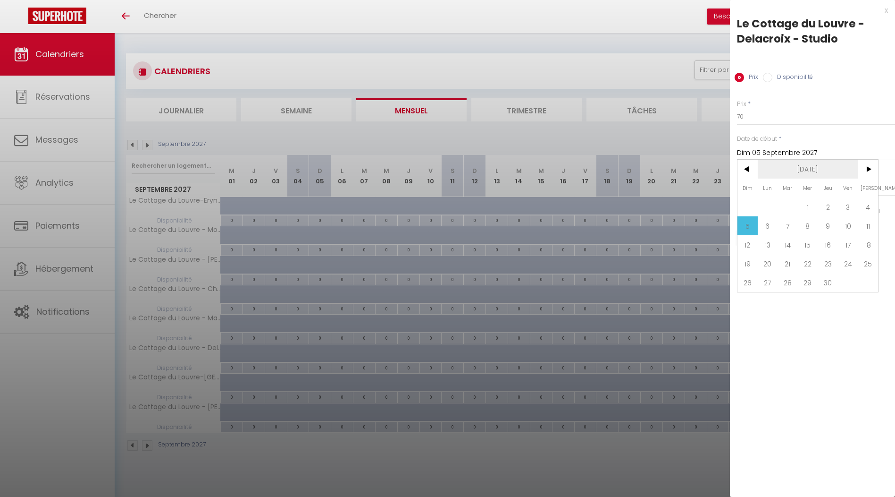
click at [798, 165] on span "[DATE]" at bounding box center [808, 169] width 101 height 19
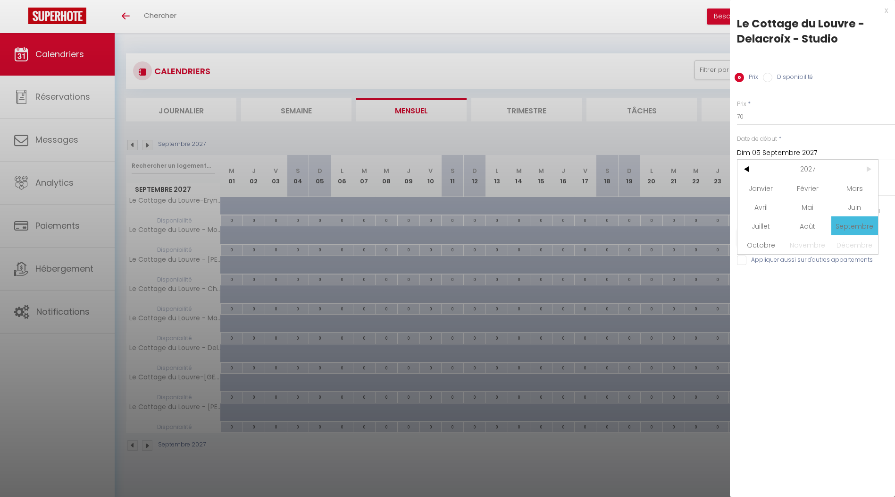
click at [798, 165] on span "2027" at bounding box center [808, 169] width 101 height 19
click at [847, 204] on span "2025" at bounding box center [855, 206] width 47 height 19
click at [771, 239] on span "Octobre" at bounding box center [761, 244] width 47 height 19
click at [794, 244] on span "14" at bounding box center [788, 244] width 20 height 19
type input "[DATE] Octobre 2025"
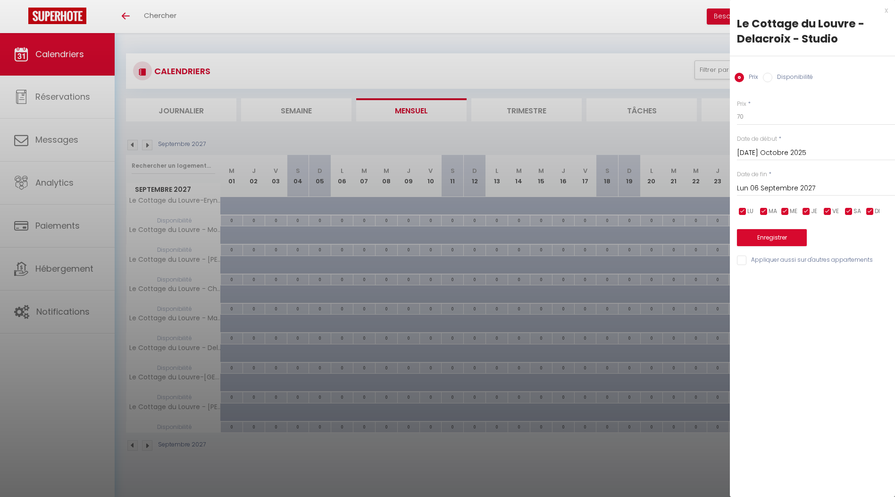
click at [784, 188] on input "Lun 06 Septembre 2027" at bounding box center [816, 188] width 158 height 12
click at [798, 198] on span "[DATE]" at bounding box center [808, 204] width 101 height 19
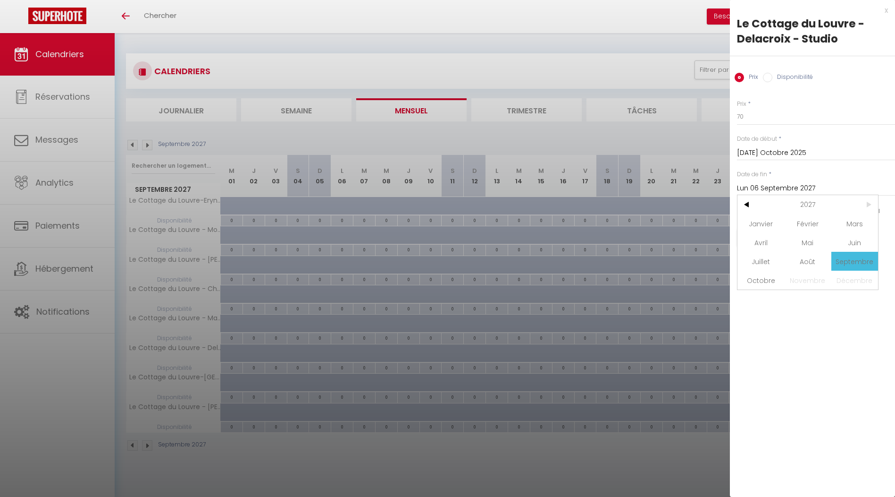
click at [798, 198] on span "2027" at bounding box center [808, 204] width 101 height 19
click at [847, 239] on span "2025" at bounding box center [855, 242] width 47 height 19
click at [764, 276] on span "Octobre" at bounding box center [761, 279] width 47 height 19
drag, startPoint x: 862, startPoint y: 280, endPoint x: 855, endPoint y: 276, distance: 8.9
click at [863, 280] on span "18" at bounding box center [868, 279] width 20 height 19
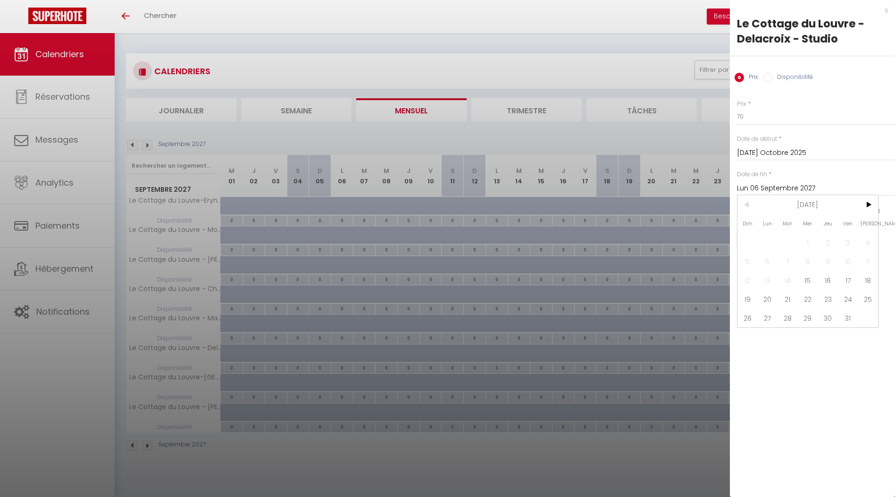
type input "Sam 18 Octobre 2025"
click at [781, 239] on button "Enregistrer" at bounding box center [772, 237] width 70 height 17
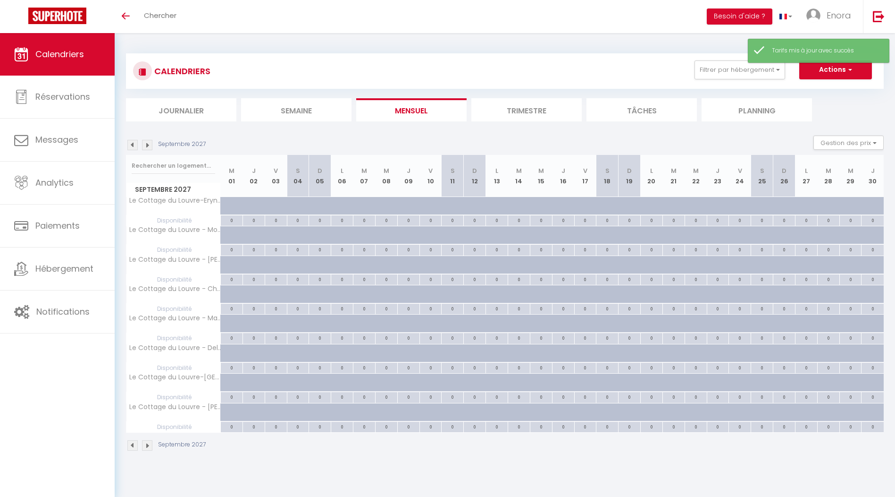
click at [341, 382] on div at bounding box center [350, 388] width 22 height 18
type input "Lun 06 Septembre 2027"
type input "[DATE] Septembre 2027"
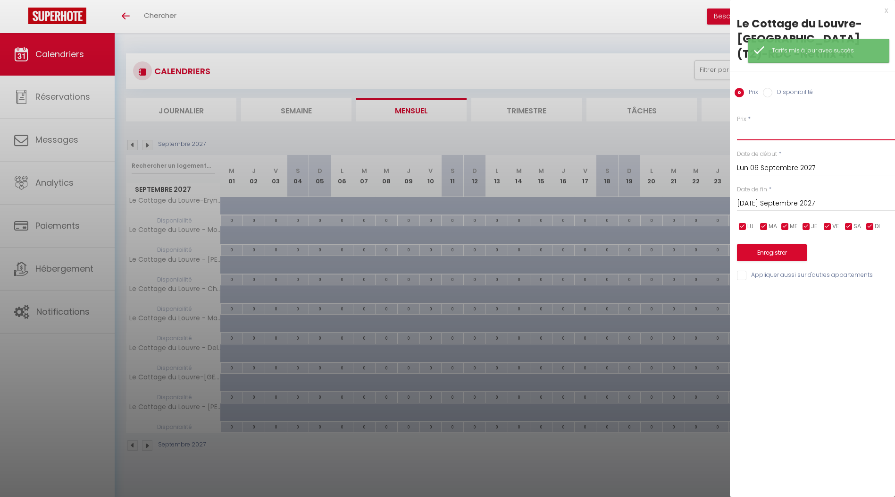
click at [755, 135] on input "Prix" at bounding box center [816, 131] width 158 height 17
type input "84"
click at [765, 171] on input "Lun 06 Septembre 2027" at bounding box center [816, 168] width 158 height 12
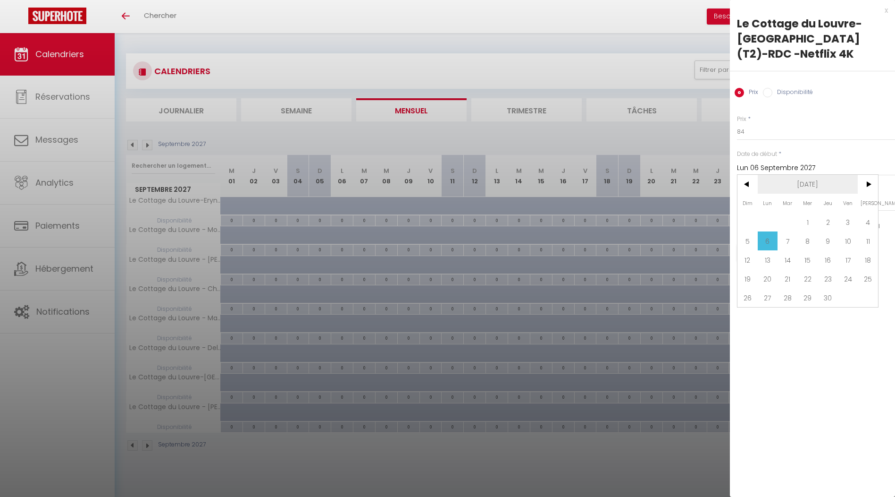
click at [796, 185] on span "[DATE]" at bounding box center [808, 184] width 101 height 19
click at [796, 185] on span "2027" at bounding box center [808, 184] width 101 height 19
click at [858, 226] on span "2025" at bounding box center [855, 221] width 47 height 19
click at [769, 257] on span "Octobre" at bounding box center [761, 259] width 47 height 19
click at [784, 261] on span "14" at bounding box center [788, 259] width 20 height 19
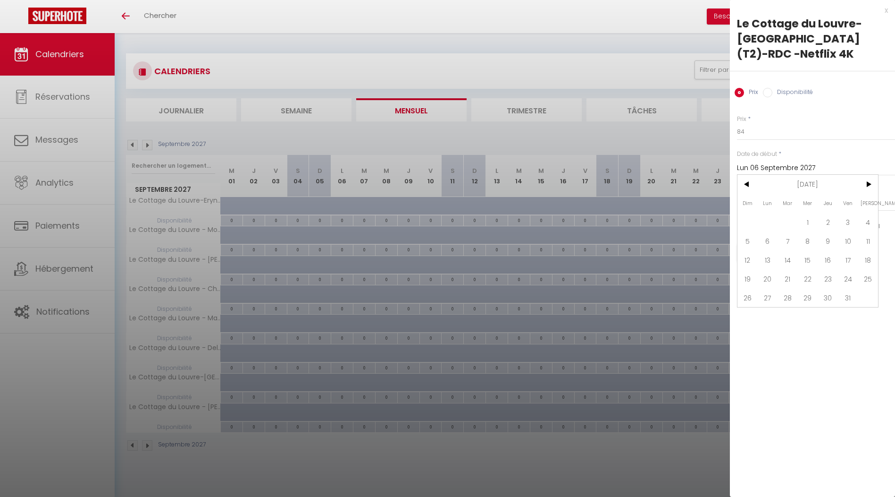
type input "[DATE] Octobre 2025"
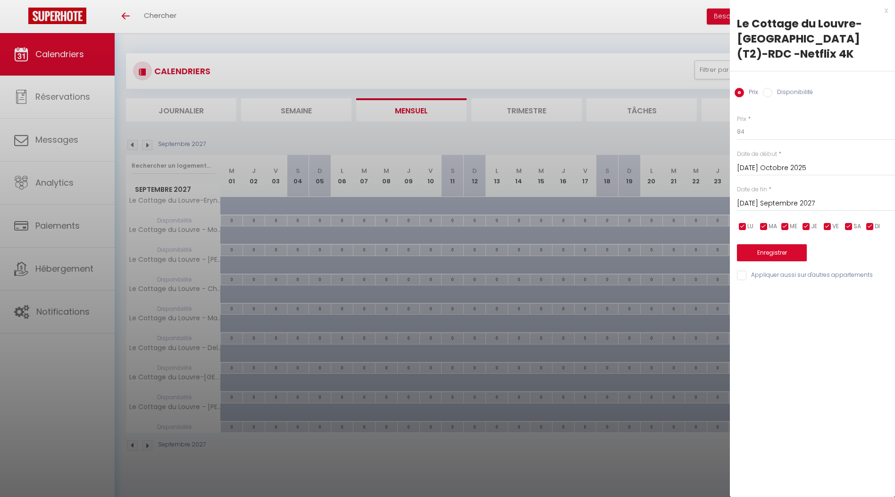
click at [782, 202] on input "[DATE] Septembre 2027" at bounding box center [816, 203] width 158 height 12
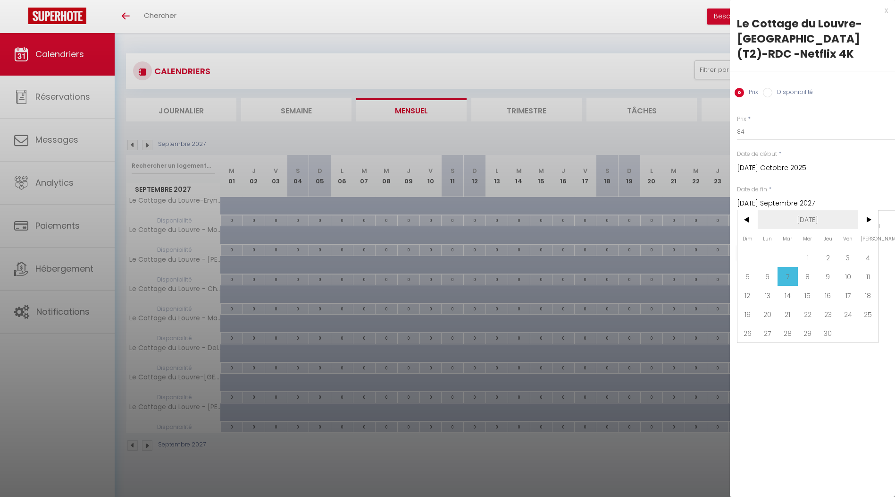
click at [806, 215] on span "[DATE]" at bounding box center [808, 219] width 101 height 19
click at [806, 215] on span "2027" at bounding box center [808, 219] width 101 height 19
click at [847, 257] on span "2025" at bounding box center [855, 257] width 47 height 19
click at [774, 293] on span "Octobre" at bounding box center [761, 295] width 47 height 19
click at [861, 295] on span "18" at bounding box center [868, 295] width 20 height 19
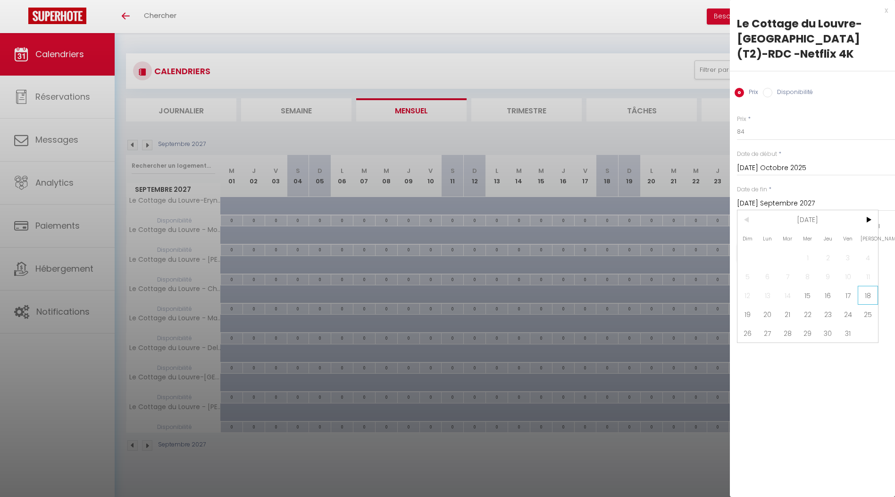
type input "Sam 18 Octobre 2025"
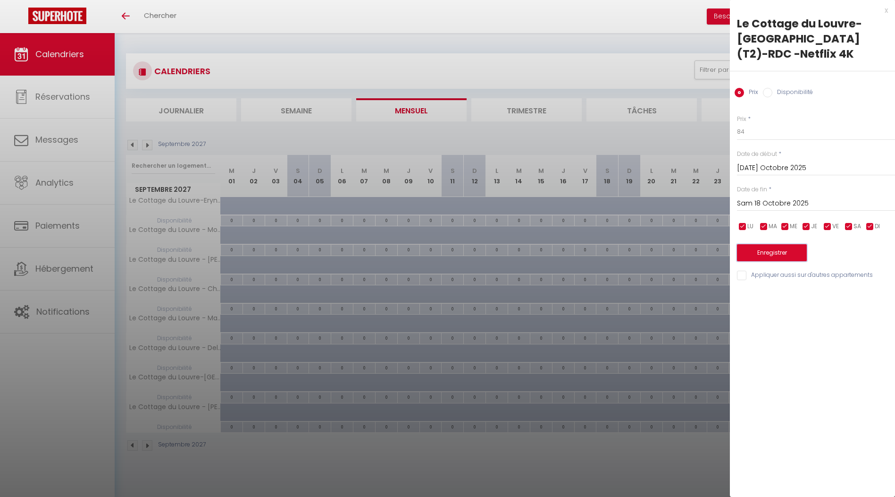
click at [779, 252] on button "Enregistrer" at bounding box center [772, 252] width 70 height 17
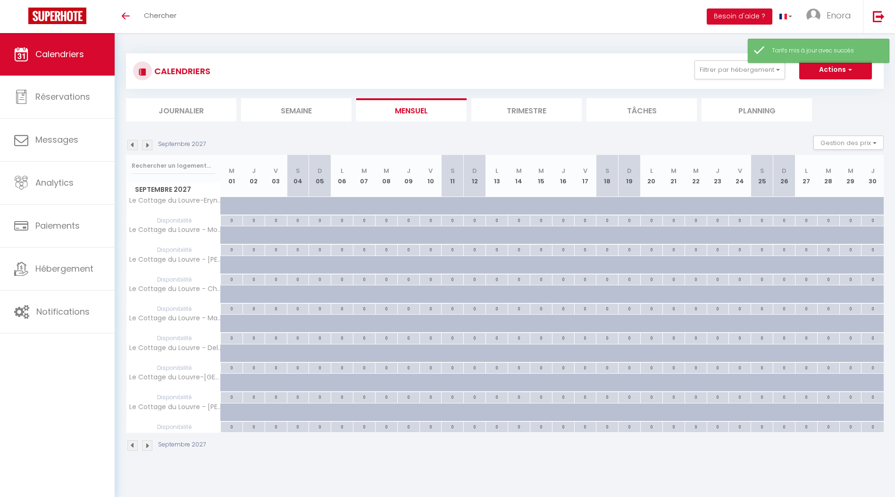
click at [389, 411] on div at bounding box center [394, 417] width 22 height 18
type input "Mer 08 Septembre 2027"
type input "Jeu 09 Septembre 2027"
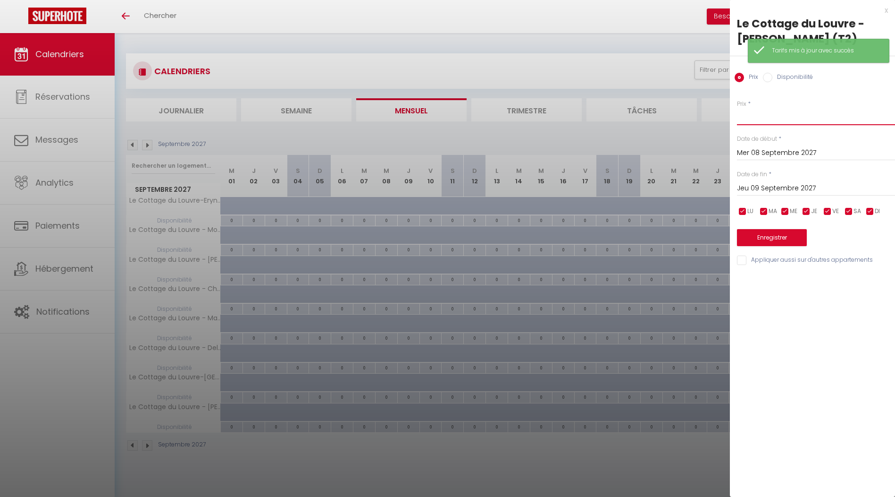
click at [759, 124] on input "Prix" at bounding box center [816, 116] width 158 height 17
type input "84"
click at [742, 152] on input "Mer 08 Septembre 2027" at bounding box center [816, 153] width 158 height 12
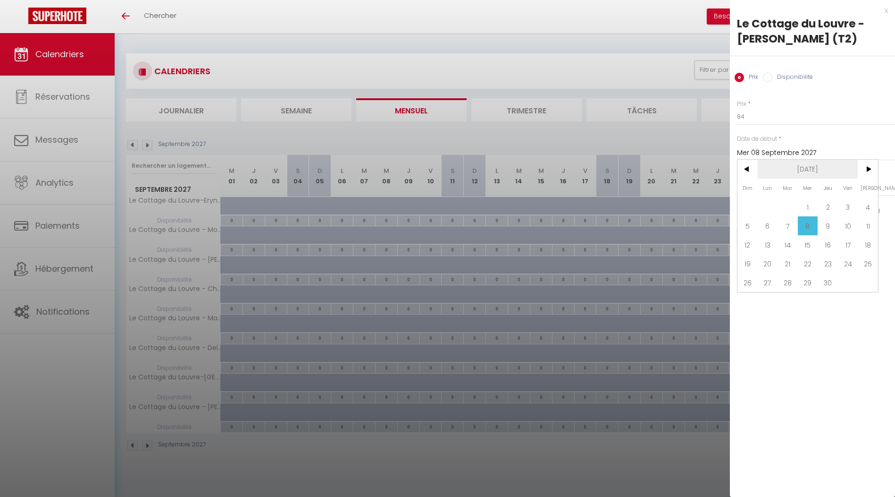
click at [791, 171] on span "[DATE]" at bounding box center [808, 169] width 101 height 19
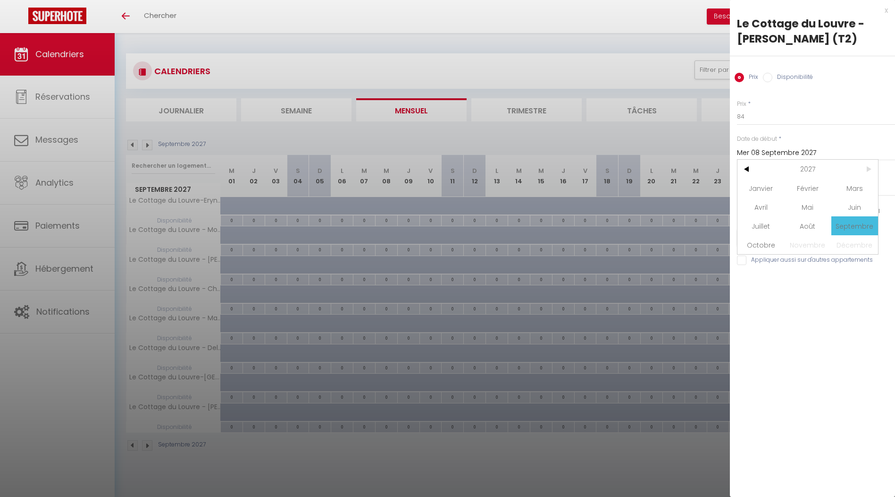
click at [791, 171] on span "2027" at bounding box center [808, 169] width 101 height 19
click at [866, 209] on span "2025" at bounding box center [855, 206] width 47 height 19
click at [764, 242] on span "Octobre" at bounding box center [761, 244] width 47 height 19
click at [781, 244] on span "14" at bounding box center [788, 244] width 20 height 19
type input "[DATE] Octobre 2025"
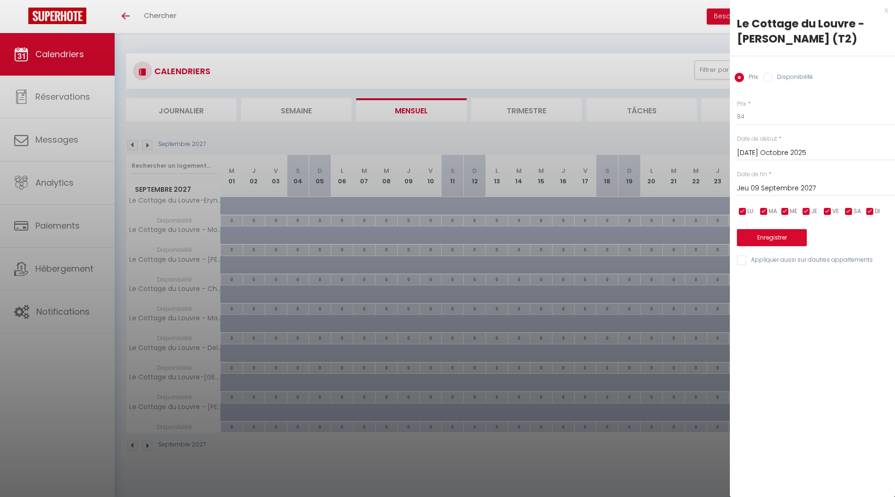
click at [776, 189] on input "Jeu 09 Septembre 2027" at bounding box center [816, 188] width 158 height 12
click at [794, 197] on span "[DATE]" at bounding box center [808, 204] width 101 height 19
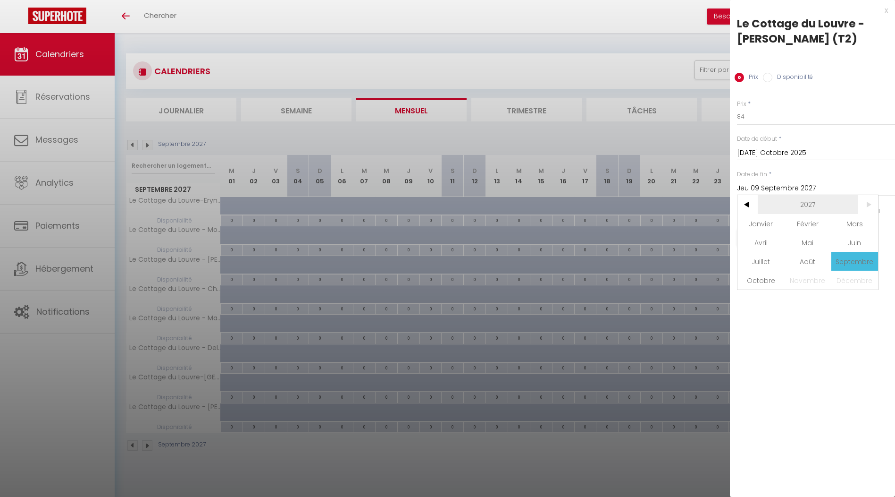
click at [794, 197] on span "2027" at bounding box center [808, 204] width 101 height 19
click at [849, 241] on span "2025" at bounding box center [855, 242] width 47 height 19
click at [770, 279] on span "Octobre" at bounding box center [761, 279] width 47 height 19
click at [865, 284] on span "18" at bounding box center [868, 279] width 20 height 19
type input "Sam 18 Octobre 2025"
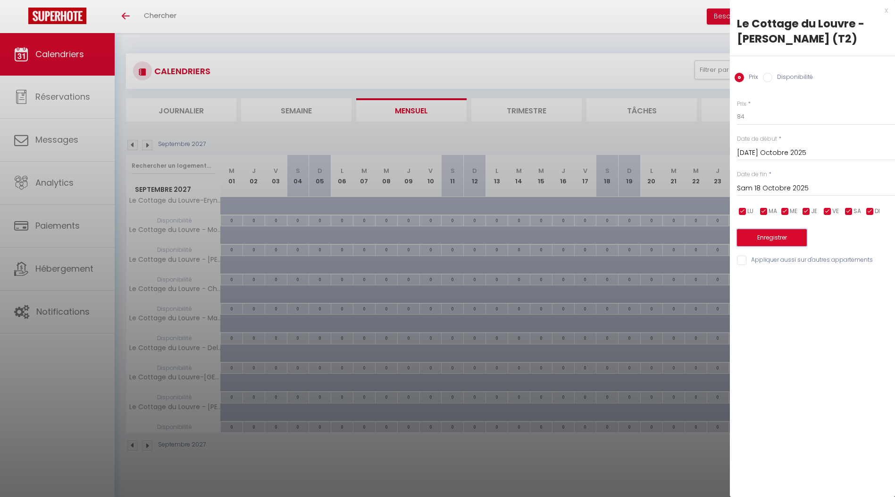
click at [777, 237] on button "Enregistrer" at bounding box center [772, 237] width 70 height 17
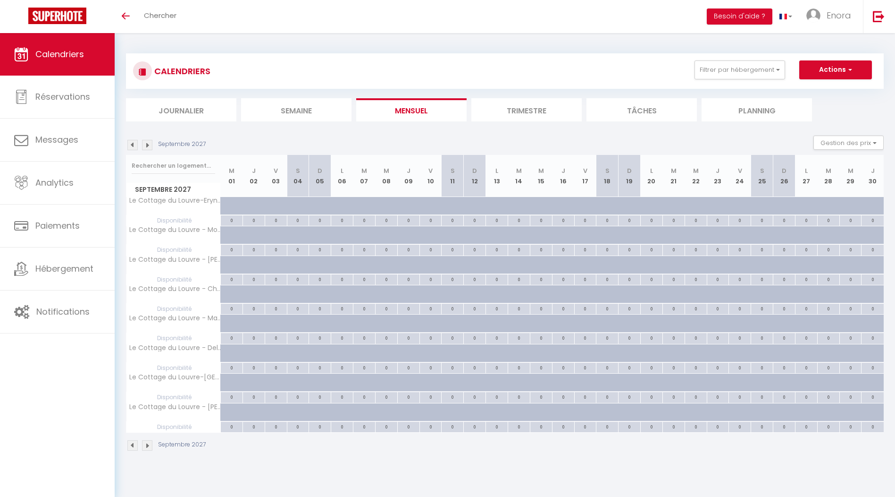
click at [132, 145] on img at bounding box center [132, 145] width 10 height 10
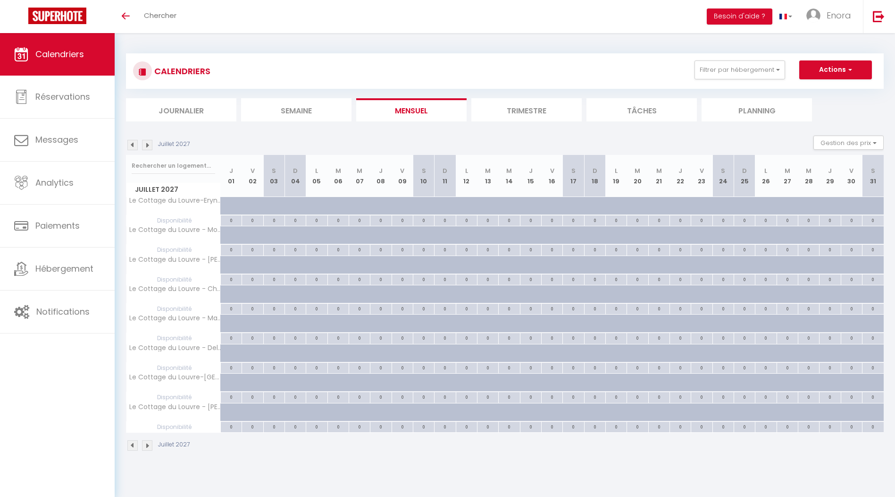
click at [132, 145] on img at bounding box center [132, 145] width 10 height 10
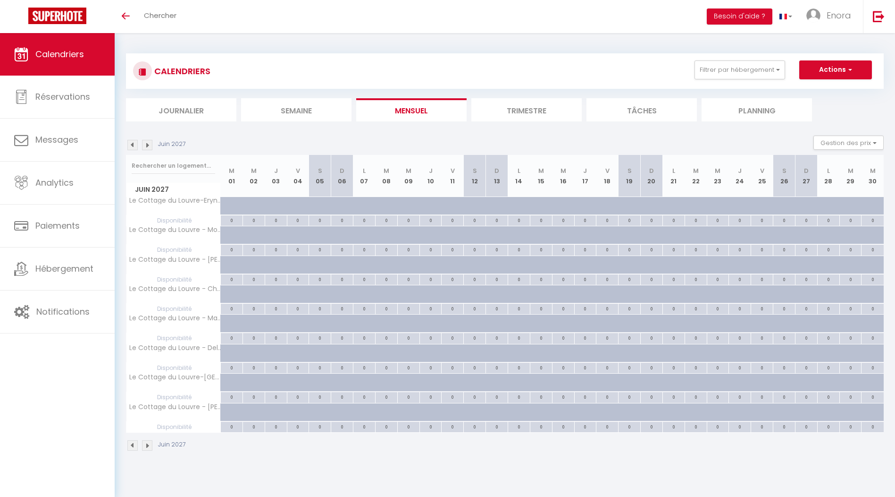
click at [132, 145] on img at bounding box center [132, 145] width 10 height 10
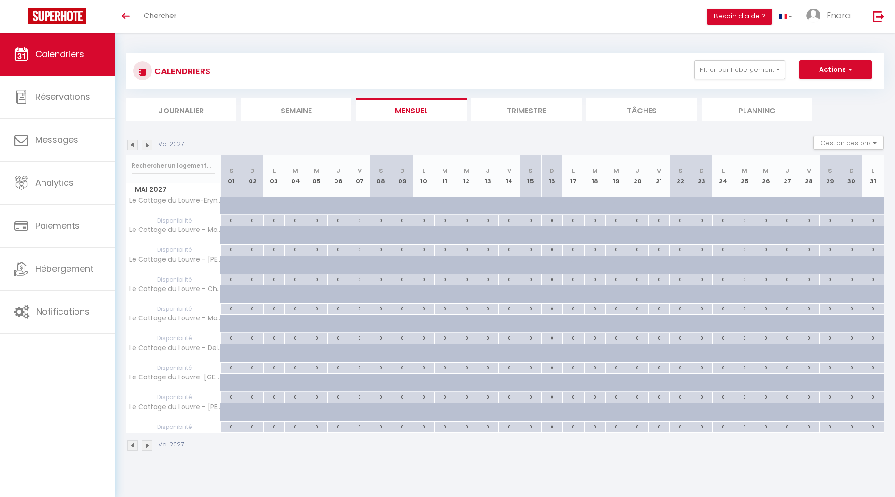
click at [132, 145] on img at bounding box center [132, 145] width 10 height 10
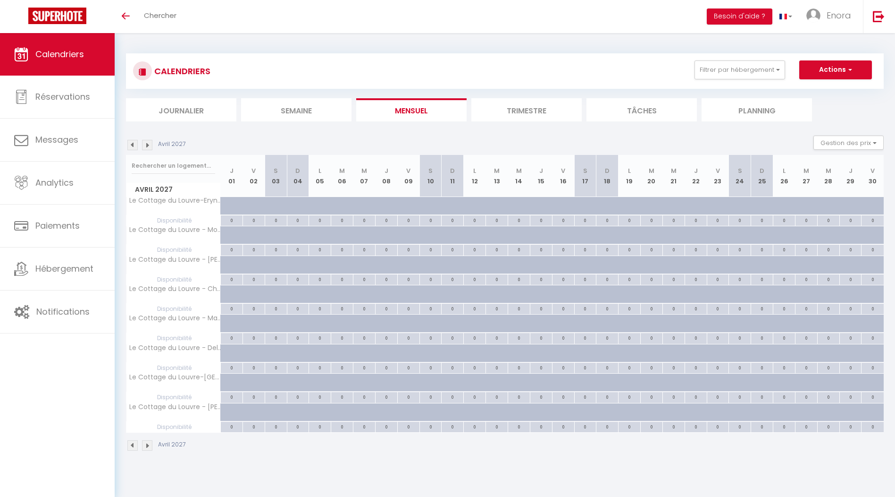
click at [132, 145] on img at bounding box center [132, 145] width 10 height 10
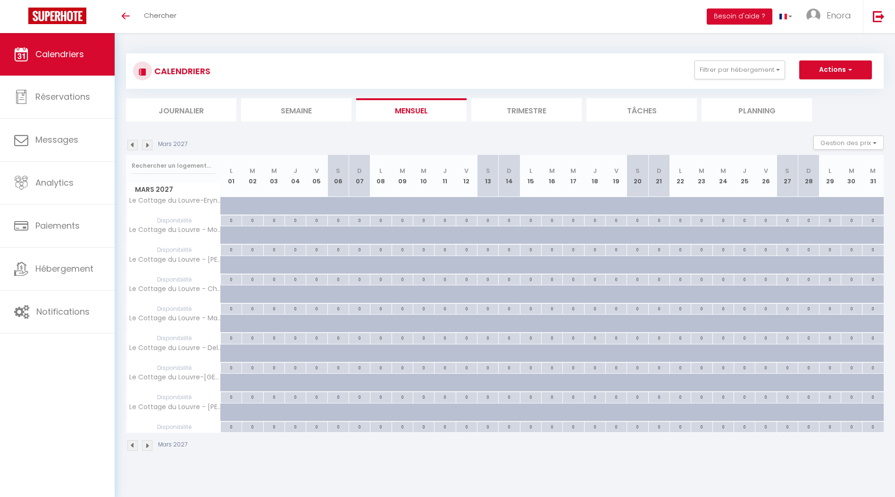
click at [132, 145] on img at bounding box center [132, 145] width 10 height 10
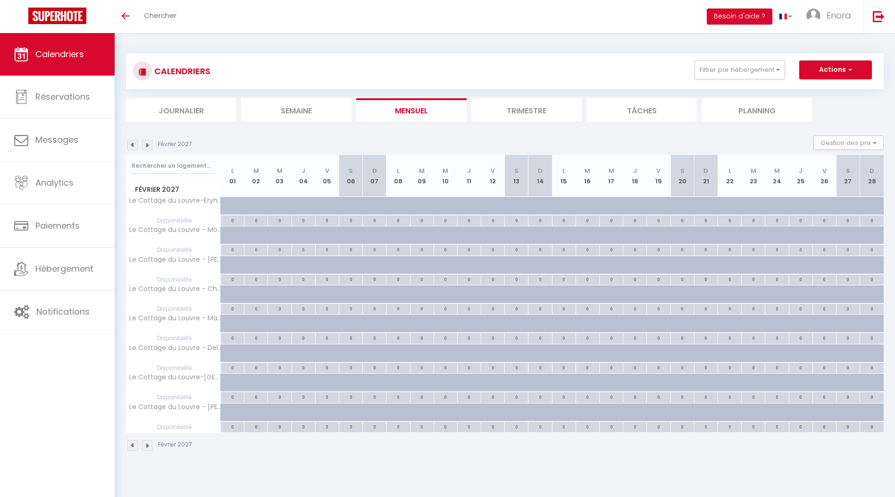
click at [132, 145] on img at bounding box center [132, 145] width 10 height 10
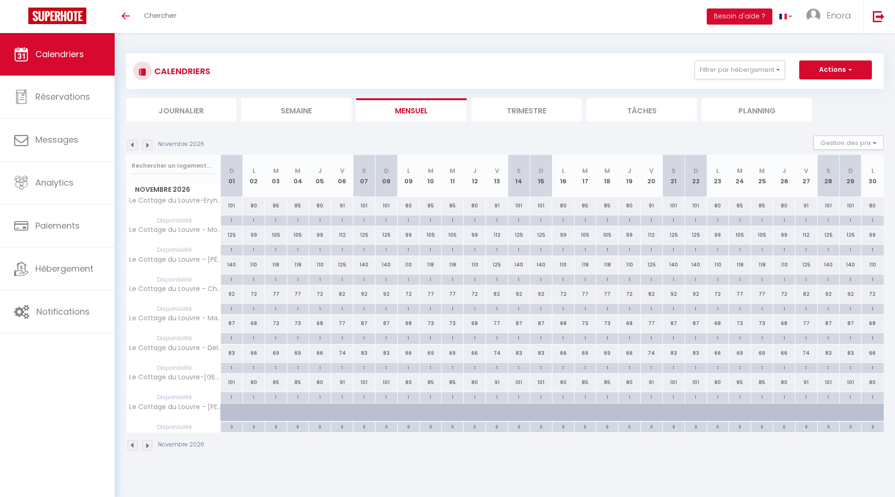
click at [132, 145] on img at bounding box center [132, 145] width 10 height 10
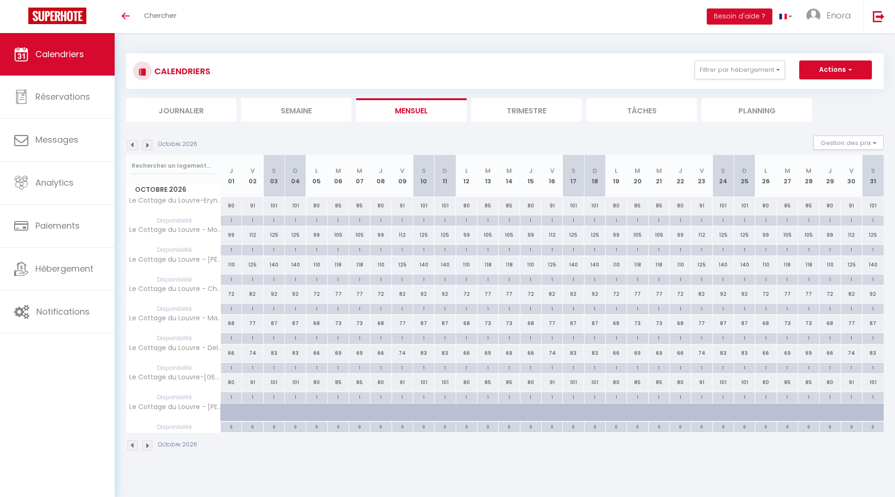
click at [132, 145] on img at bounding box center [132, 145] width 10 height 10
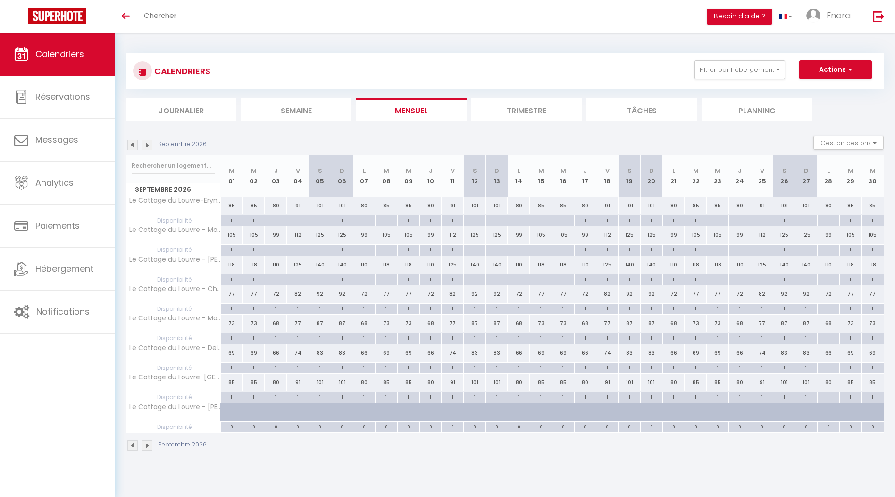
click at [132, 145] on img at bounding box center [132, 145] width 10 height 10
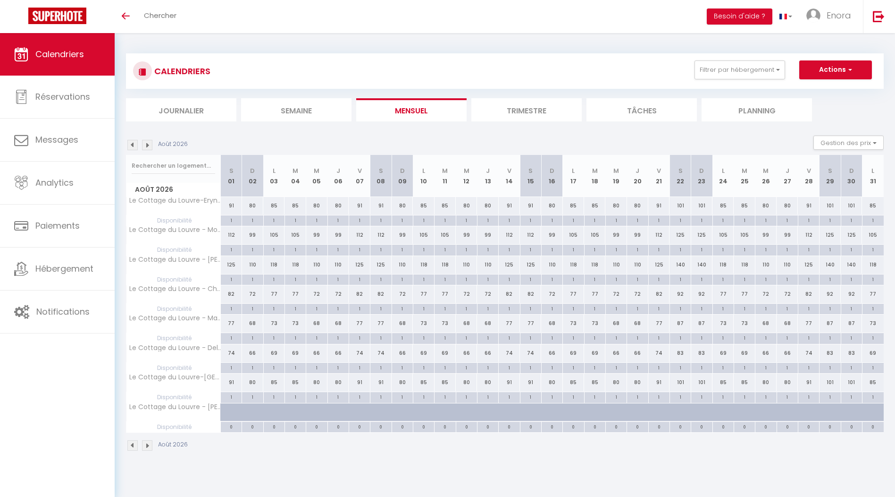
click at [132, 145] on img at bounding box center [132, 145] width 10 height 10
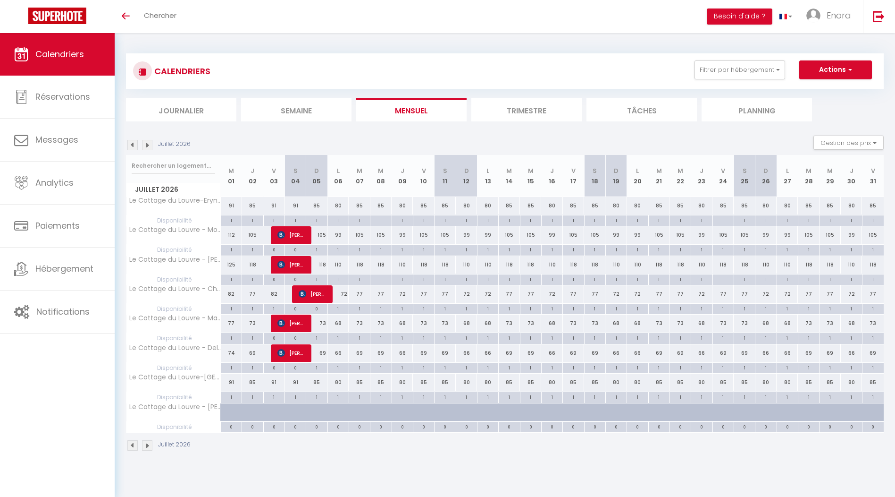
click at [132, 145] on img at bounding box center [132, 145] width 10 height 10
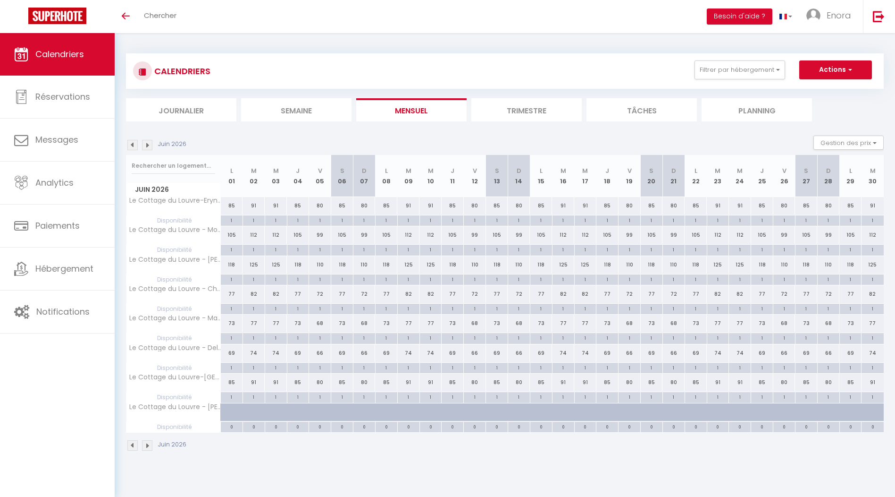
click at [146, 144] on img at bounding box center [147, 145] width 10 height 10
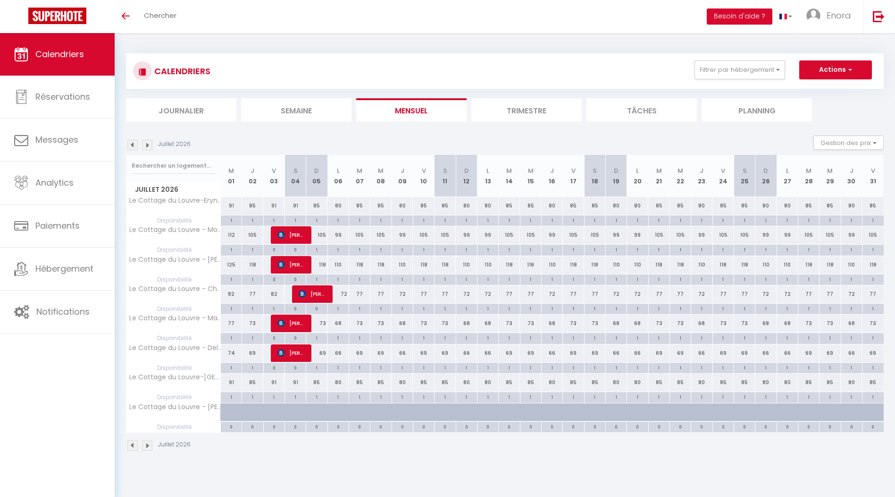
click at [333, 219] on div "1" at bounding box center [338, 219] width 21 height 9
select select "1"
type input "Lun 06 Juillet 2026"
type input "[DATE] Juillet 2026"
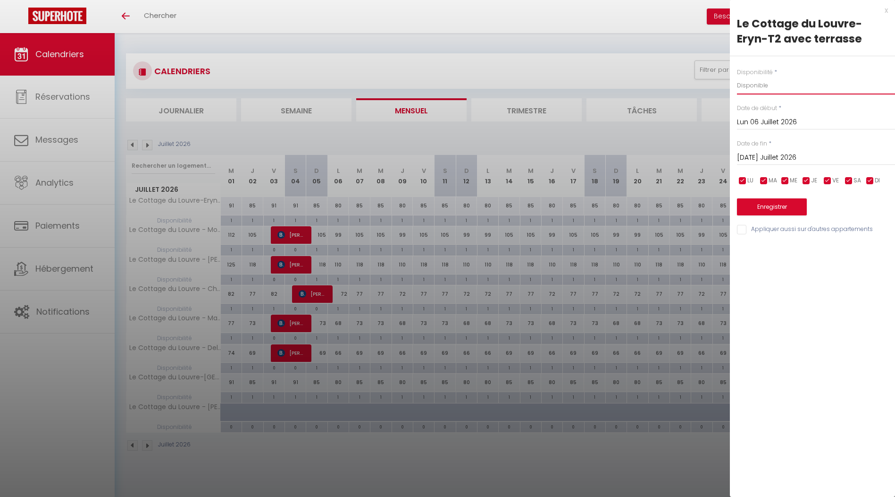
click at [779, 84] on select "Disponible Indisponible" at bounding box center [816, 85] width 158 height 18
drag, startPoint x: 401, startPoint y: 295, endPoint x: 343, endPoint y: 251, distance: 73.7
click at [401, 295] on div at bounding box center [447, 248] width 895 height 497
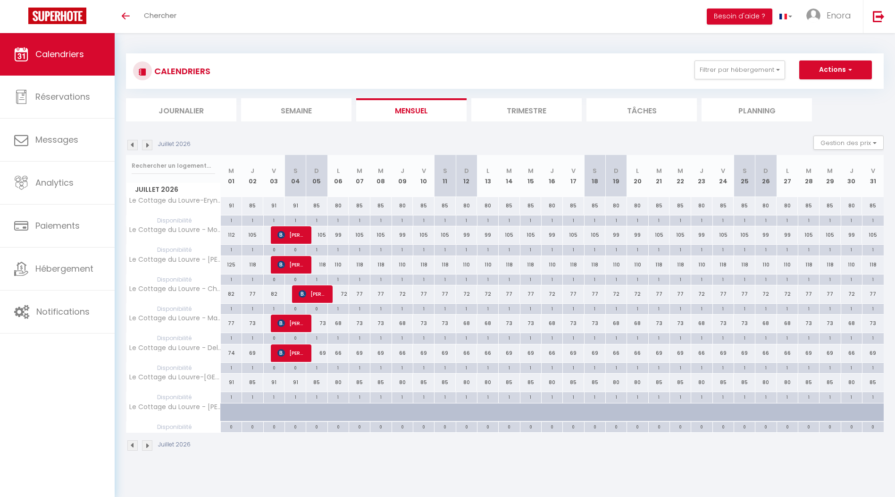
drag, startPoint x: 320, startPoint y: 206, endPoint x: 312, endPoint y: 205, distance: 8.1
click at [316, 206] on div "85" at bounding box center [316, 205] width 21 height 17
type input "85"
type input "Dim 05 Juillet 2026"
type input "Lun 06 Juillet 2026"
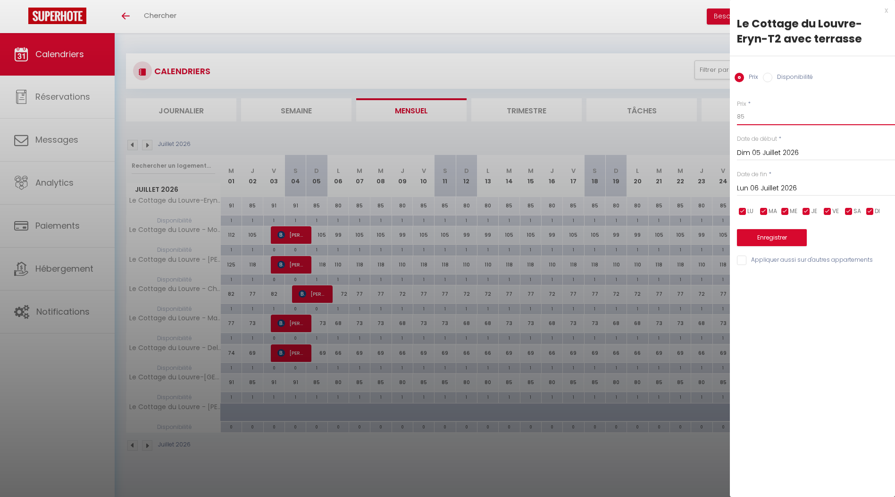
click at [802, 122] on input "85" at bounding box center [816, 116] width 158 height 17
type input "107"
click at [777, 152] on input "Dim 05 Juillet 2026" at bounding box center [816, 153] width 158 height 12
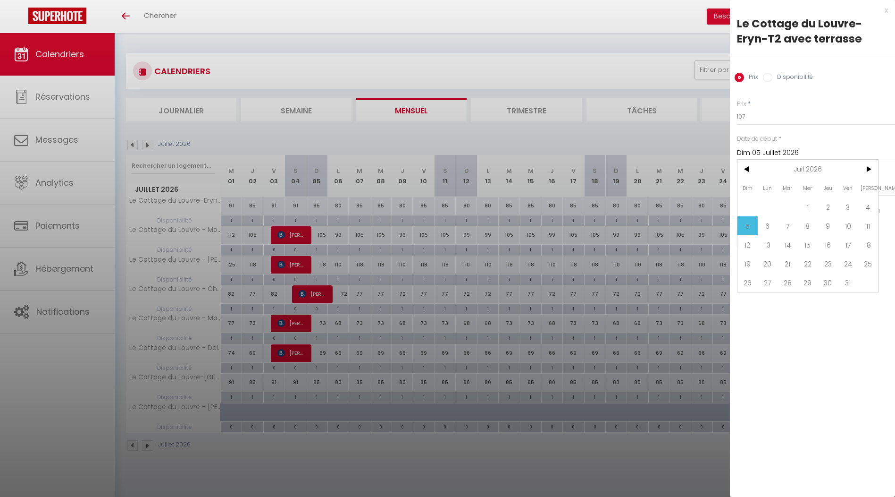
click at [843, 205] on span "3" at bounding box center [848, 206] width 20 height 19
type input "Ven 03 Juillet 2026"
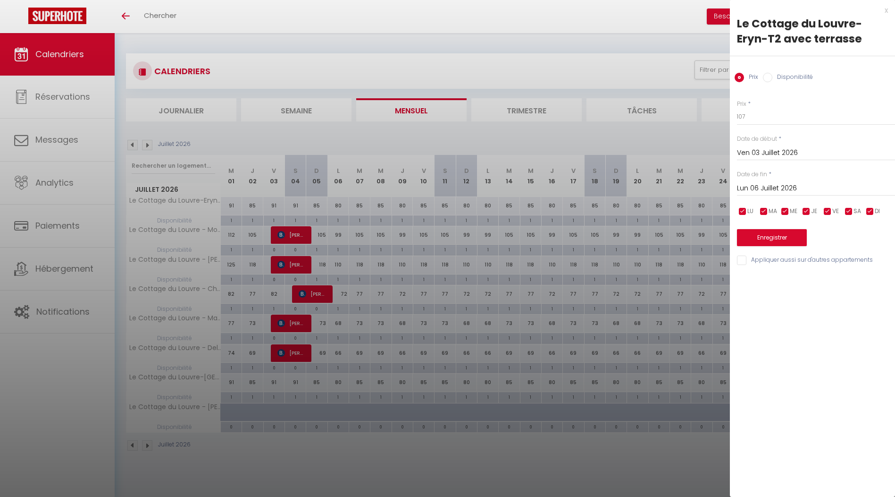
click at [799, 185] on input "Lun 06 Juillet 2026" at bounding box center [816, 188] width 158 height 12
click at [868, 236] on span "4" at bounding box center [868, 242] width 20 height 19
type input "[PERSON_NAME] 04 Juillet 2026"
click at [794, 237] on button "Enregistrer" at bounding box center [772, 237] width 70 height 17
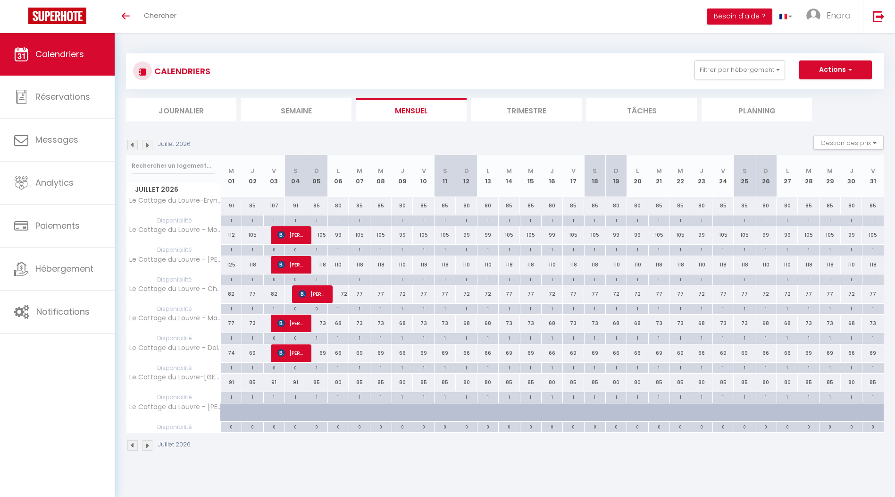
click at [301, 207] on div "91" at bounding box center [295, 205] width 21 height 17
type input "91"
type input "[PERSON_NAME] 04 Juillet 2026"
type input "Dim 05 Juillet 2026"
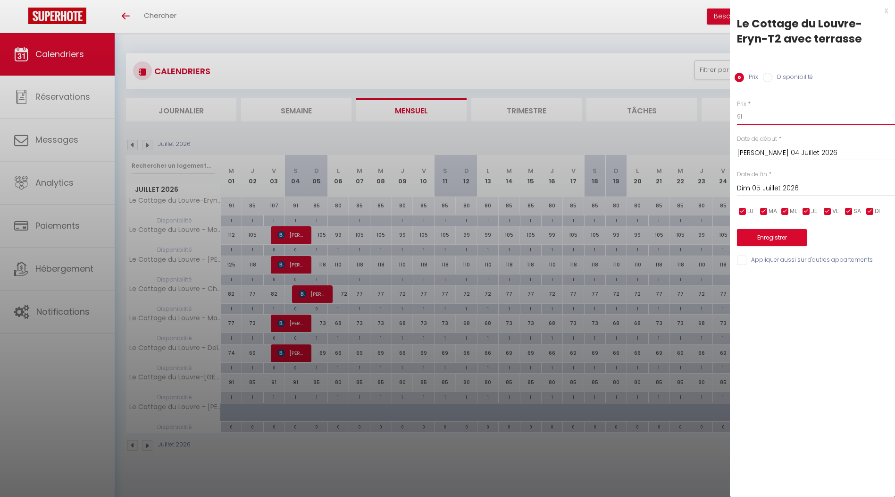
click at [786, 123] on input "91" at bounding box center [816, 116] width 158 height 17
type input "107"
drag, startPoint x: 778, startPoint y: 236, endPoint x: 753, endPoint y: 244, distance: 26.4
click at [777, 236] on button "Enregistrer" at bounding box center [772, 237] width 70 height 17
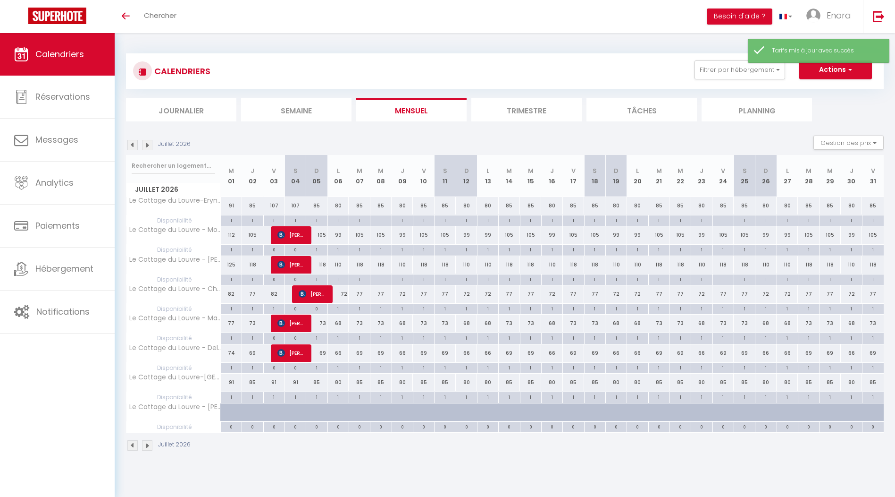
click at [336, 233] on div "99" at bounding box center [338, 234] width 21 height 17
type input "99"
type input "Lun 06 Juillet 2026"
type input "[DATE] Juillet 2026"
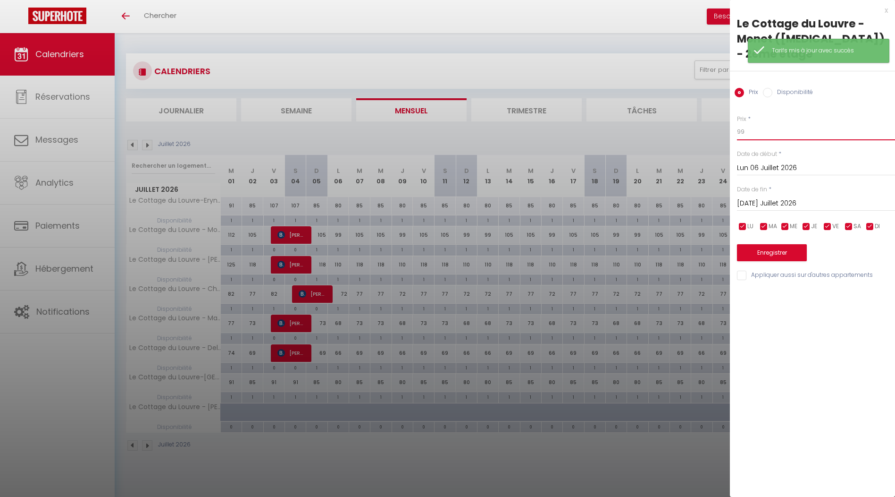
click at [763, 123] on input "99" at bounding box center [816, 131] width 158 height 17
type input "132"
click at [760, 162] on input "Lun 06 Juillet 2026" at bounding box center [816, 168] width 158 height 12
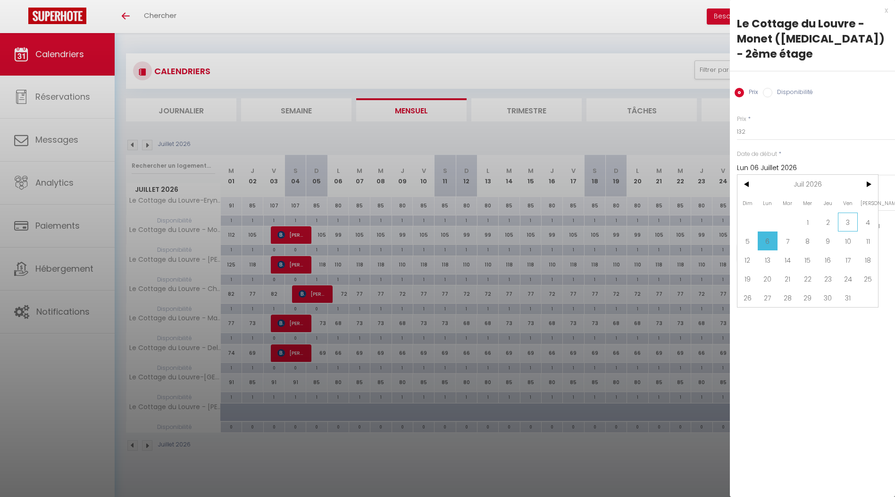
click at [851, 212] on span "3" at bounding box center [848, 221] width 20 height 19
type input "Ven 03 Juillet 2026"
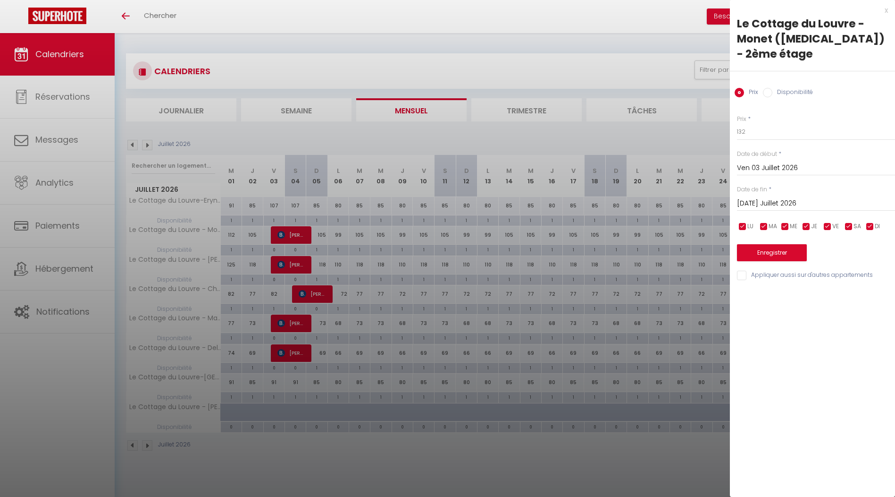
click at [773, 197] on input "[DATE] Juillet 2026" at bounding box center [816, 203] width 158 height 12
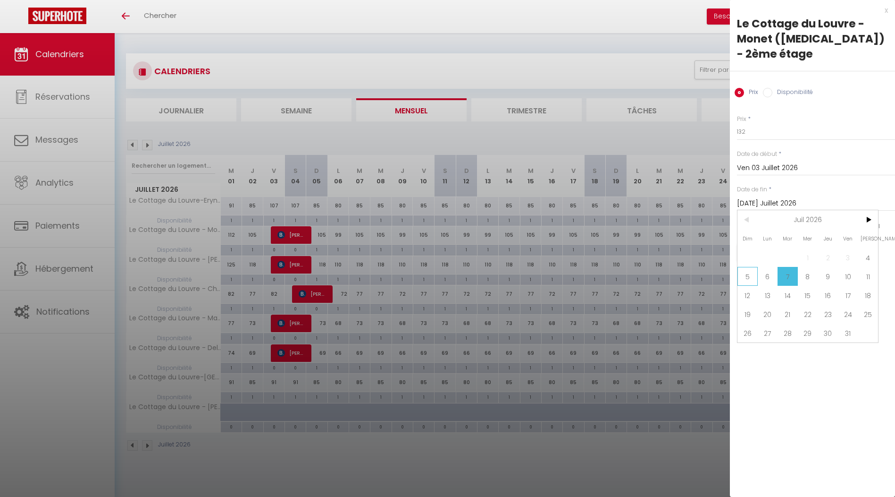
click at [748, 267] on span "5" at bounding box center [748, 276] width 20 height 19
type input "Dim 05 Juillet 2026"
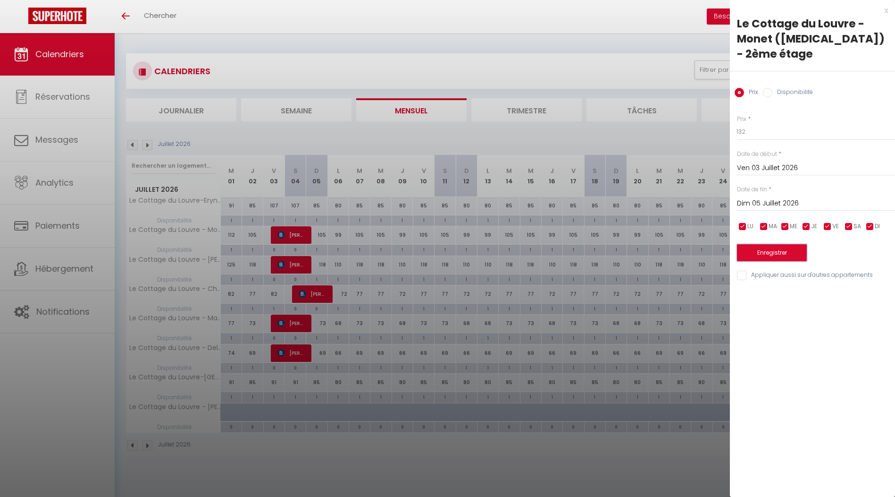
click at [761, 244] on button "Enregistrer" at bounding box center [772, 252] width 70 height 17
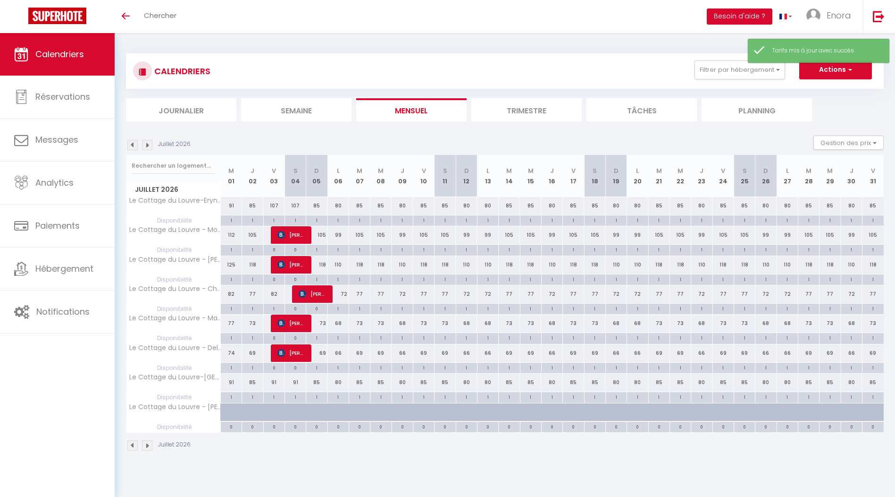
click at [341, 265] on div "110" at bounding box center [338, 264] width 21 height 17
type input "110"
type input "Lun 06 Juillet 2026"
type input "[DATE] Juillet 2026"
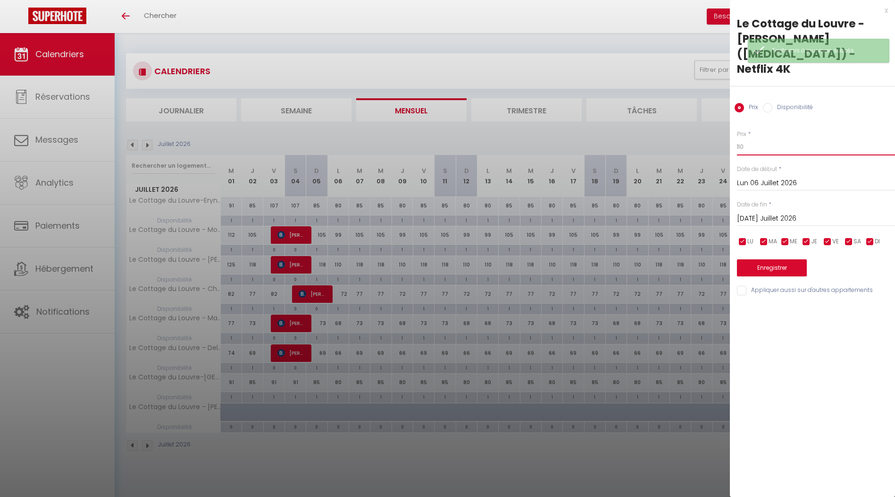
click at [752, 138] on input "110" at bounding box center [816, 146] width 158 height 17
type input "147"
click at [763, 174] on div "Lun 06 Juillet 2026 < Juil 2026 > Dim Lun Mar Mer Jeu Ven Sam 1 2 3 4 5 6 7 8 9…" at bounding box center [816, 182] width 158 height 17
click at [765, 177] on input "Lun 06 Juillet 2026" at bounding box center [816, 183] width 158 height 12
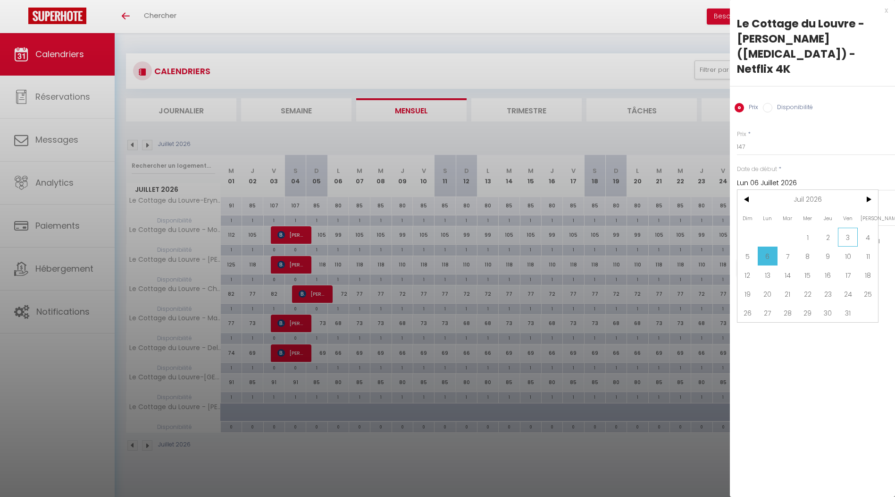
click at [851, 227] on span "3" at bounding box center [848, 236] width 20 height 19
type input "Ven 03 Juillet 2026"
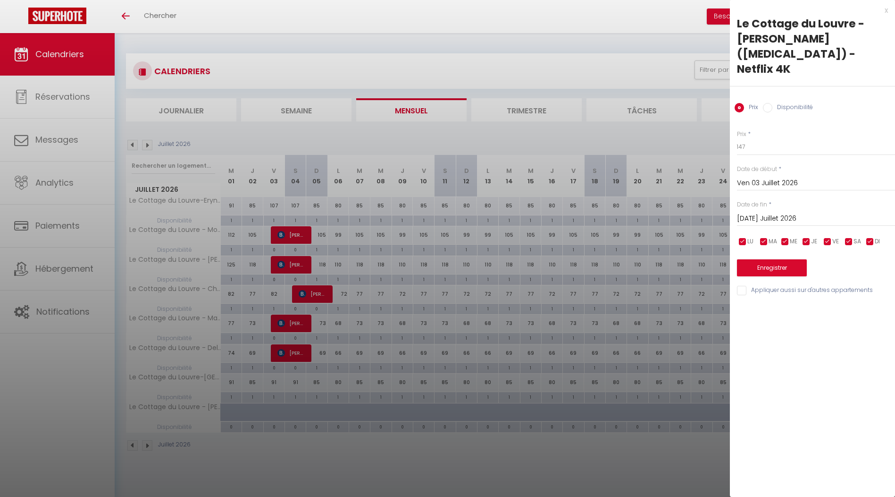
click at [777, 212] on input "[DATE] Juillet 2026" at bounding box center [816, 218] width 158 height 12
click at [869, 263] on span "4" at bounding box center [868, 272] width 20 height 19
type input "[PERSON_NAME] 04 Juillet 2026"
click at [766, 259] on button "Enregistrer" at bounding box center [772, 267] width 70 height 17
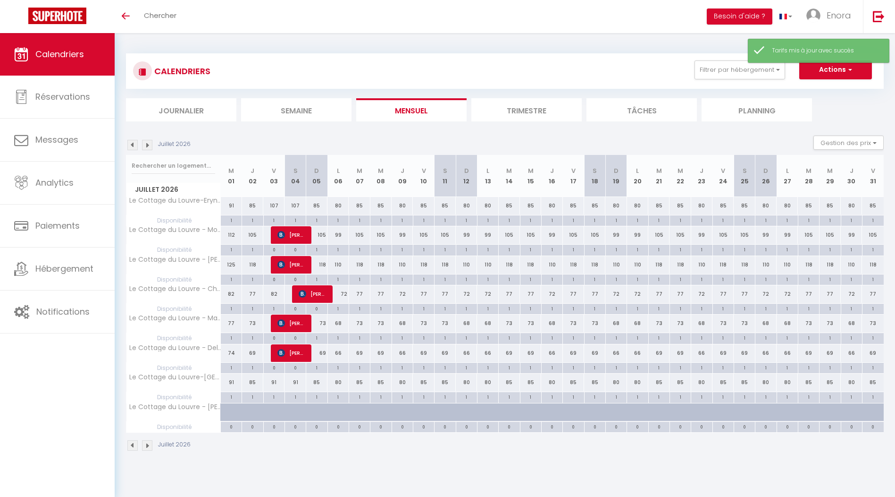
click at [360, 295] on div "77" at bounding box center [359, 293] width 21 height 17
type input "77"
type input "[DATE] Juillet 2026"
type input "Mer 08 Juillet 2026"
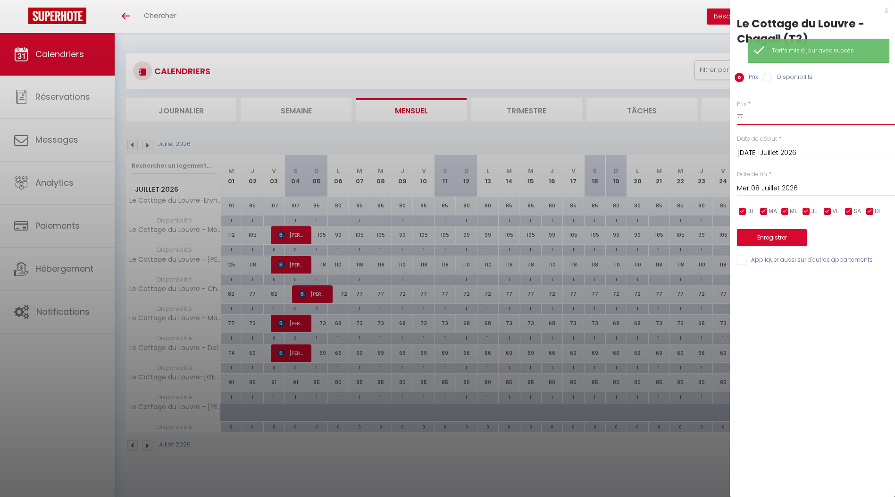
click at [747, 112] on input "77" at bounding box center [816, 116] width 158 height 17
type input "96"
click at [778, 154] on input "[DATE] Juillet 2026" at bounding box center [816, 153] width 158 height 12
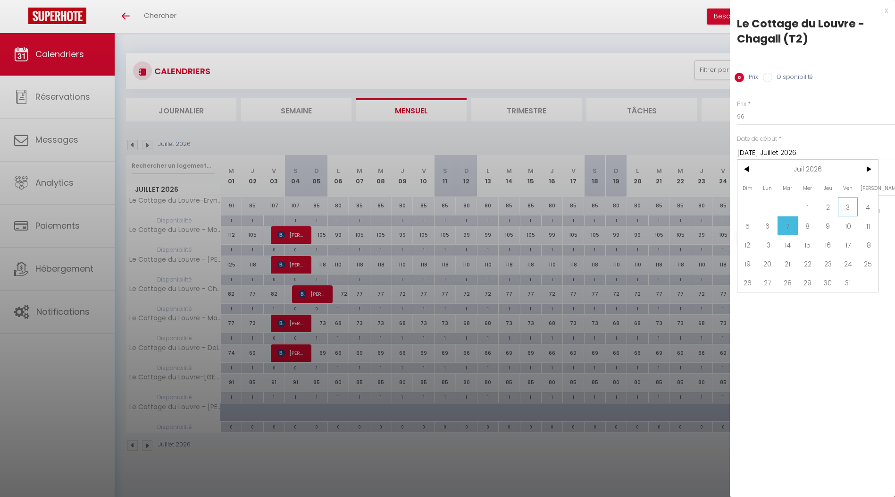
click at [853, 204] on span "3" at bounding box center [848, 206] width 20 height 19
type input "Ven 03 Juillet 2026"
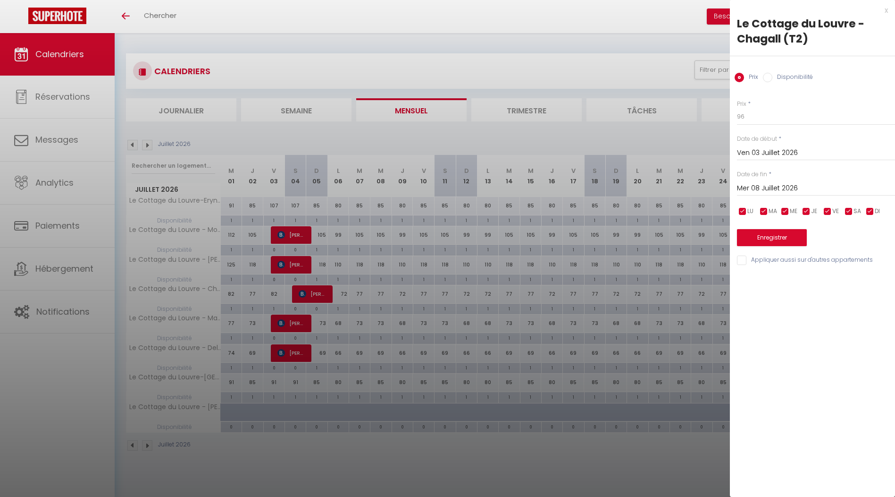
click at [808, 185] on input "Mer 08 Juillet 2026" at bounding box center [816, 188] width 158 height 12
click at [868, 236] on span "4" at bounding box center [868, 242] width 20 height 19
click at [797, 186] on input "[PERSON_NAME] 04 Juillet 2026" at bounding box center [816, 188] width 158 height 12
click at [751, 257] on span "5" at bounding box center [748, 261] width 20 height 19
type input "Dim 05 Juillet 2026"
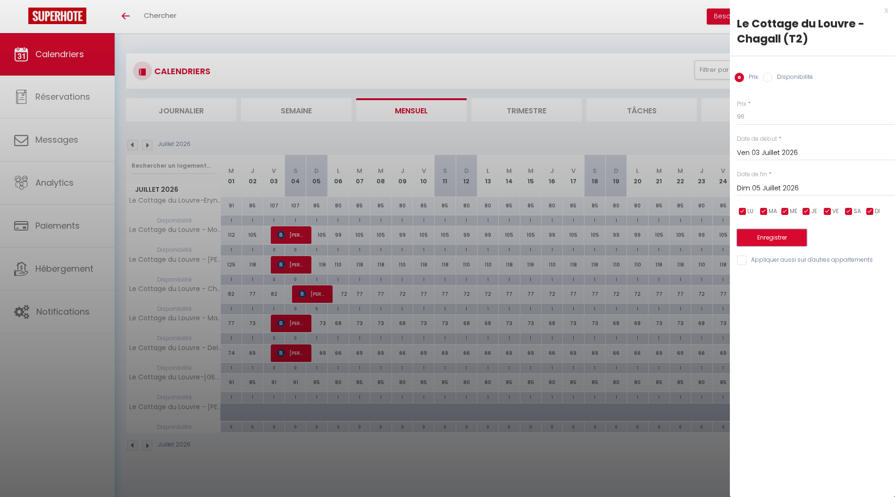
click at [770, 237] on button "Enregistrer" at bounding box center [772, 237] width 70 height 17
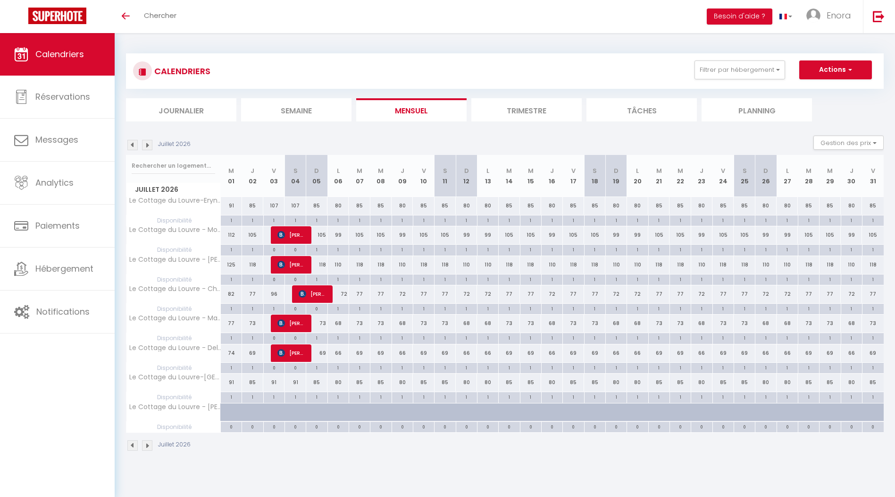
click at [344, 321] on div "68" at bounding box center [338, 322] width 21 height 17
type input "68"
type input "Lun 06 Juillet 2026"
type input "[DATE] Juillet 2026"
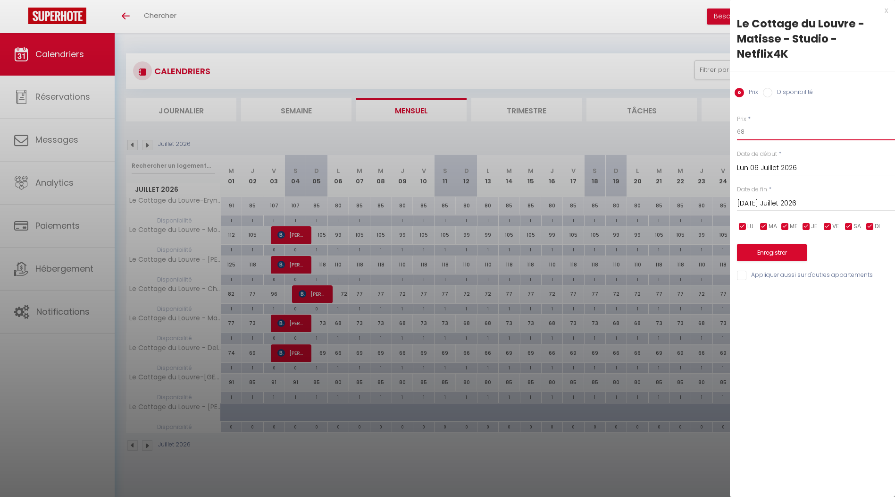
click at [762, 123] on input "68" at bounding box center [816, 131] width 158 height 17
type input "91"
click at [775, 162] on input "Lun 06 Juillet 2026" at bounding box center [816, 168] width 158 height 12
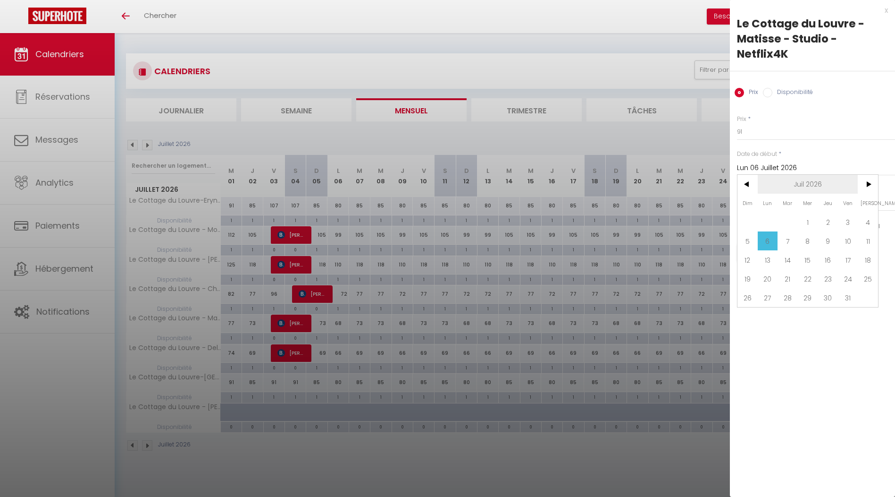
click at [800, 175] on span "Juil 2026" at bounding box center [808, 184] width 101 height 19
click at [757, 231] on span "Juillet" at bounding box center [761, 240] width 47 height 19
click at [845, 212] on span "3" at bounding box center [848, 221] width 20 height 19
type input "Ven 03 Juillet 2026"
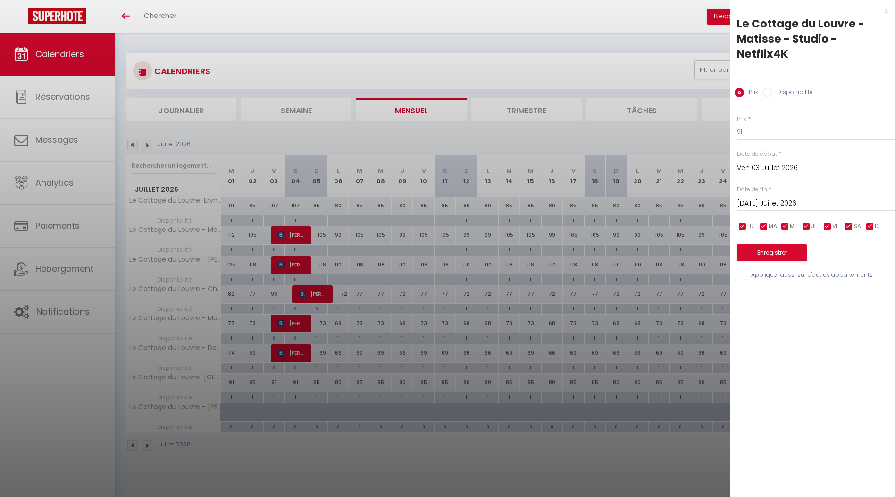
click at [771, 197] on input "[DATE] Juillet 2026" at bounding box center [816, 203] width 158 height 12
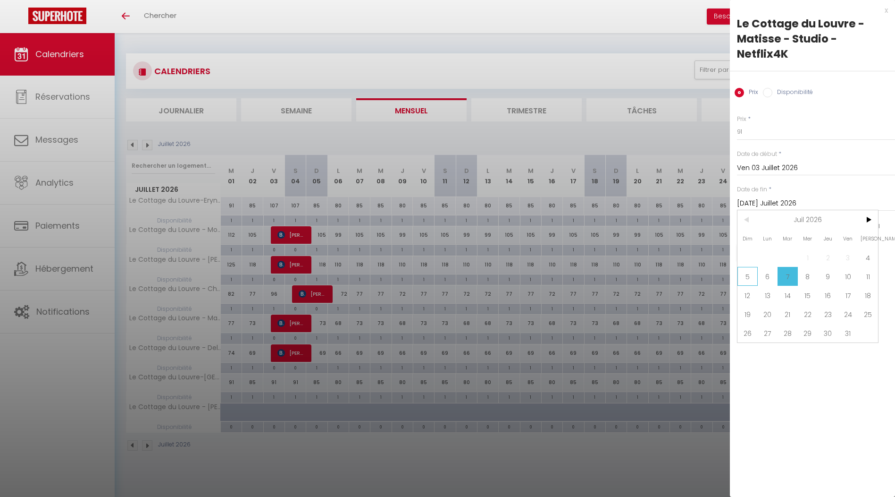
click at [749, 267] on span "5" at bounding box center [748, 276] width 20 height 19
type input "Dim 05 Juillet 2026"
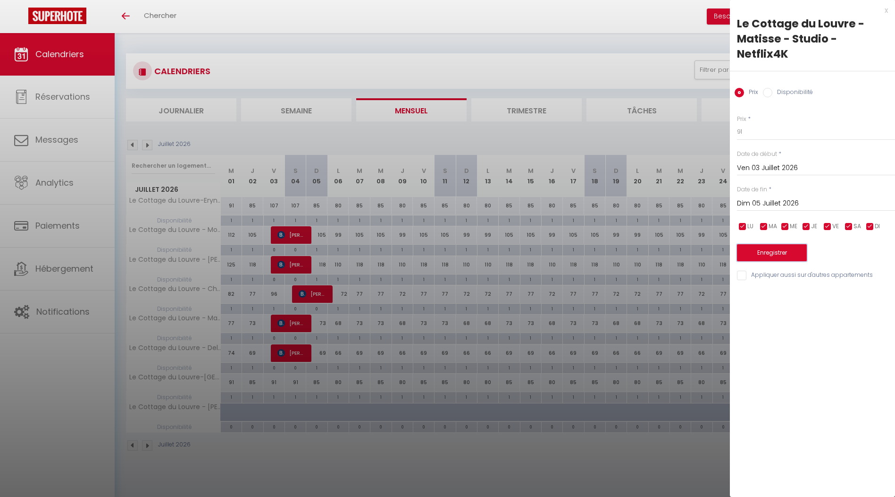
click at [767, 244] on button "Enregistrer" at bounding box center [772, 252] width 70 height 17
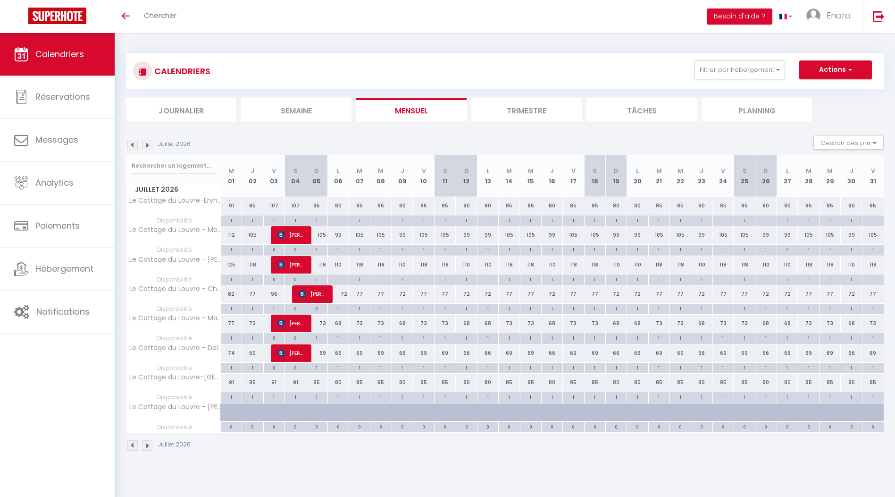
click at [320, 351] on div "69" at bounding box center [316, 352] width 21 height 17
type input "69"
type input "Dim 05 Juillet 2026"
type input "Lun 06 Juillet 2026"
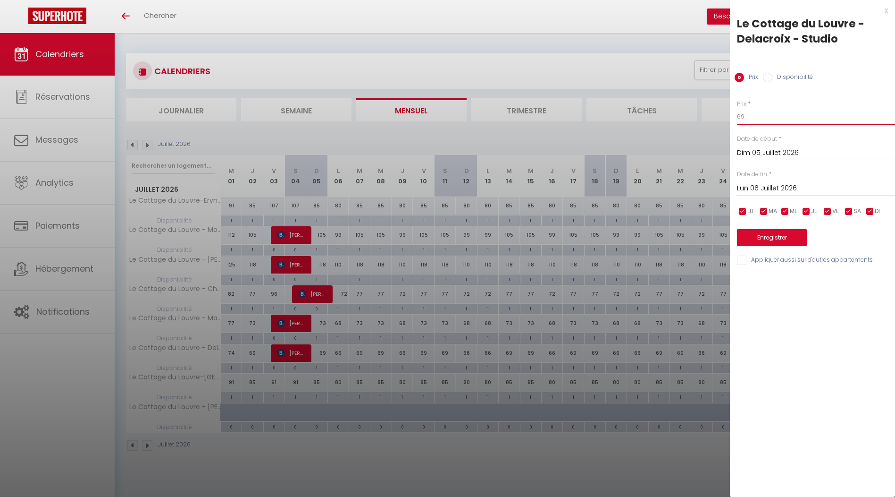
click at [738, 114] on input "69" at bounding box center [816, 116] width 158 height 17
type input "86"
click at [767, 152] on input "Dim 05 Juillet 2026" at bounding box center [816, 153] width 158 height 12
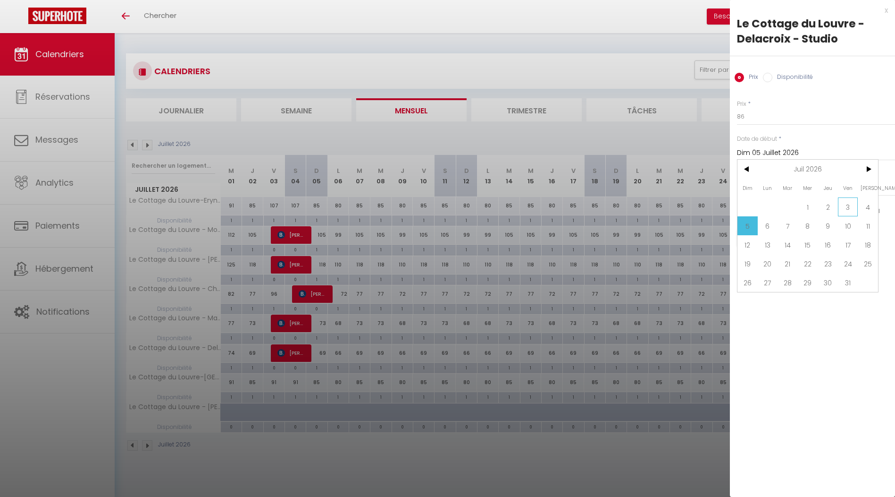
click at [855, 204] on span "3" at bounding box center [848, 206] width 20 height 19
type input "Ven 03 Juillet 2026"
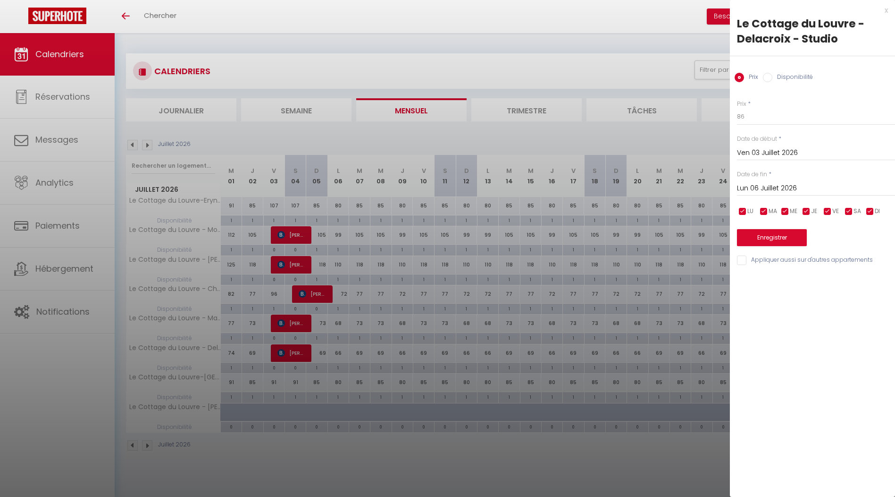
click at [782, 187] on input "Lun 06 Juillet 2026" at bounding box center [816, 188] width 158 height 12
click at [748, 256] on span "5" at bounding box center [748, 261] width 20 height 19
type input "Dim 05 Juillet 2026"
click at [765, 235] on button "Enregistrer" at bounding box center [772, 237] width 70 height 17
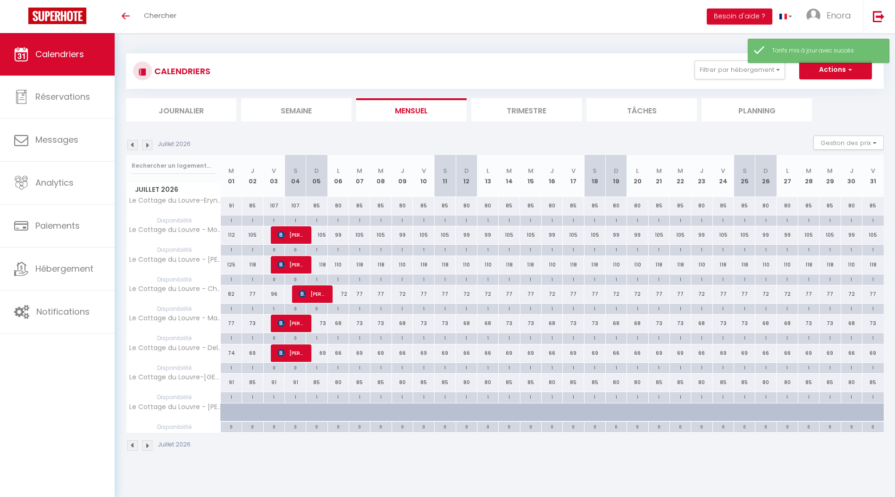
click at [294, 381] on div "91" at bounding box center [295, 381] width 21 height 17
type input "91"
type input "[PERSON_NAME] 04 Juillet 2026"
type input "Dim 05 Juillet 2026"
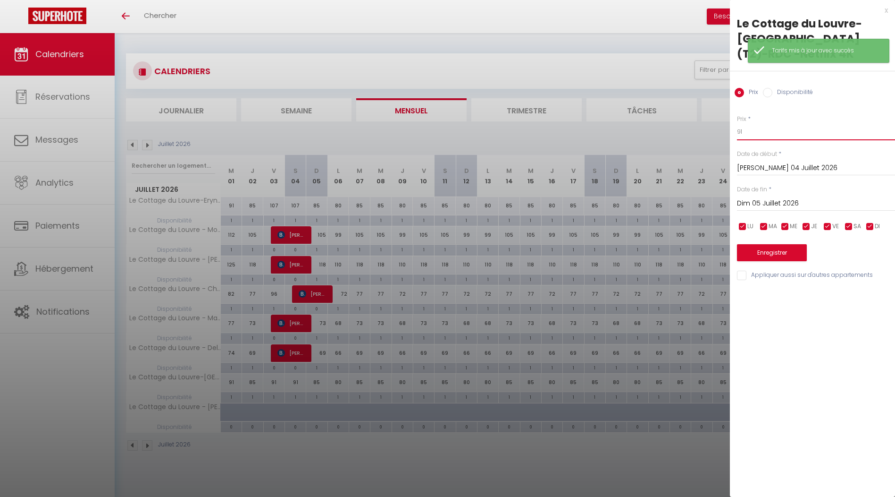
click at [750, 130] on input "91" at bounding box center [816, 131] width 158 height 17
type input "107"
click at [762, 169] on input "[PERSON_NAME] 04 Juillet 2026" at bounding box center [816, 168] width 158 height 12
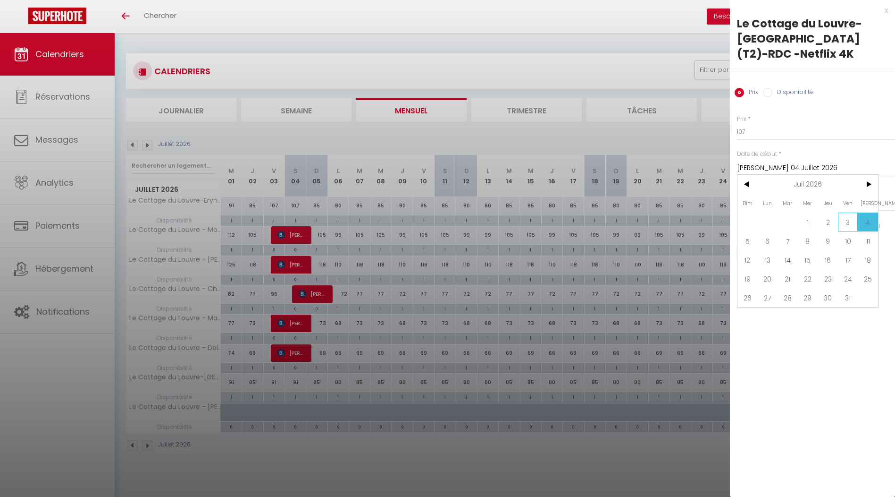
click at [848, 220] on span "3" at bounding box center [848, 221] width 20 height 19
type input "Ven 03 Juillet 2026"
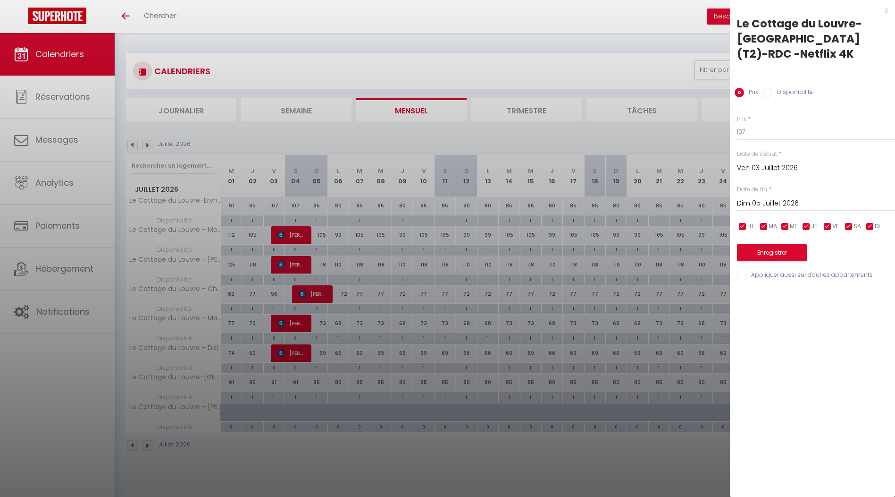
click at [772, 202] on input "Dim 05 Juillet 2026" at bounding box center [816, 203] width 158 height 12
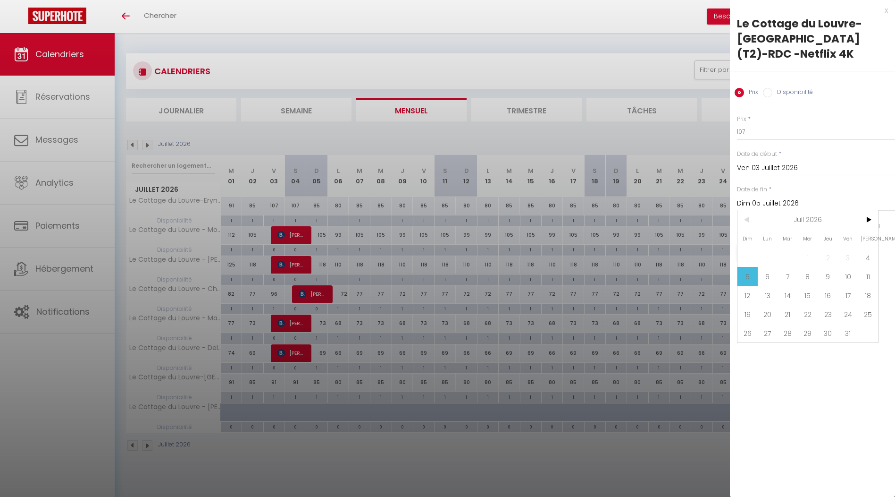
click at [746, 271] on span "5" at bounding box center [748, 276] width 20 height 19
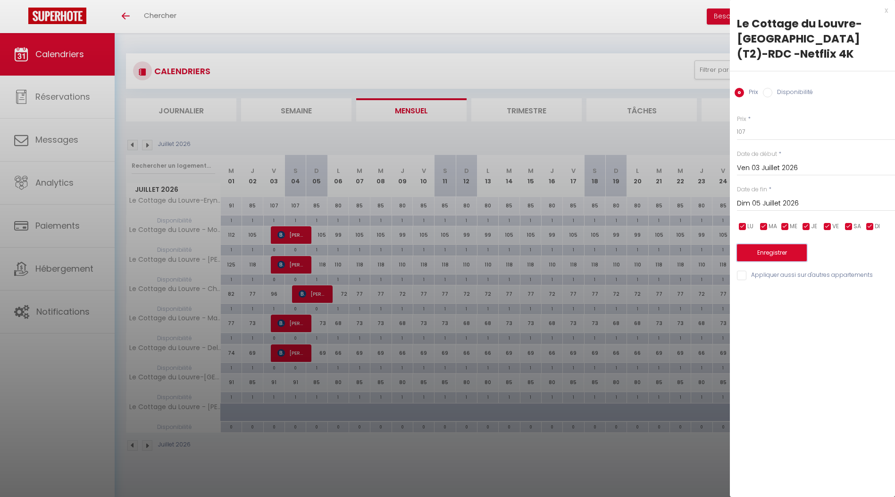
click at [785, 251] on button "Enregistrer" at bounding box center [772, 252] width 70 height 17
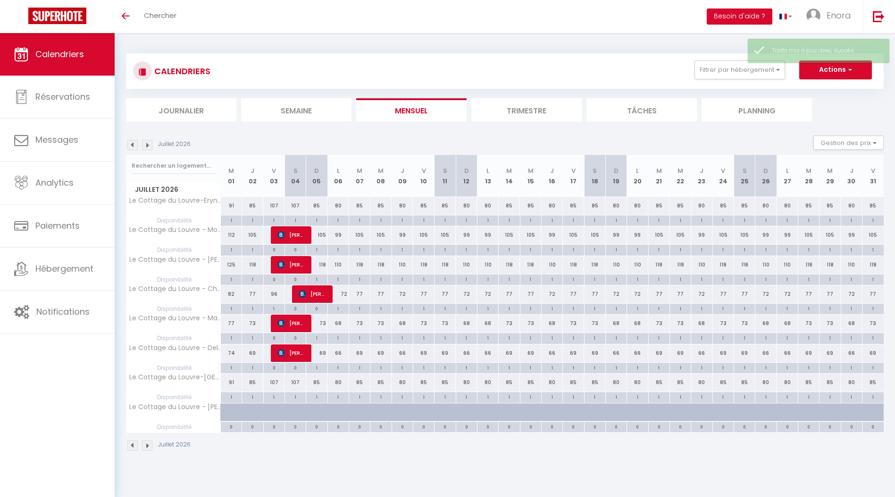
click at [321, 232] on div "105" at bounding box center [316, 234] width 21 height 17
type input "105"
type input "Dim 05 Juillet 2026"
type input "Lun 06 Juillet 2026"
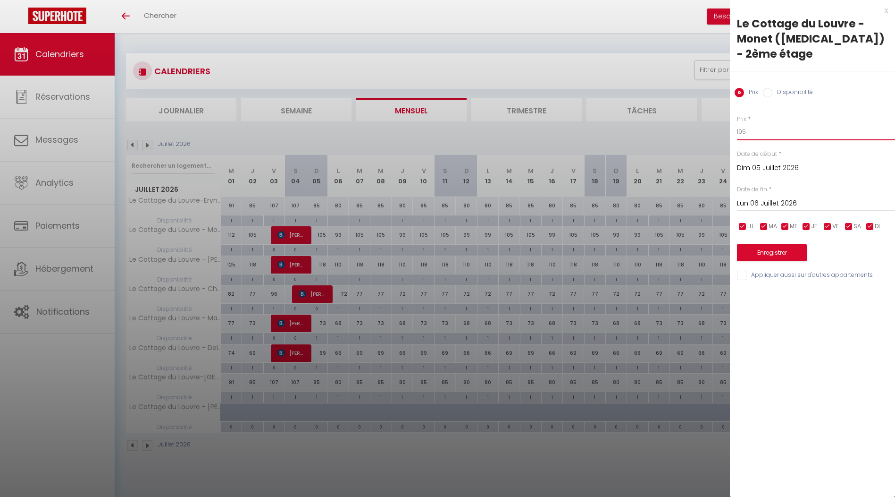
click at [761, 123] on input "105" at bounding box center [816, 131] width 158 height 17
click at [760, 123] on input "105" at bounding box center [816, 131] width 158 height 17
type input "132"
click at [756, 162] on input "Dim 05 Juillet 2026" at bounding box center [816, 168] width 158 height 12
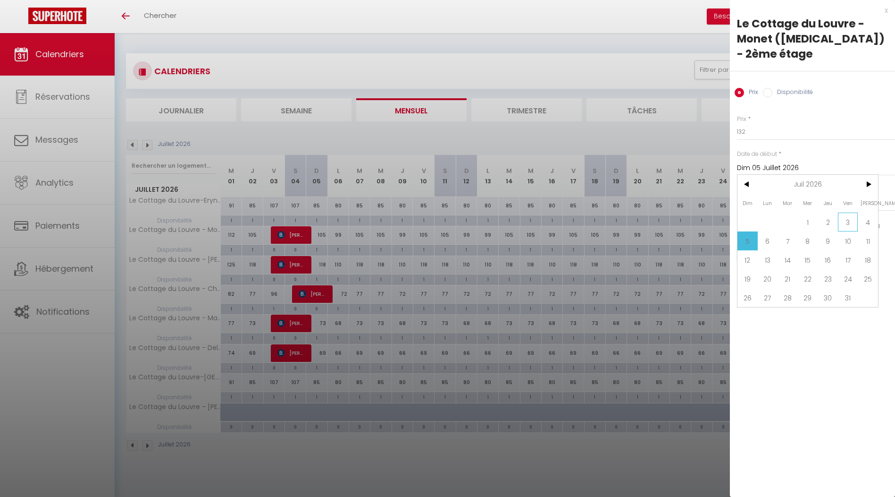
click at [843, 212] on span "3" at bounding box center [848, 221] width 20 height 19
type input "Ven 03 Juillet 2026"
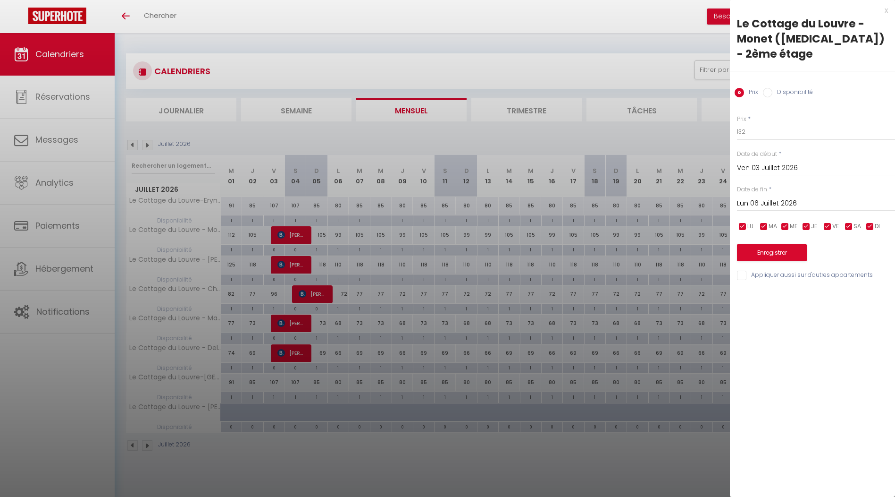
click at [767, 197] on input "Lun 06 Juillet 2026" at bounding box center [816, 203] width 158 height 12
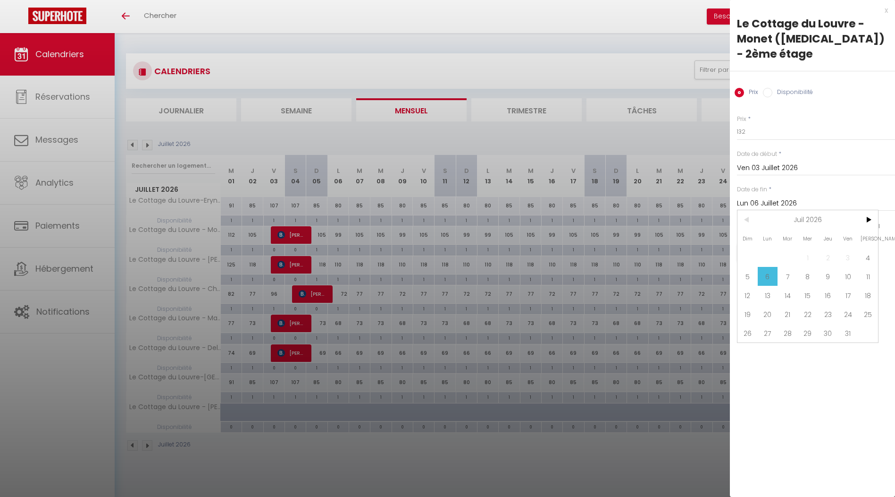
click at [751, 267] on span "5" at bounding box center [748, 276] width 20 height 19
type input "Dim 05 Juillet 2026"
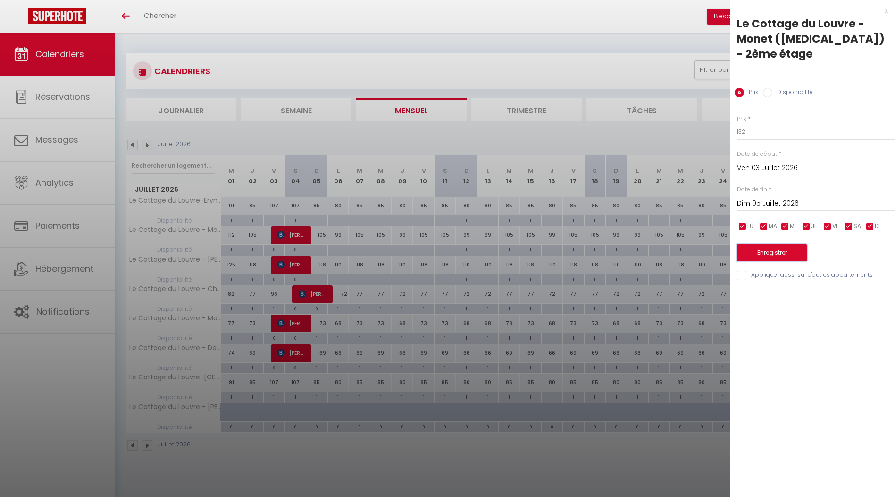
click at [778, 244] on button "Enregistrer" at bounding box center [772, 252] width 70 height 17
